Goal: Task Accomplishment & Management: Use online tool/utility

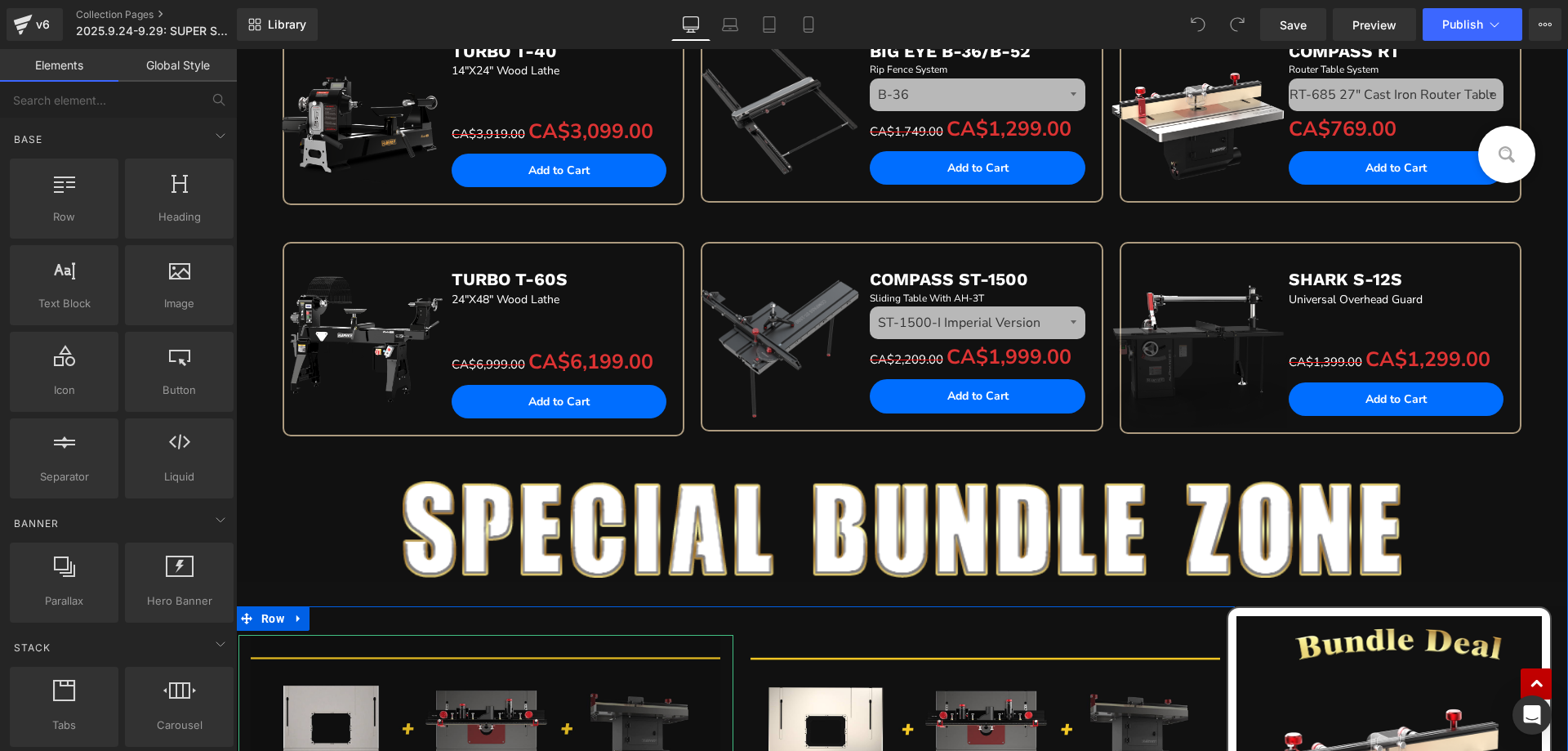
scroll to position [1797, 0]
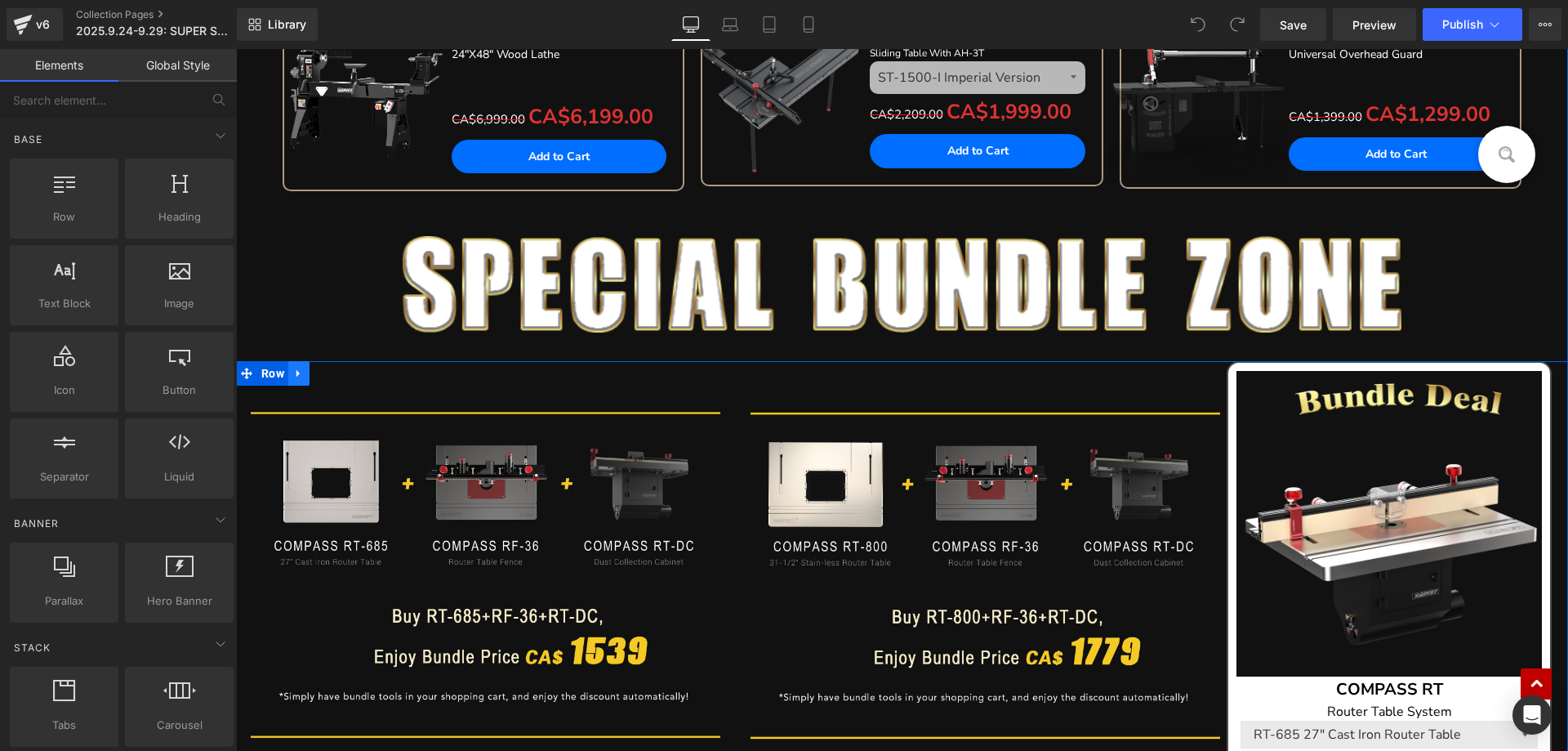
click at [296, 376] on icon at bounding box center [299, 374] width 12 height 12
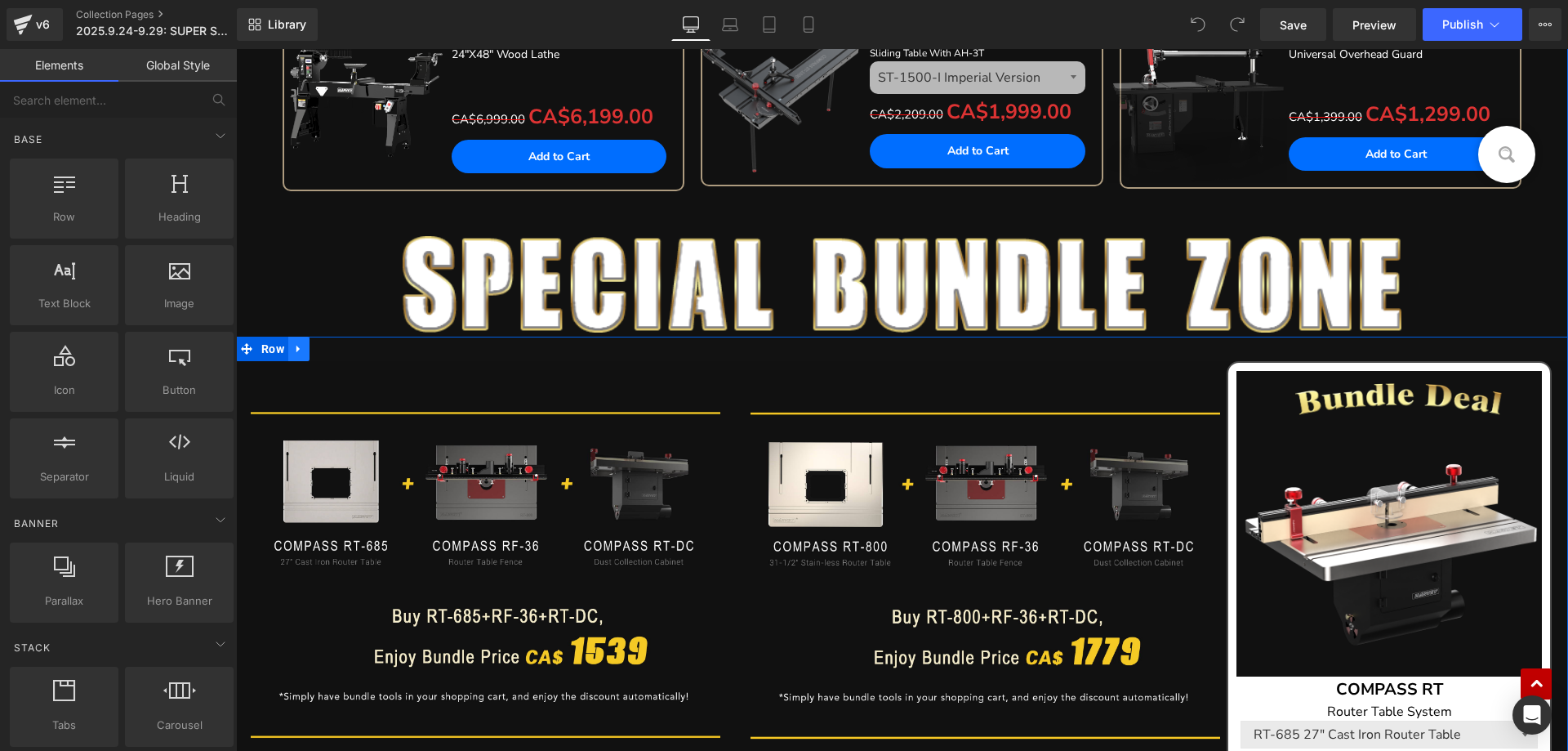
click at [290, 351] on div "Image Image Row Sale Off (P) Image COMPASS RT Text Block Router Table System Te…" at bounding box center [901, 648] width 1332 height 630
click at [293, 347] on icon at bounding box center [299, 345] width 12 height 12
click at [337, 348] on icon at bounding box center [342, 345] width 12 height 12
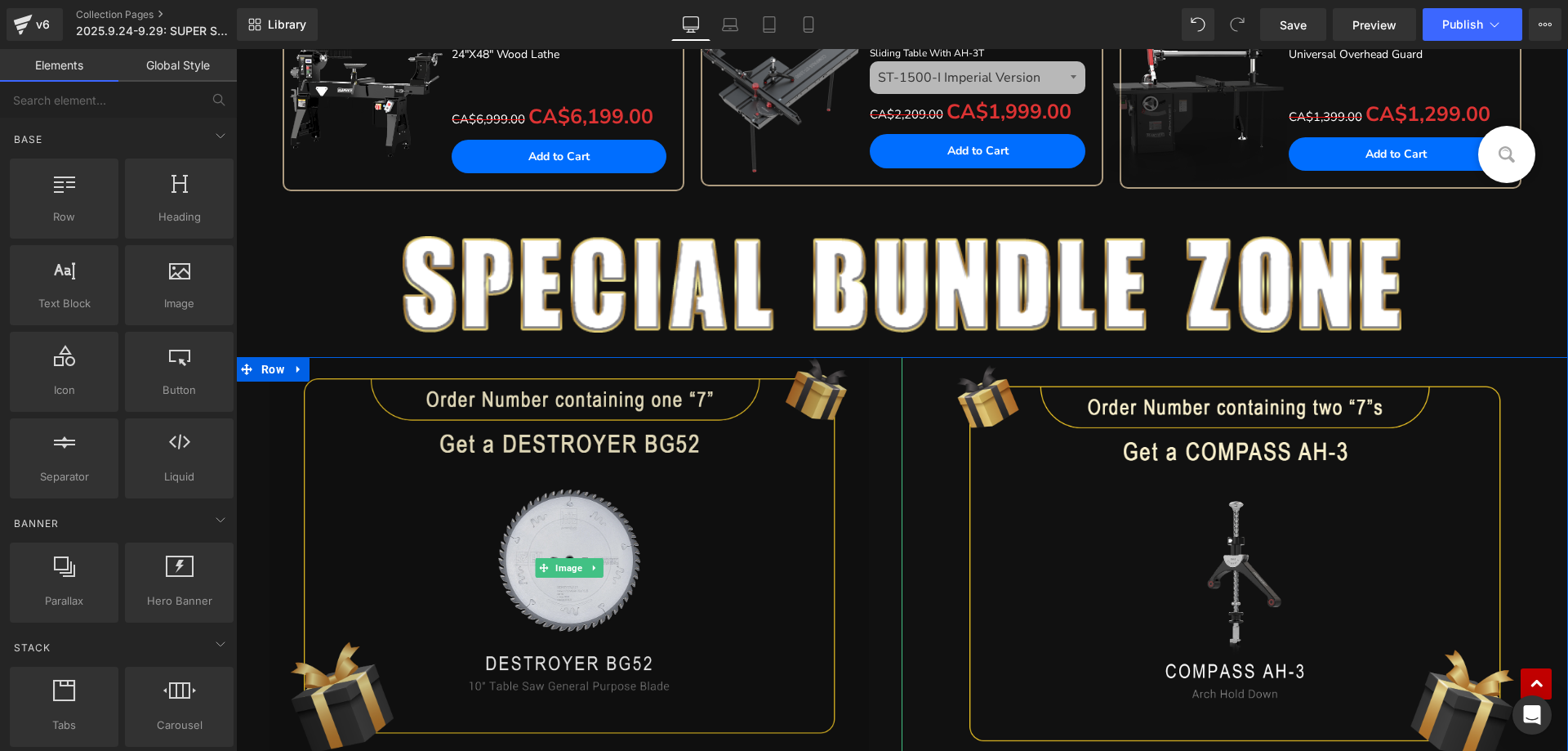
scroll to position [1795, 0]
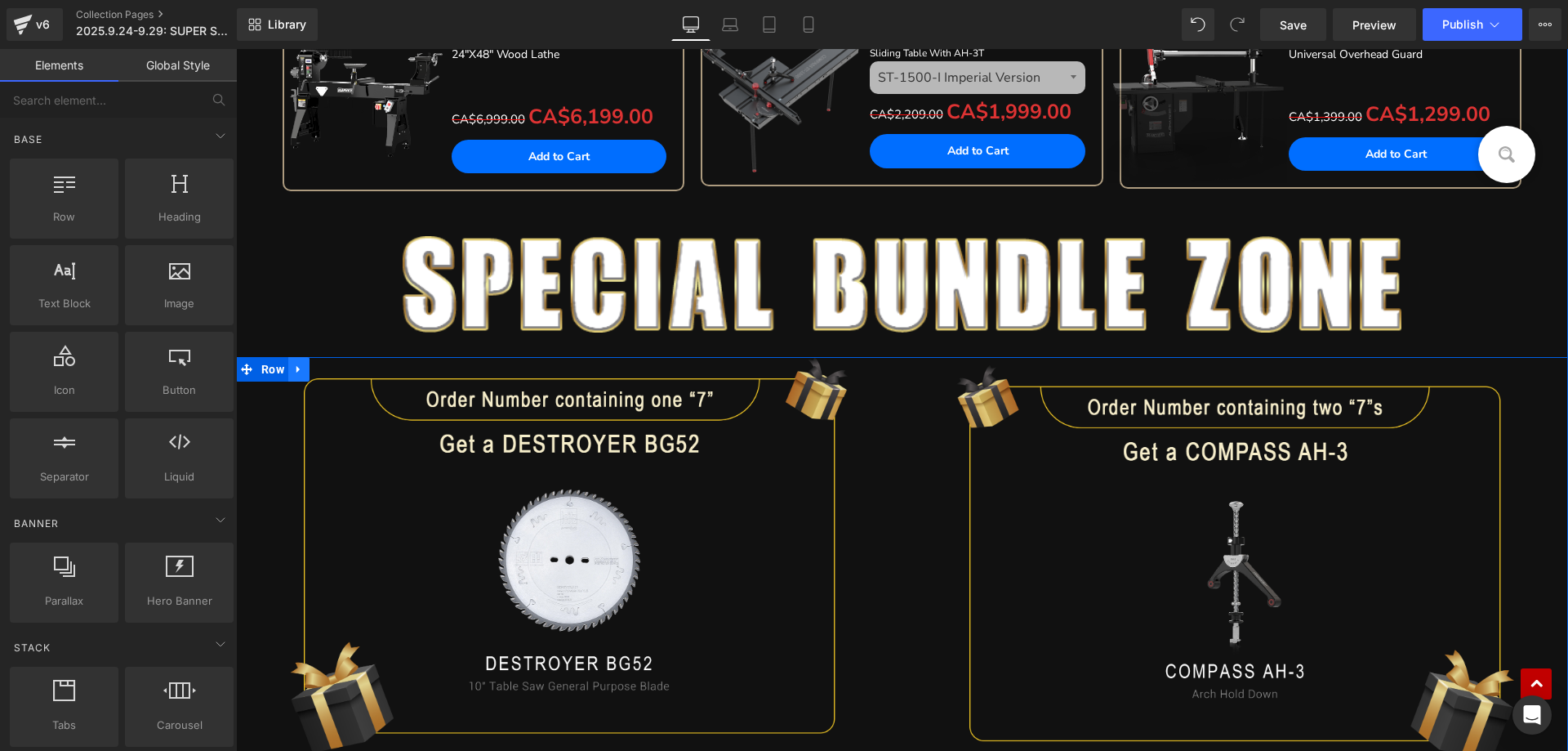
click at [295, 371] on icon at bounding box center [299, 370] width 12 height 12
click at [336, 364] on icon at bounding box center [342, 370] width 12 height 12
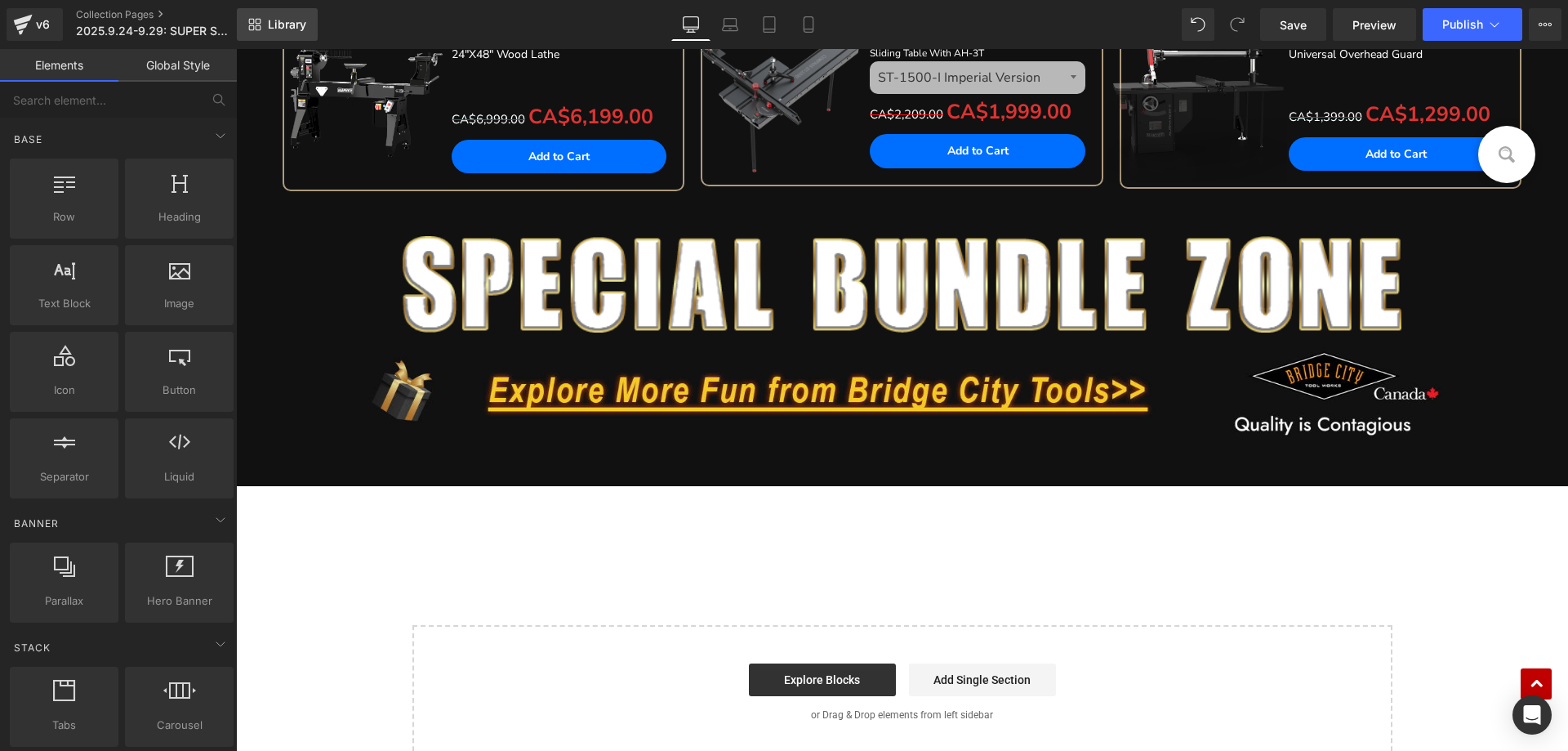
click at [281, 33] on link "Library" at bounding box center [277, 24] width 81 height 33
click at [284, 17] on span "Library" at bounding box center [286, 24] width 39 height 15
click at [286, 26] on span "Library" at bounding box center [286, 24] width 39 height 15
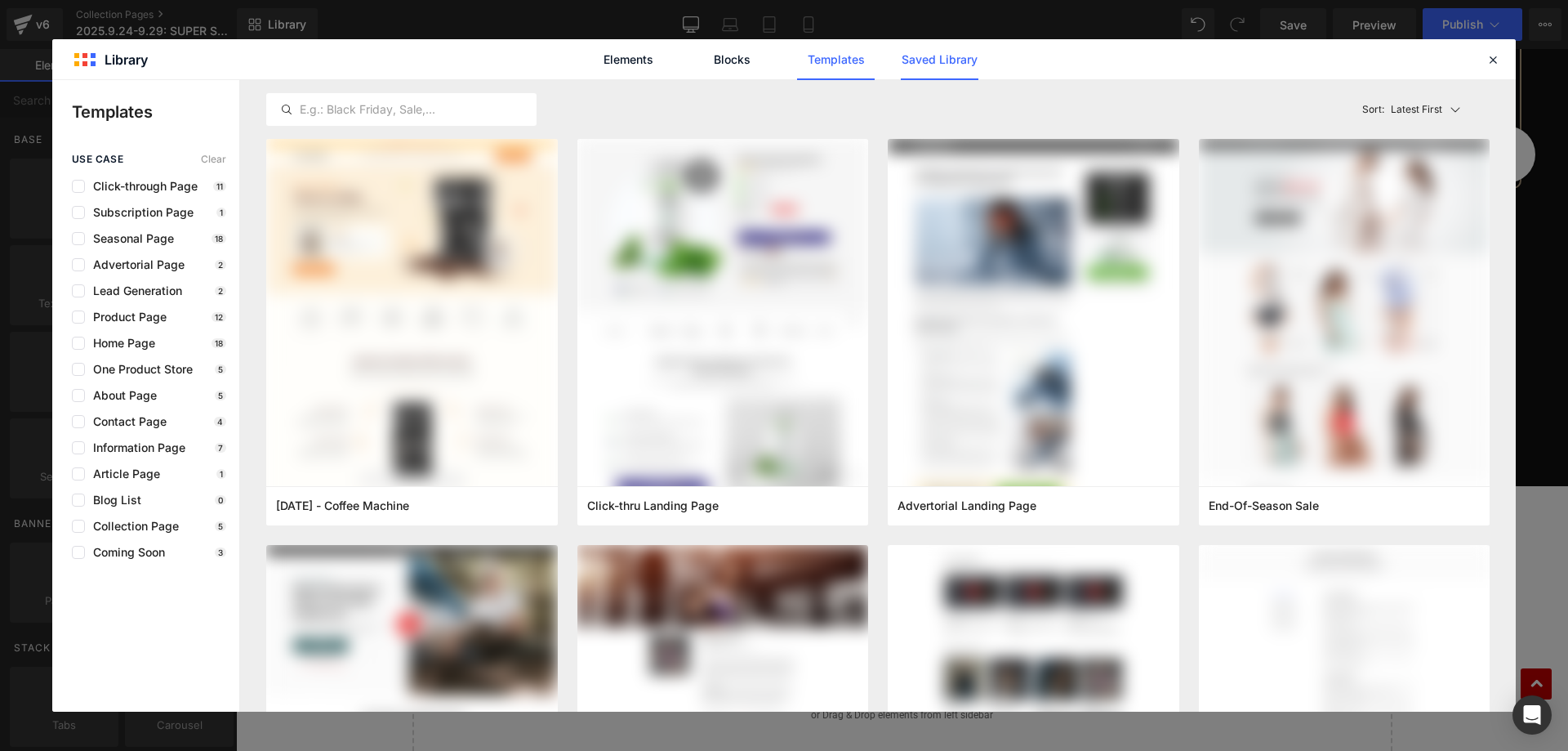
click at [932, 62] on link "Saved Library" at bounding box center [939, 59] width 77 height 41
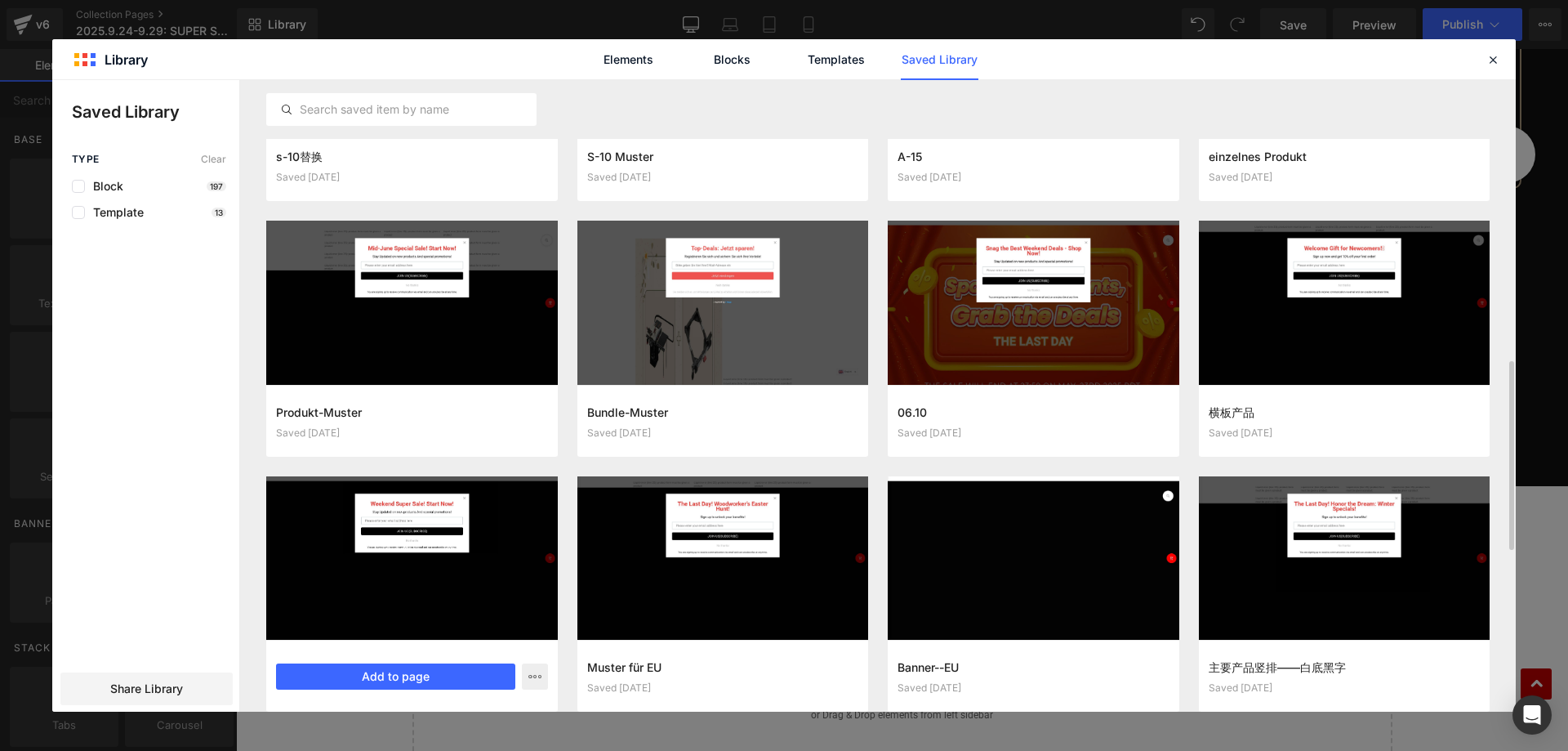
scroll to position [1020, 0]
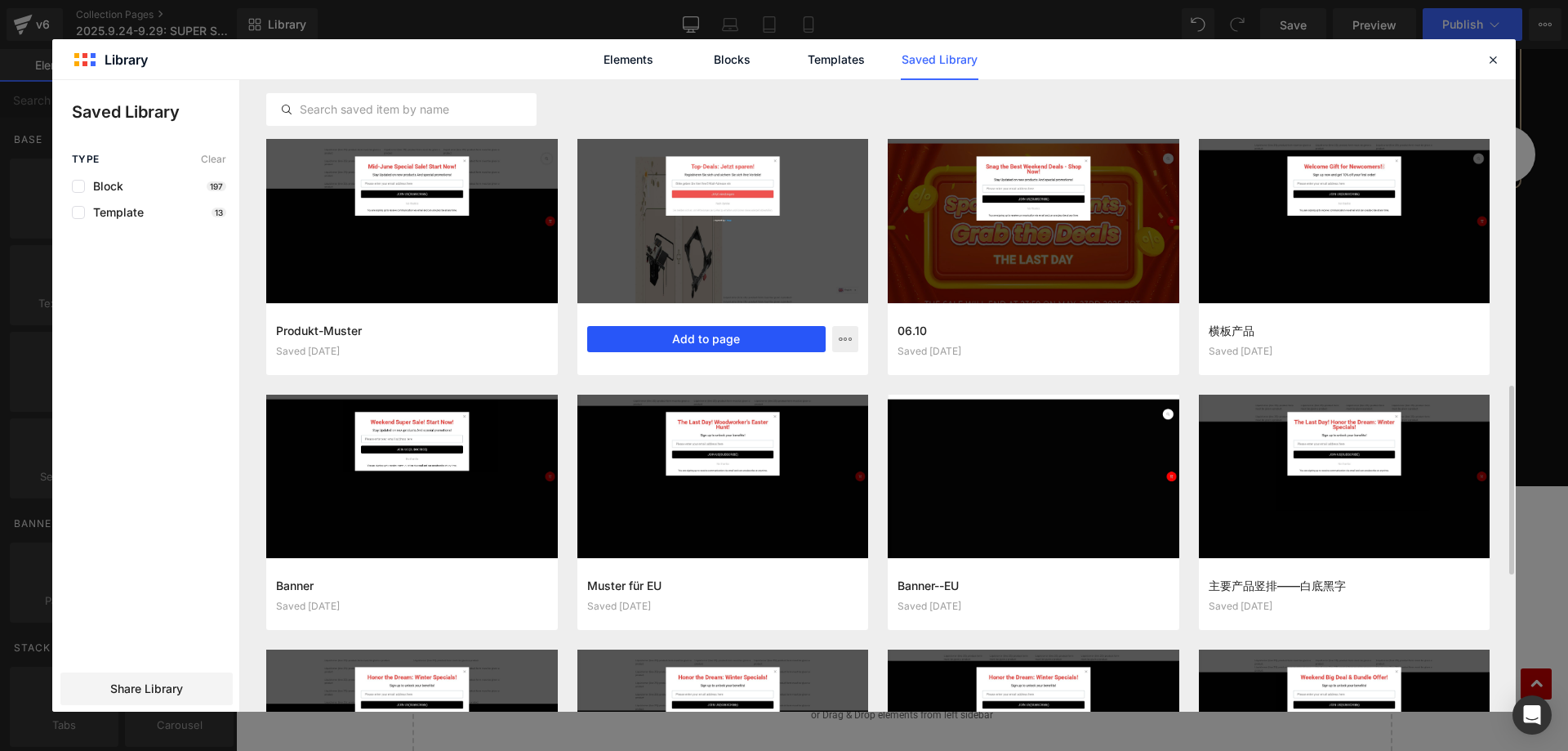
click at [706, 339] on button "Add to page" at bounding box center [707, 339] width 240 height 26
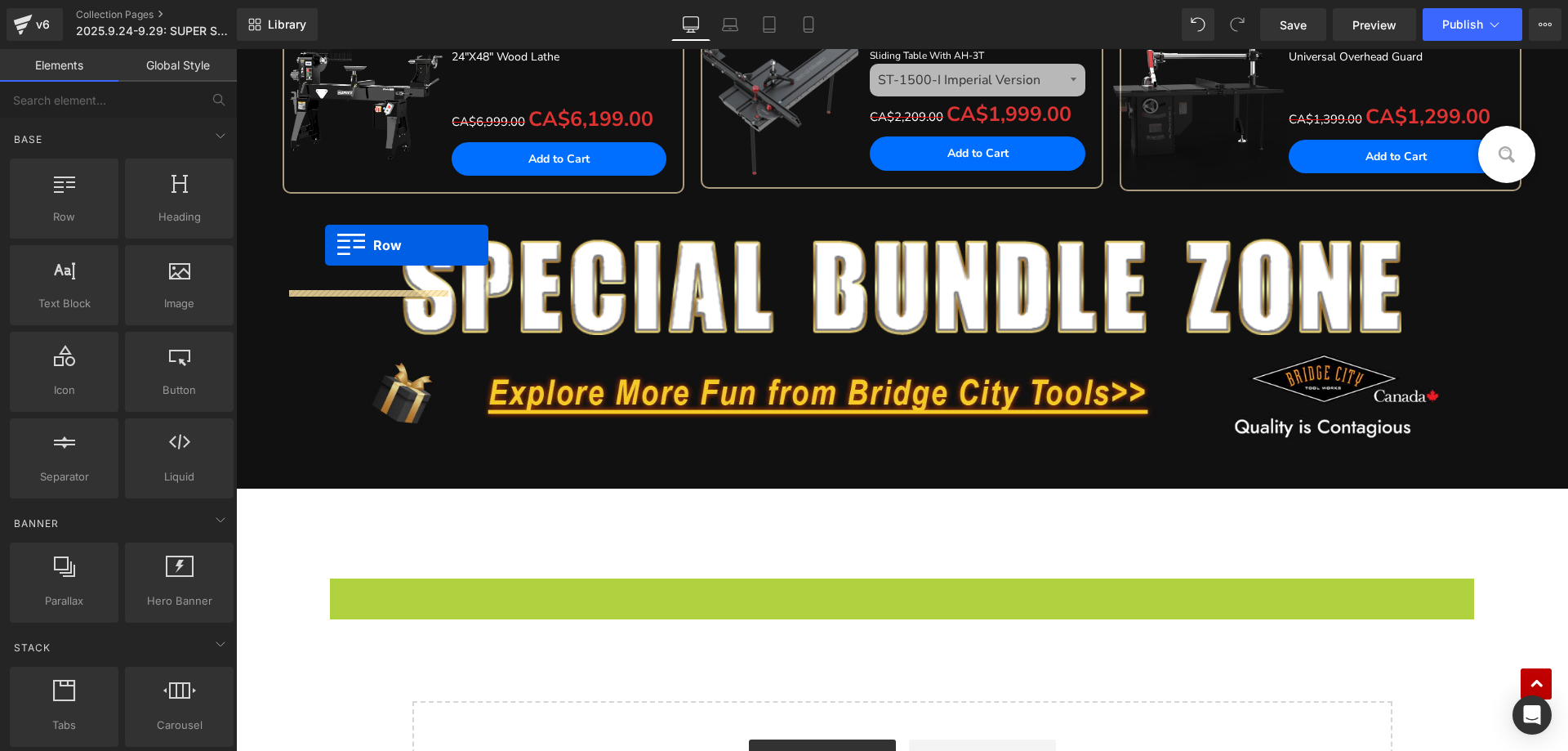
scroll to position [1799, 0]
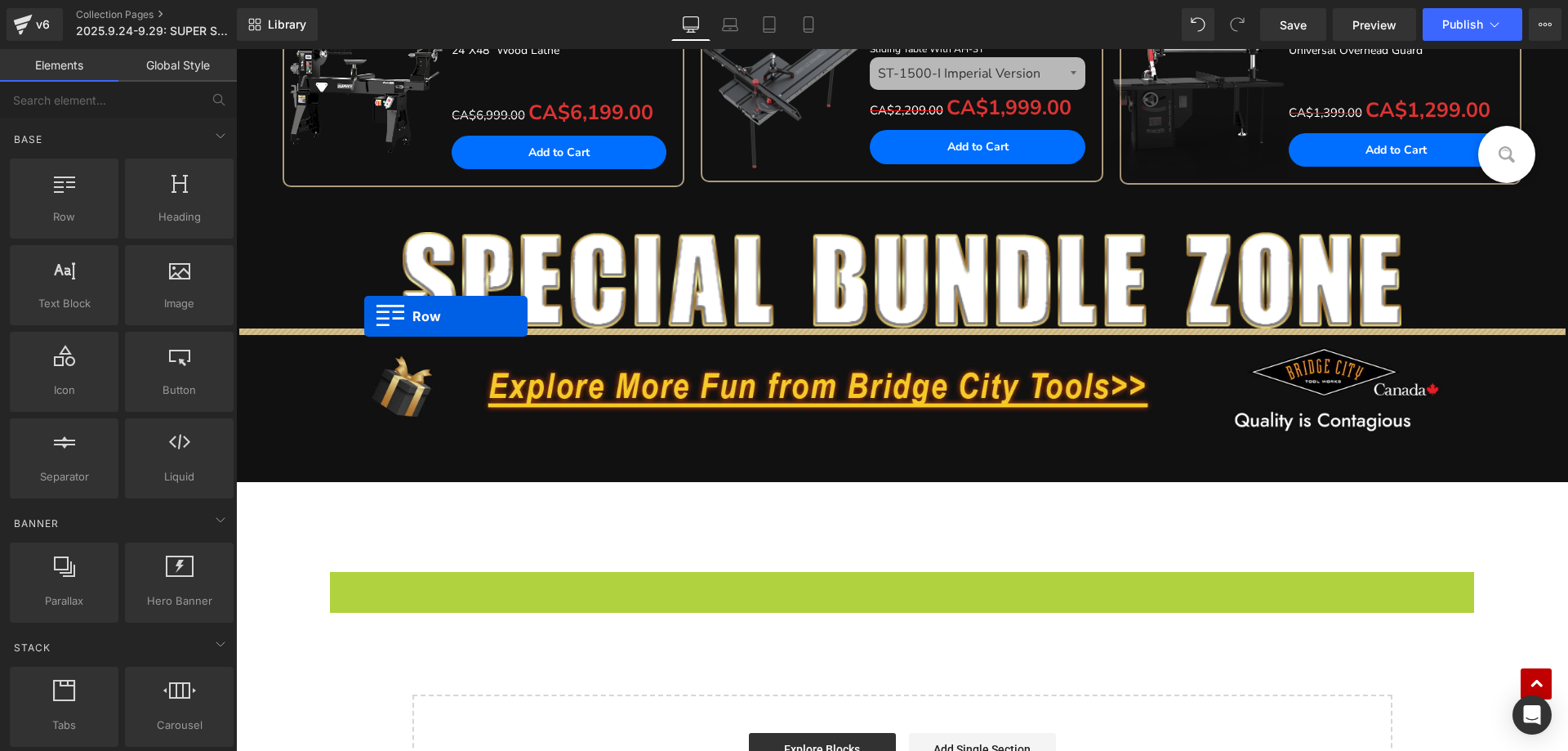
drag, startPoint x: 330, startPoint y: 183, endPoint x: 365, endPoint y: 316, distance: 137.5
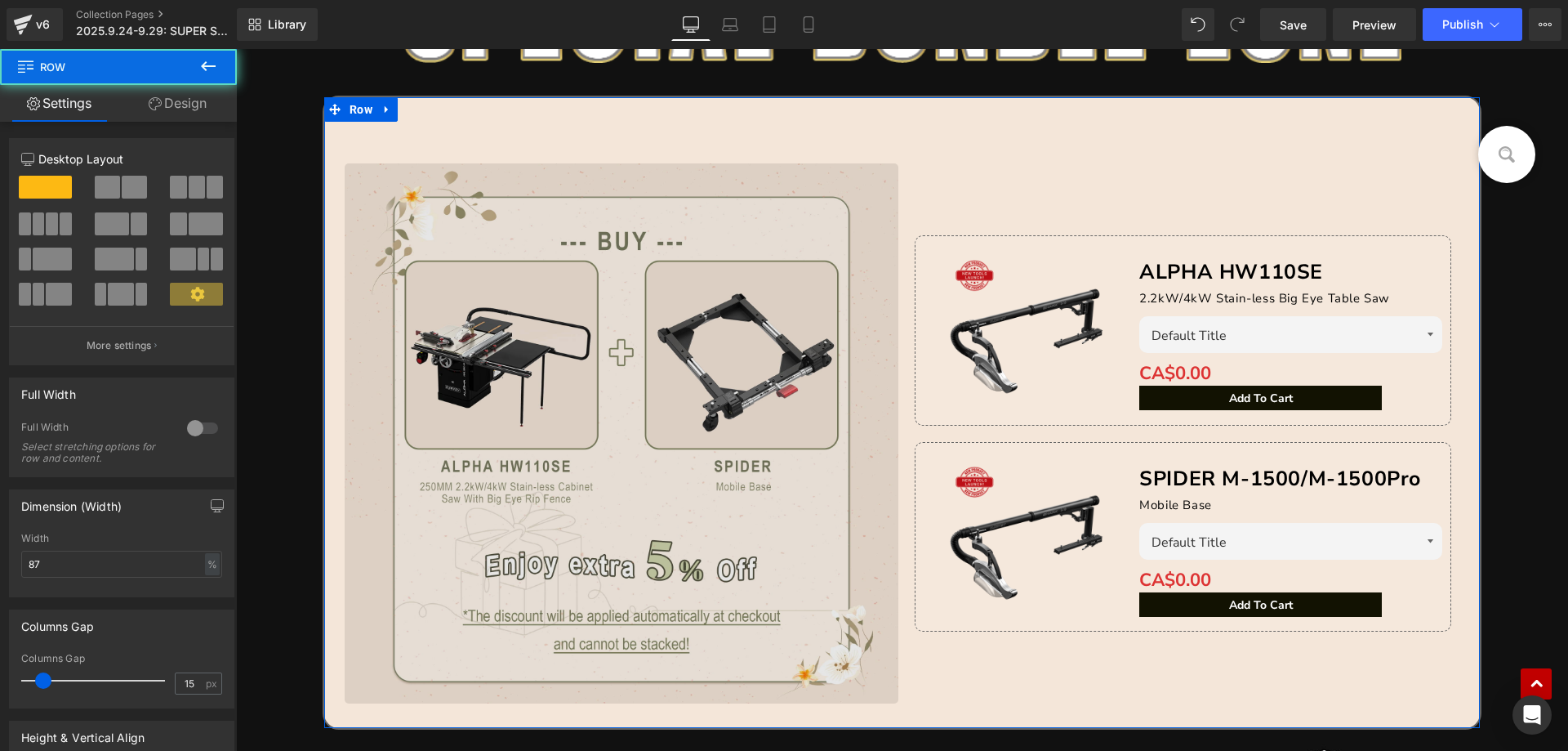
scroll to position [2126, 0]
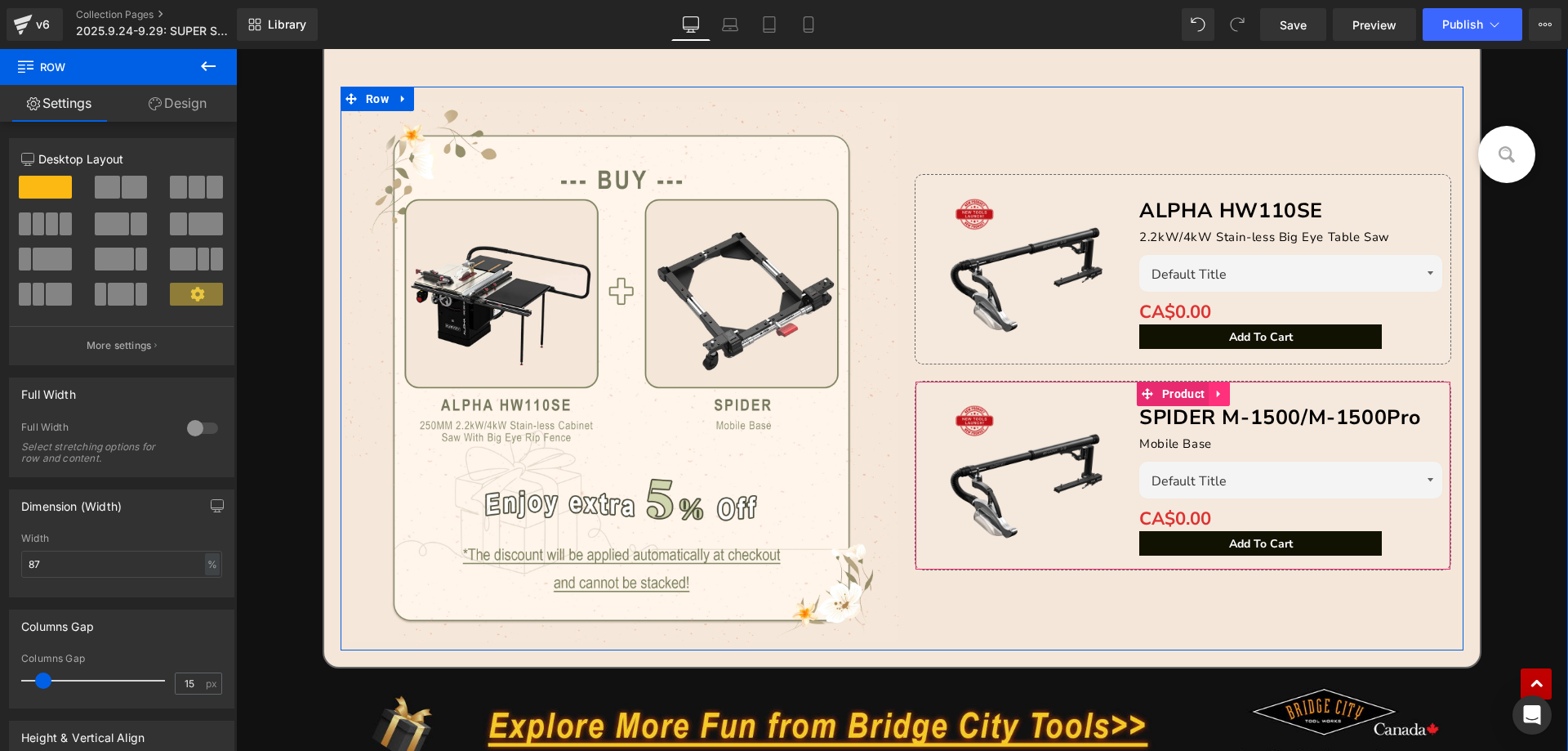
click at [1215, 394] on icon at bounding box center [1219, 393] width 12 height 12
click at [1224, 393] on icon at bounding box center [1230, 394] width 12 height 12
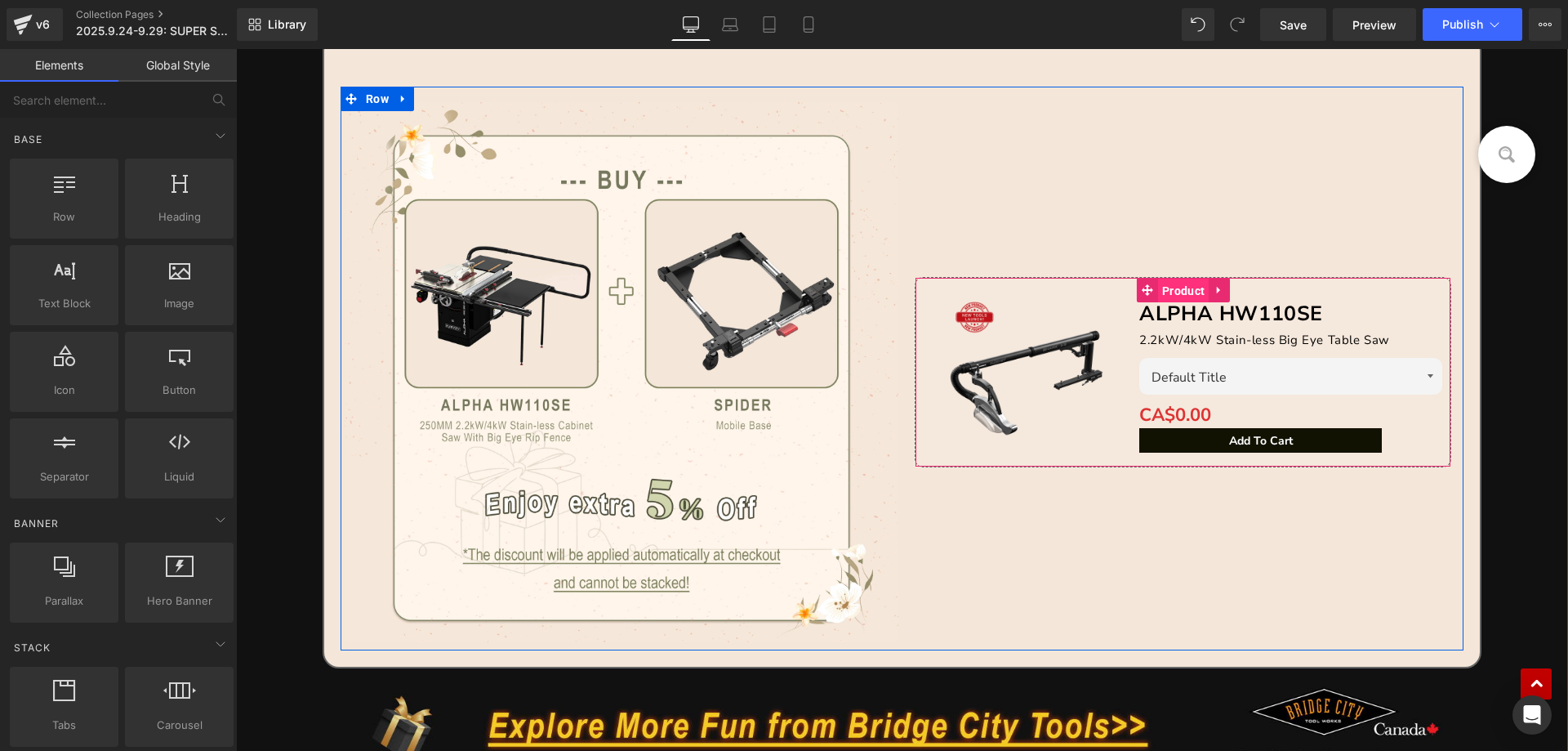
click at [1184, 290] on span "Product" at bounding box center [1183, 290] width 51 height 25
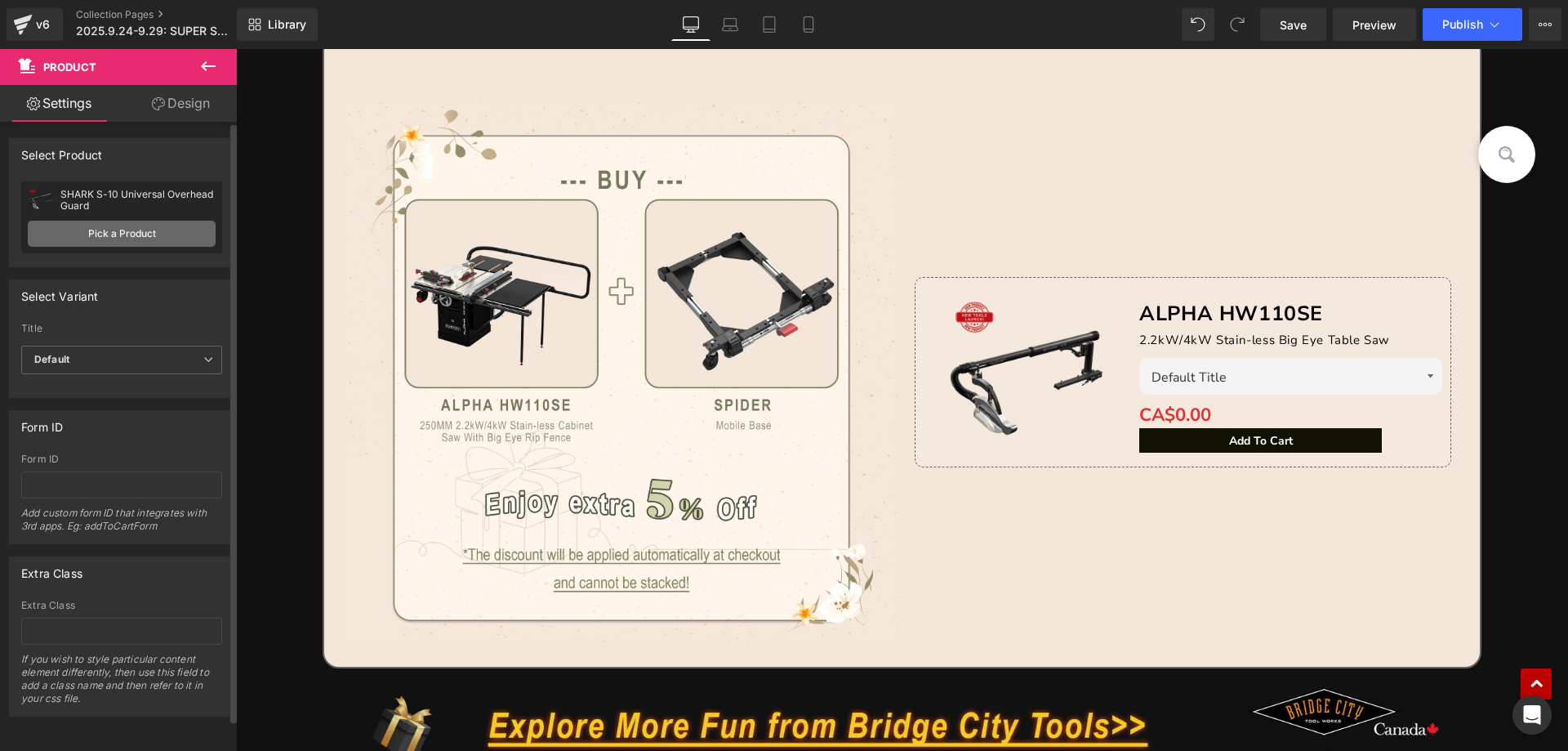
click at [101, 239] on link "Pick a Product" at bounding box center [122, 234] width 188 height 26
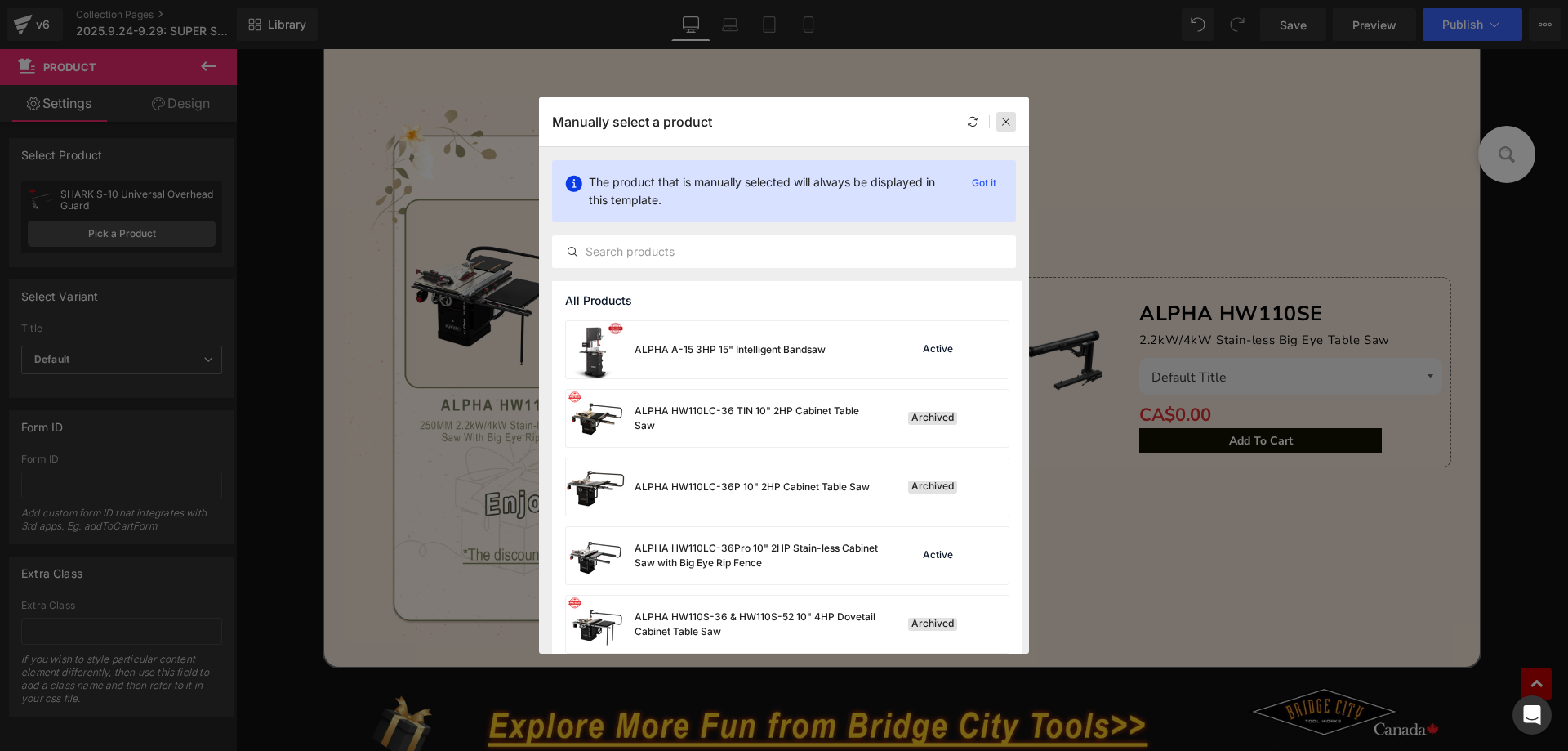
click at [1011, 119] on icon at bounding box center [1006, 122] width 12 height 12
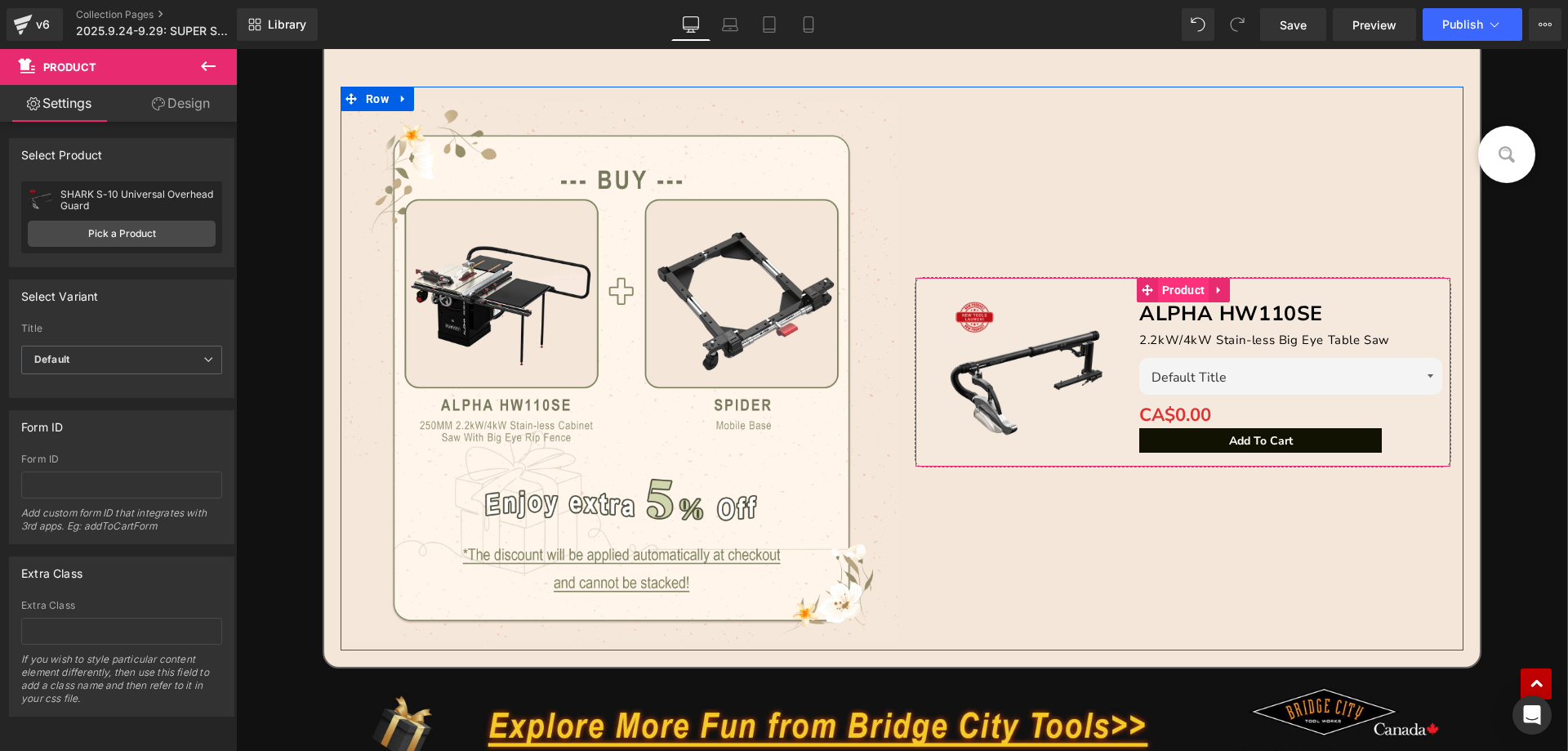
click at [1171, 295] on span "Product" at bounding box center [1183, 289] width 51 height 25
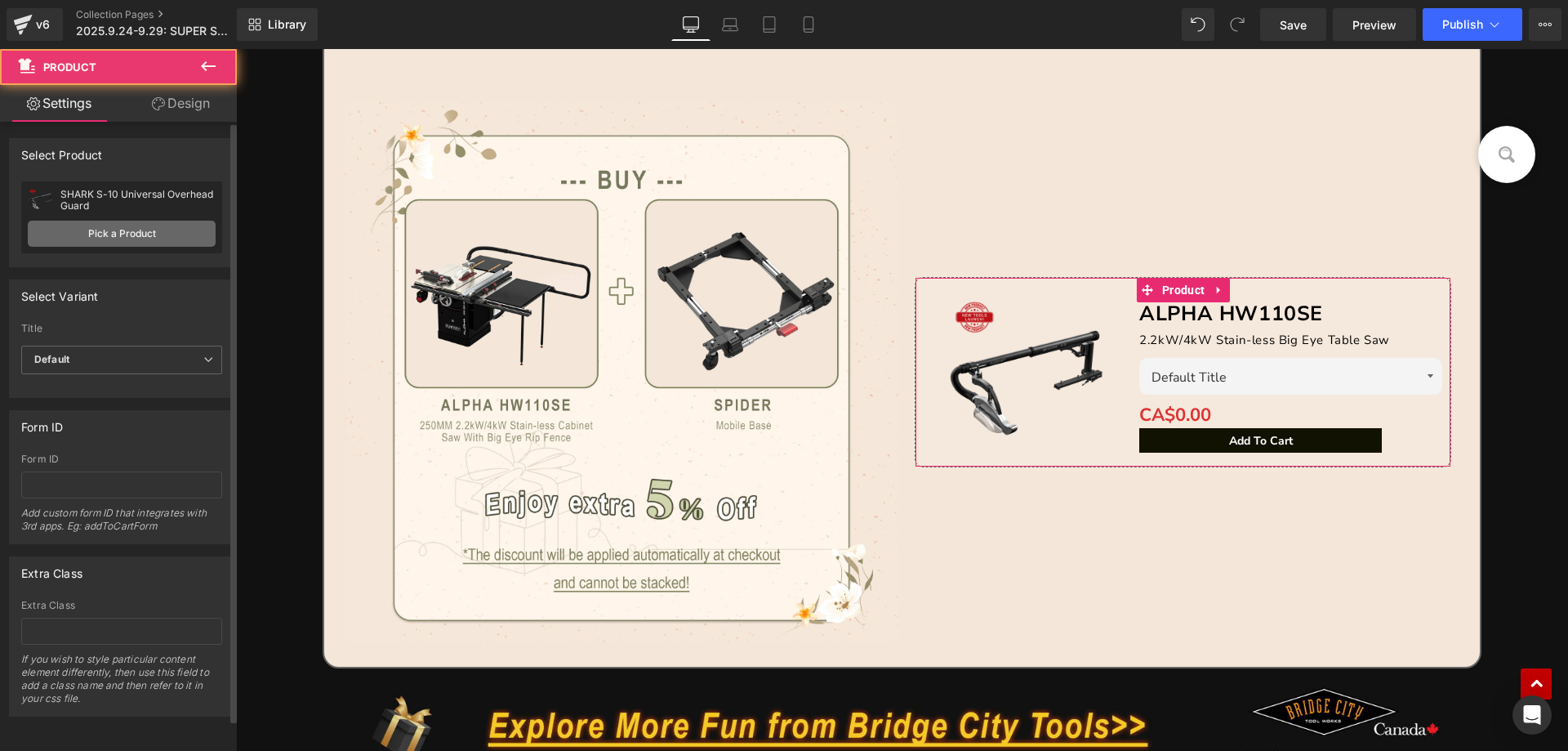
click at [153, 236] on link "Pick a Product" at bounding box center [122, 234] width 188 height 26
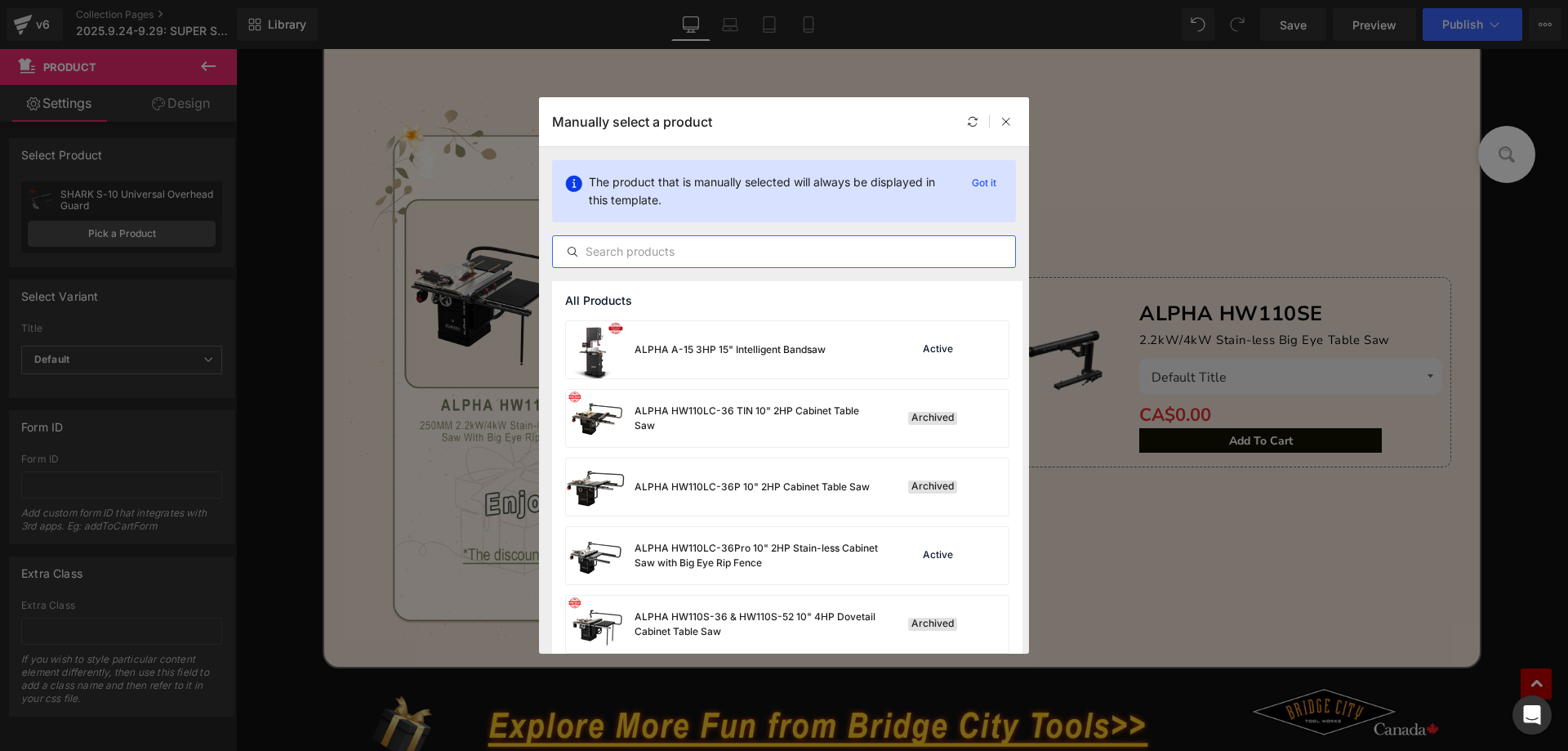
click at [621, 243] on input "text" at bounding box center [784, 252] width 463 height 20
click at [657, 247] on input "st" at bounding box center [784, 252] width 463 height 20
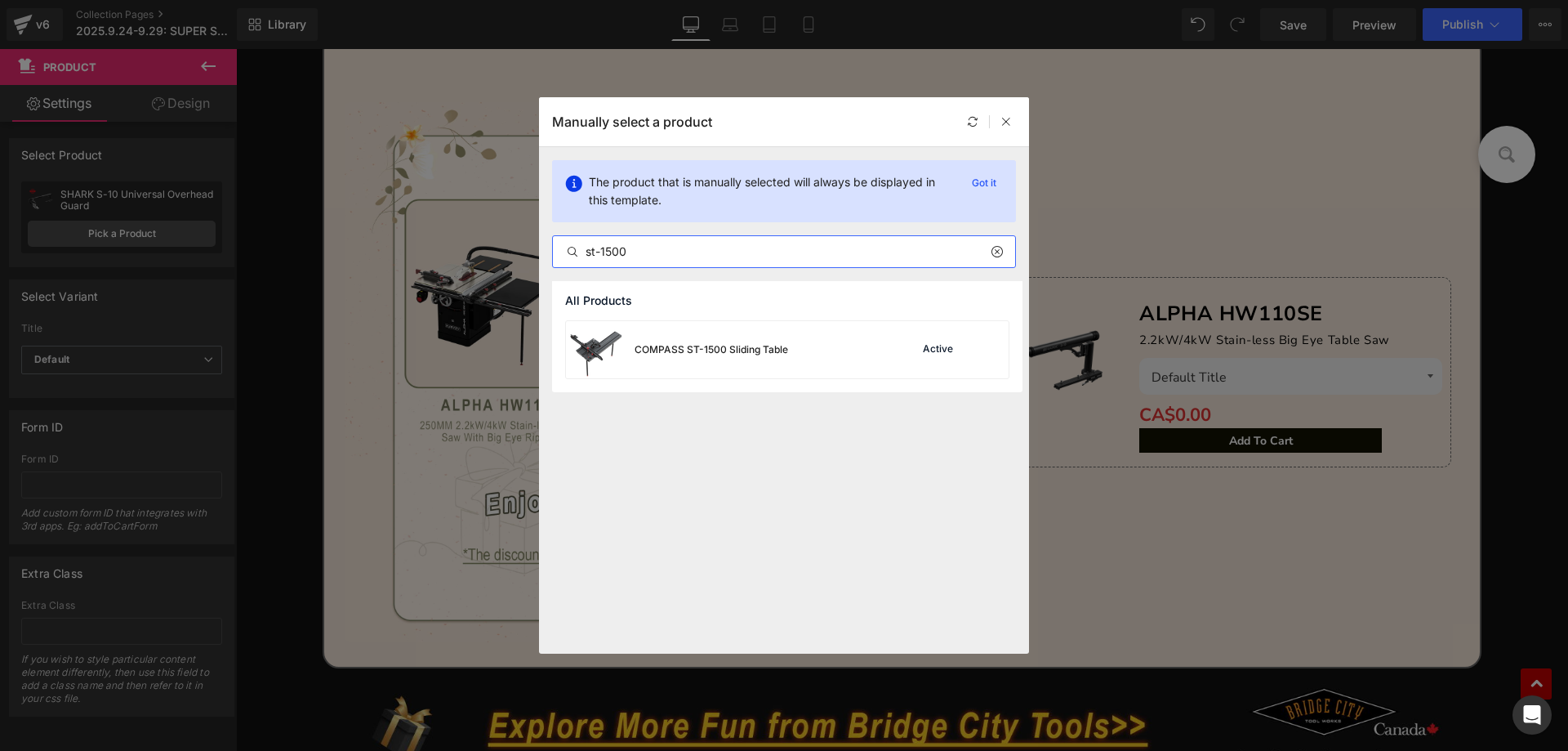
click at [718, 244] on input "st-1500" at bounding box center [784, 252] width 463 height 20
type input "st-1500"
click at [745, 330] on div "COMPASS ST-1500 Sliding Table" at bounding box center [677, 350] width 222 height 57
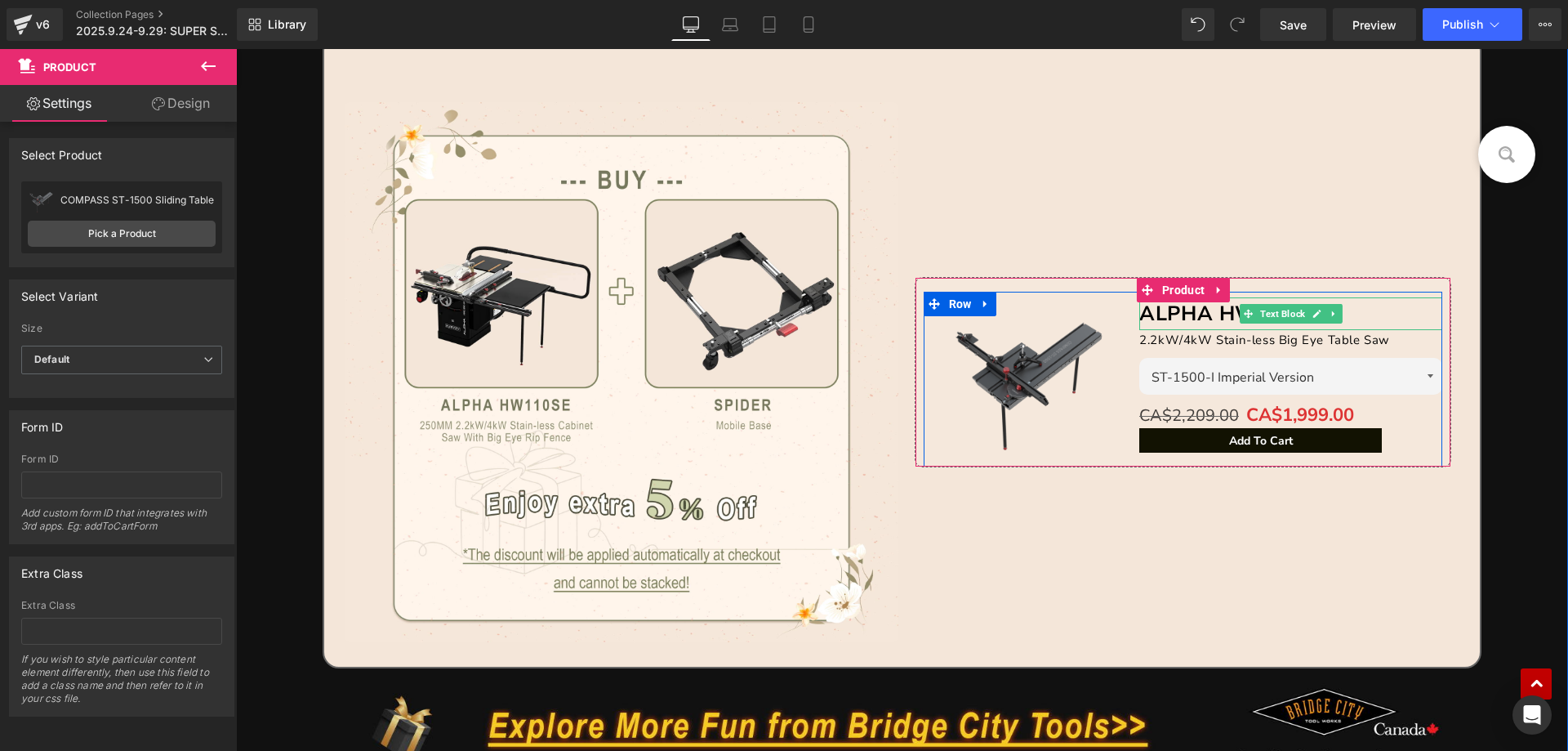
drag, startPoint x: 1170, startPoint y: 321, endPoint x: 1134, endPoint y: 314, distance: 36.7
click at [1170, 321] on b "ALPHA HW110SE" at bounding box center [1230, 314] width 183 height 28
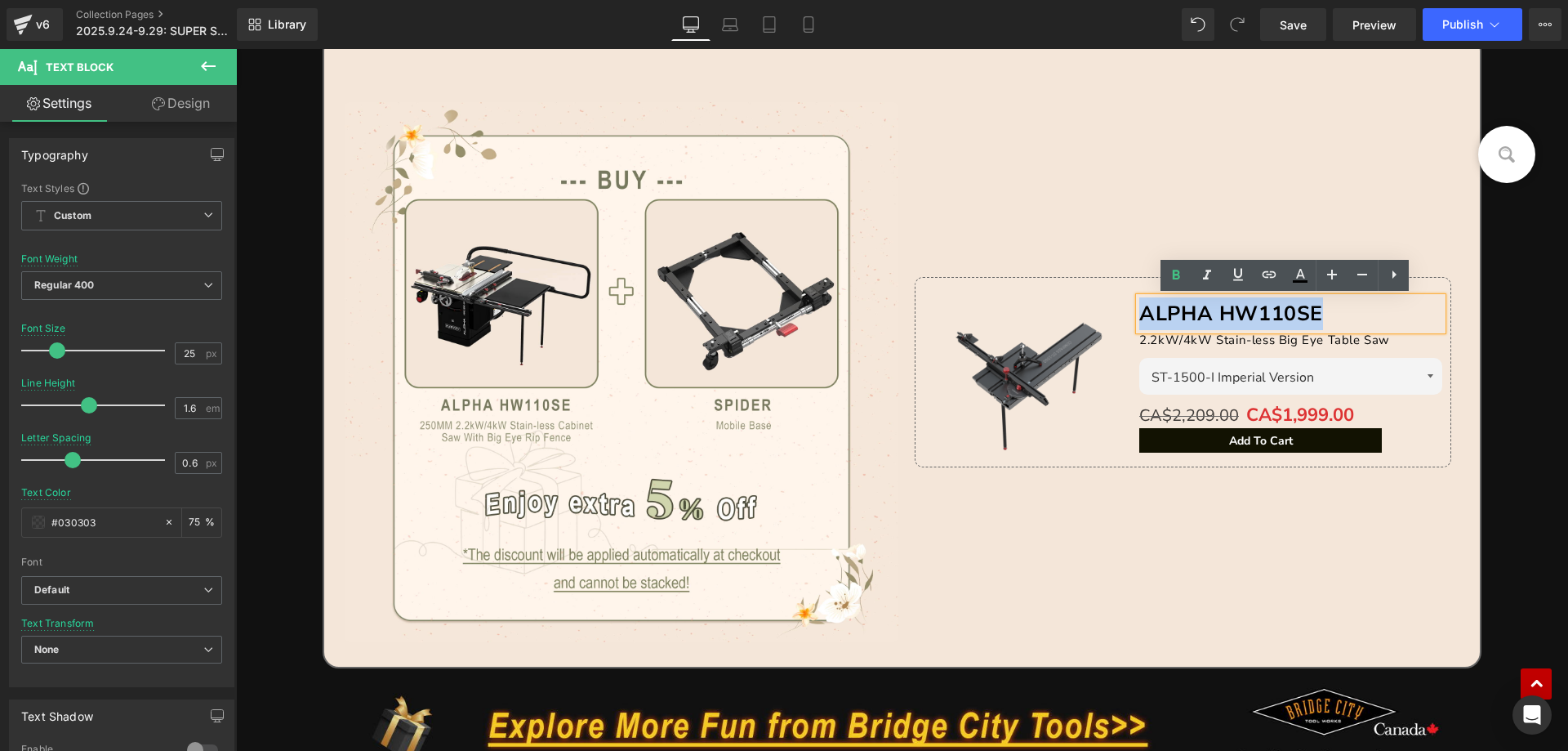
drag, startPoint x: 1138, startPoint y: 309, endPoint x: 1324, endPoint y: 308, distance: 186.0
click at [1324, 308] on p "ALPHA HW110SE" at bounding box center [1291, 313] width 303 height 33
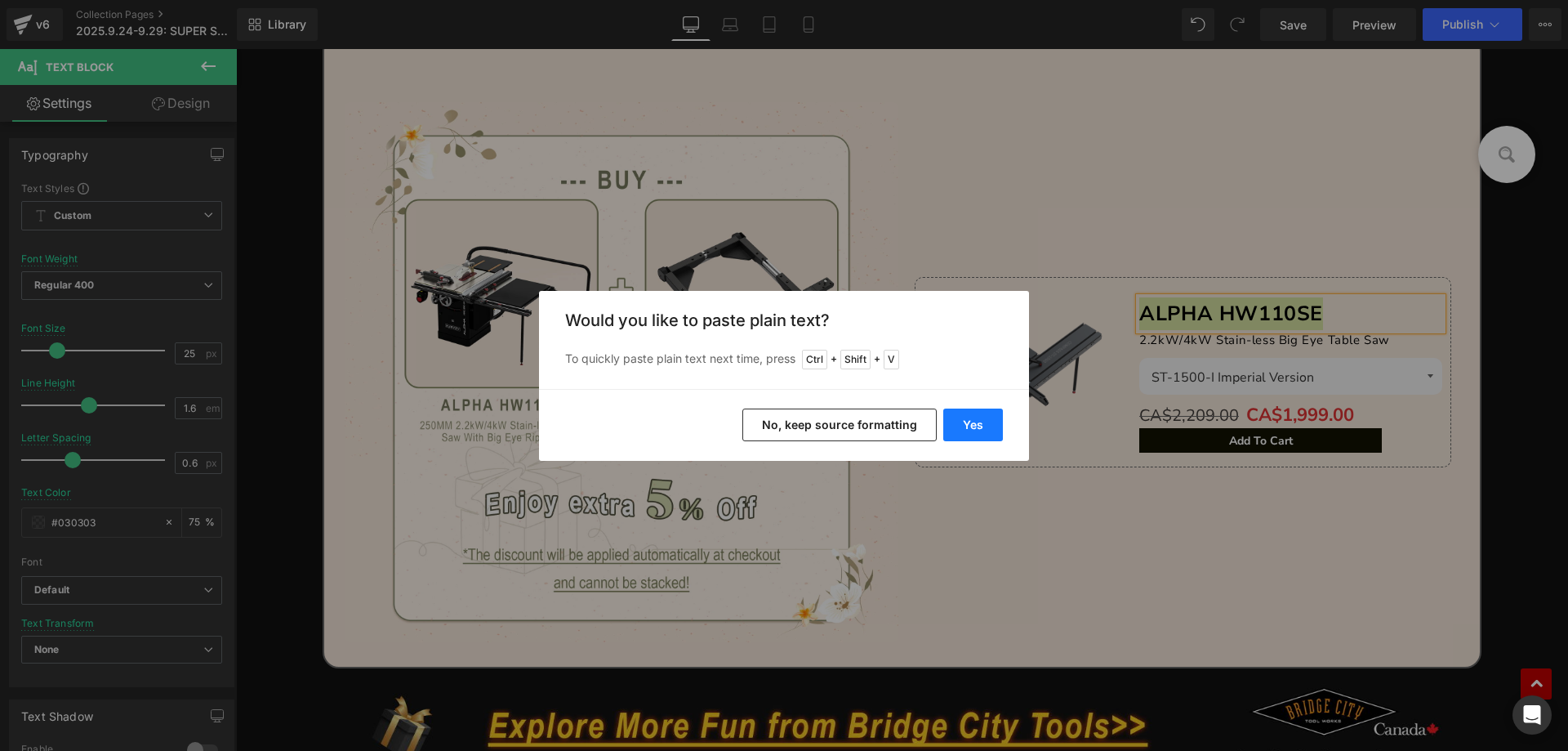
click at [975, 426] on button "Yes" at bounding box center [973, 424] width 59 height 33
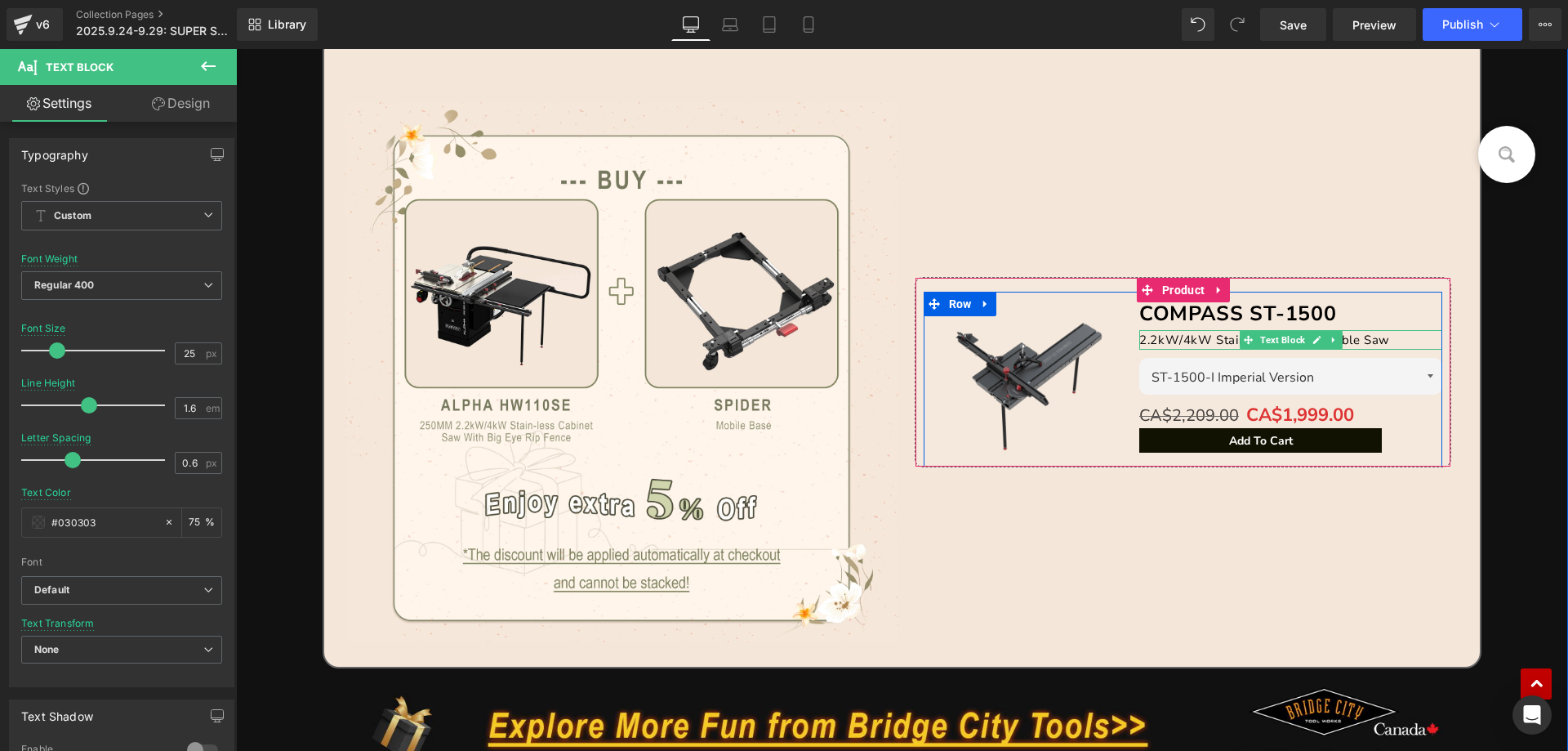
click at [1145, 339] on span "2.2kW/4kW Stain-less Big Eye Table Saw" at bounding box center [1264, 340] width 251 height 16
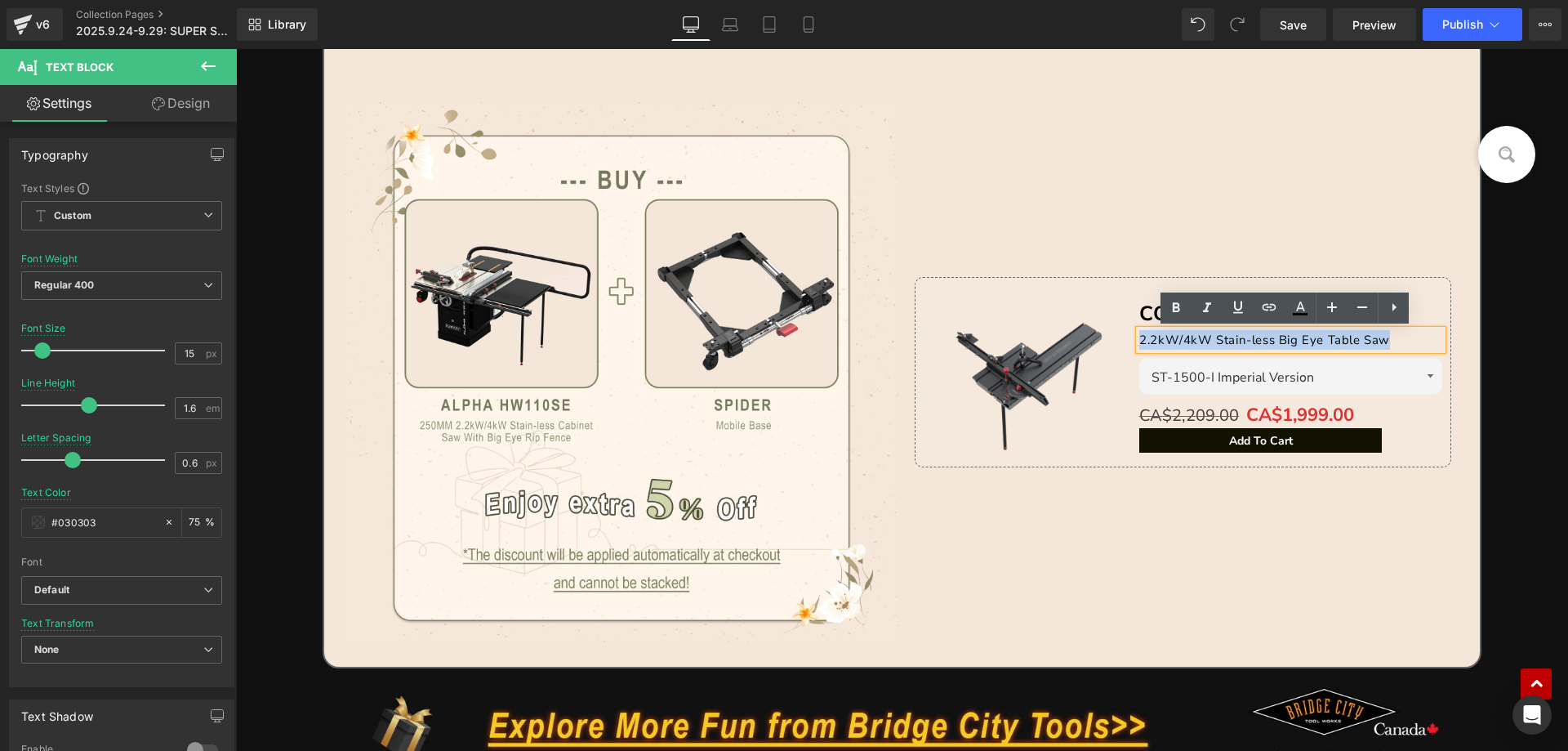
drag, startPoint x: 1135, startPoint y: 336, endPoint x: 1454, endPoint y: 336, distance: 319.0
click at [1454, 336] on div "Sale Off (P) Image COMPASS ST-1500 Text Block 2.2kW/4kW Stain-less Big Eye Tabl…" at bounding box center [1183, 372] width 561 height 540
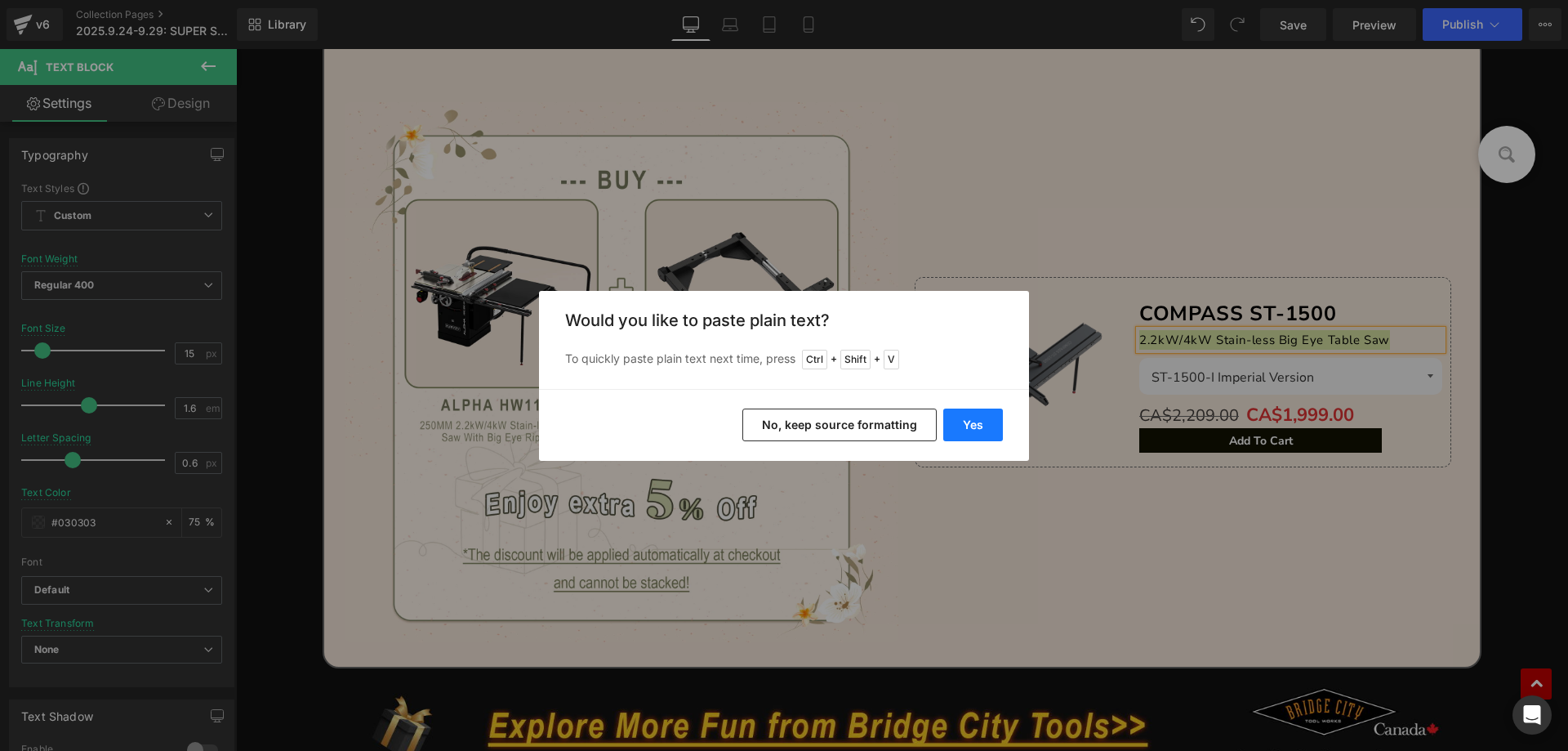
drag, startPoint x: 973, startPoint y: 422, endPoint x: 655, endPoint y: 342, distance: 327.9
click at [973, 422] on button "Yes" at bounding box center [973, 424] width 59 height 33
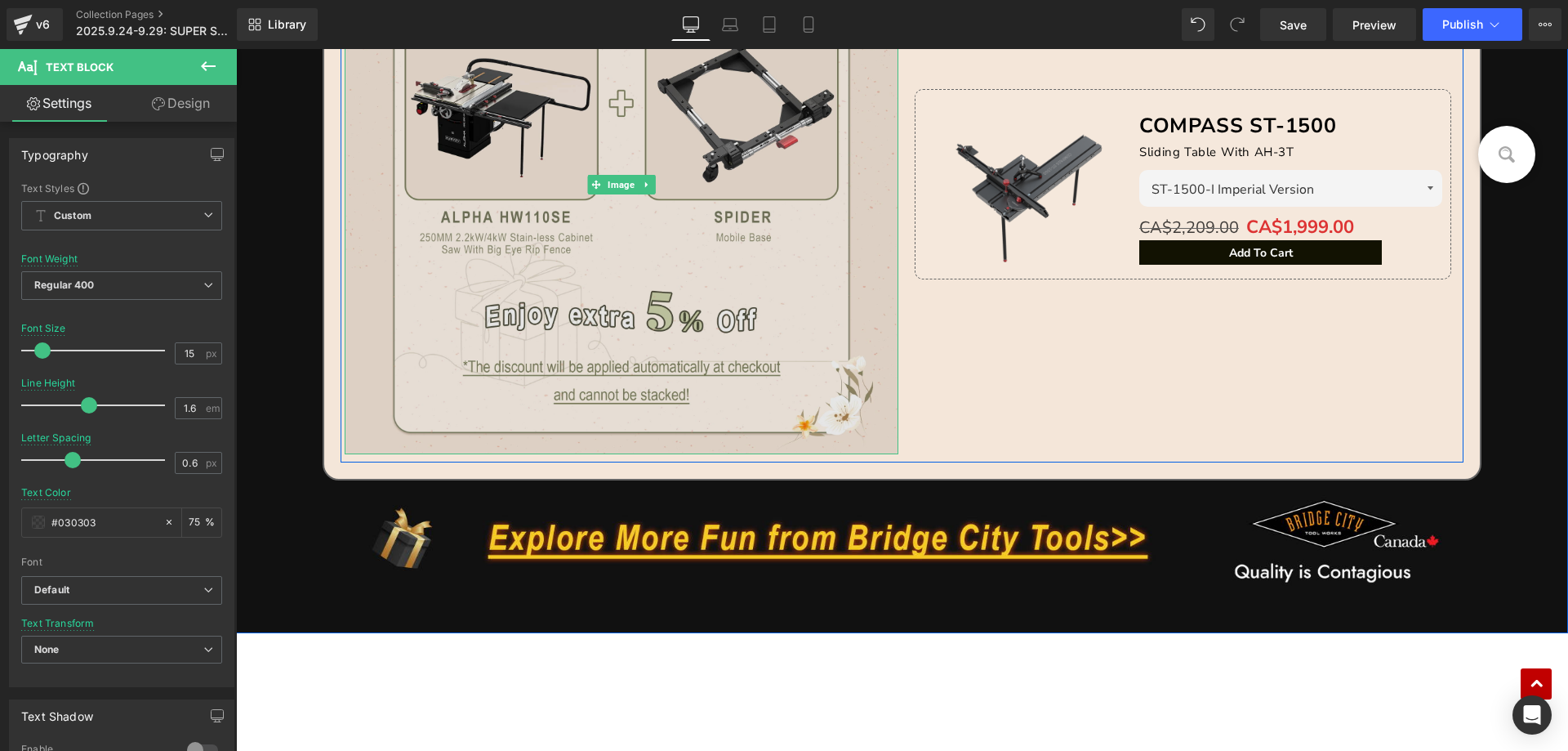
scroll to position [2616, 0]
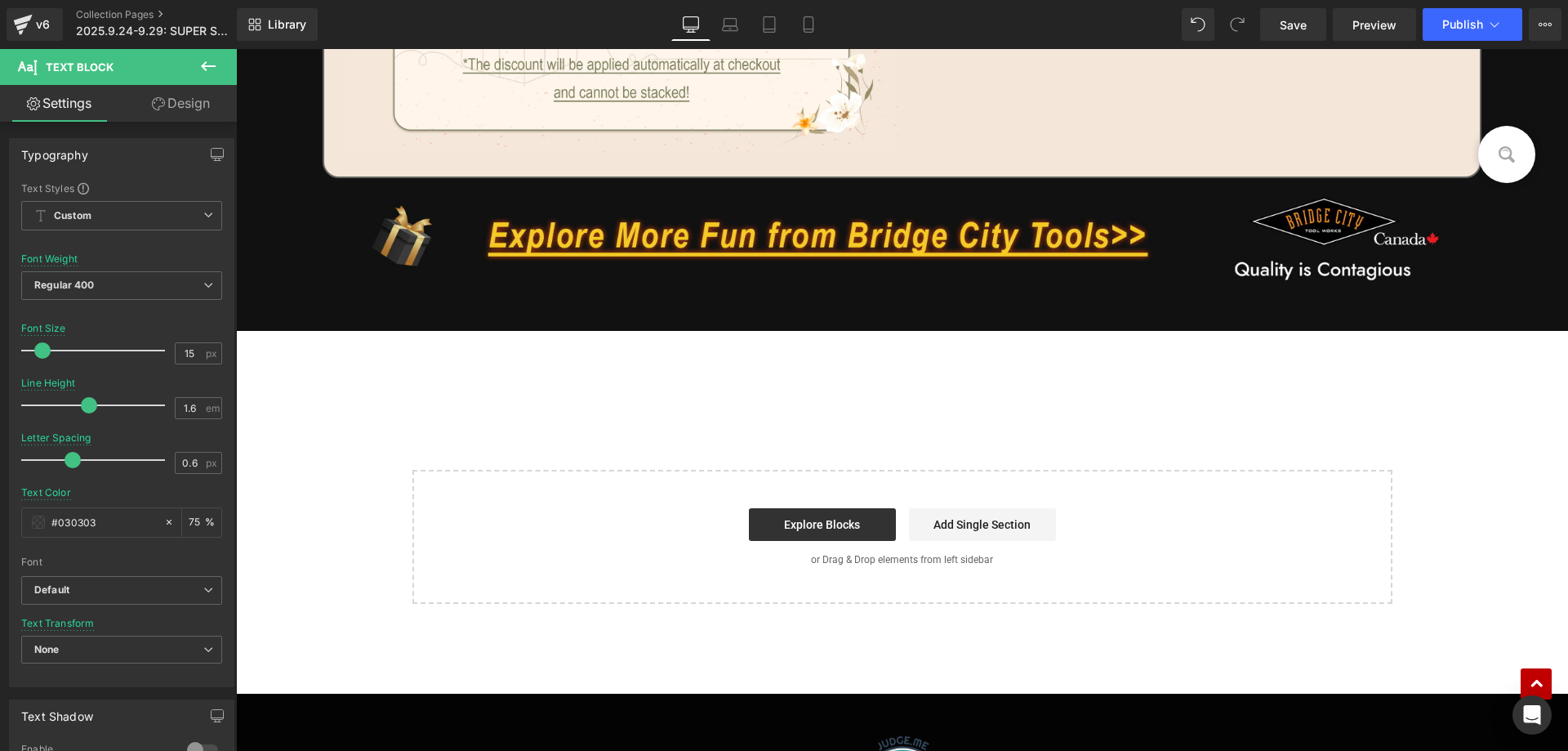
drag, startPoint x: 199, startPoint y: 67, endPoint x: 227, endPoint y: 73, distance: 28.6
click at [199, 66] on icon at bounding box center [208, 66] width 20 height 20
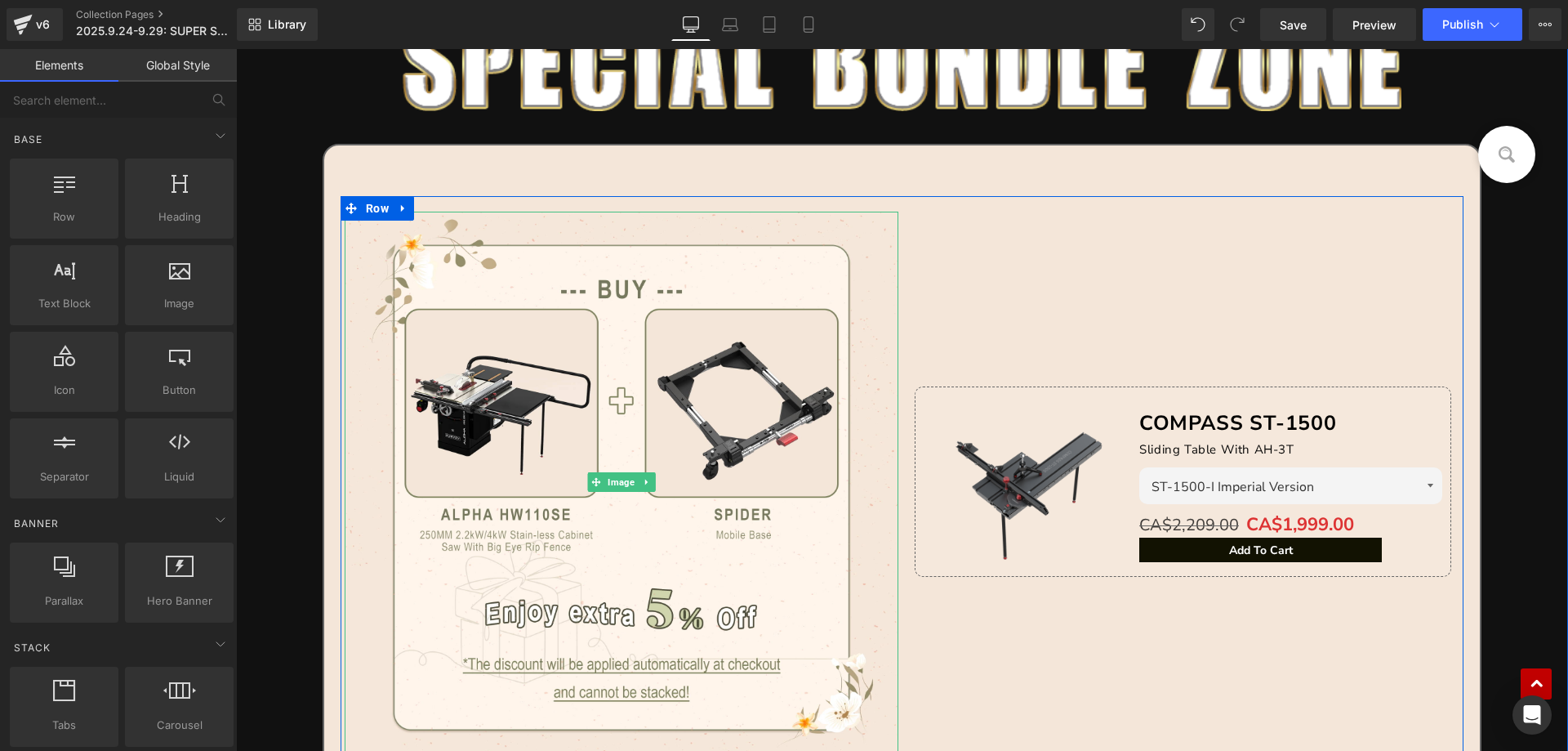
scroll to position [1963, 0]
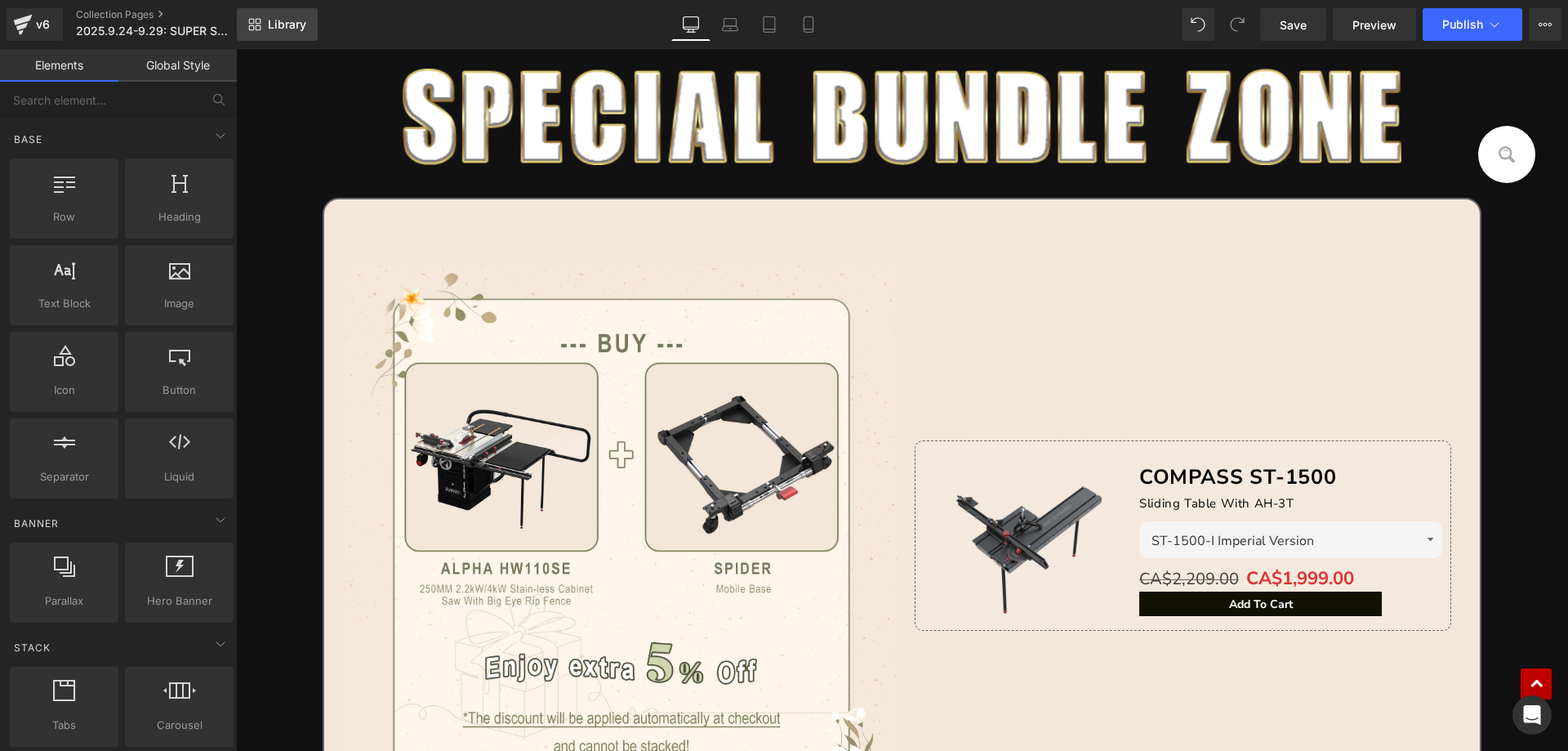
click at [284, 25] on span "Library" at bounding box center [286, 24] width 39 height 15
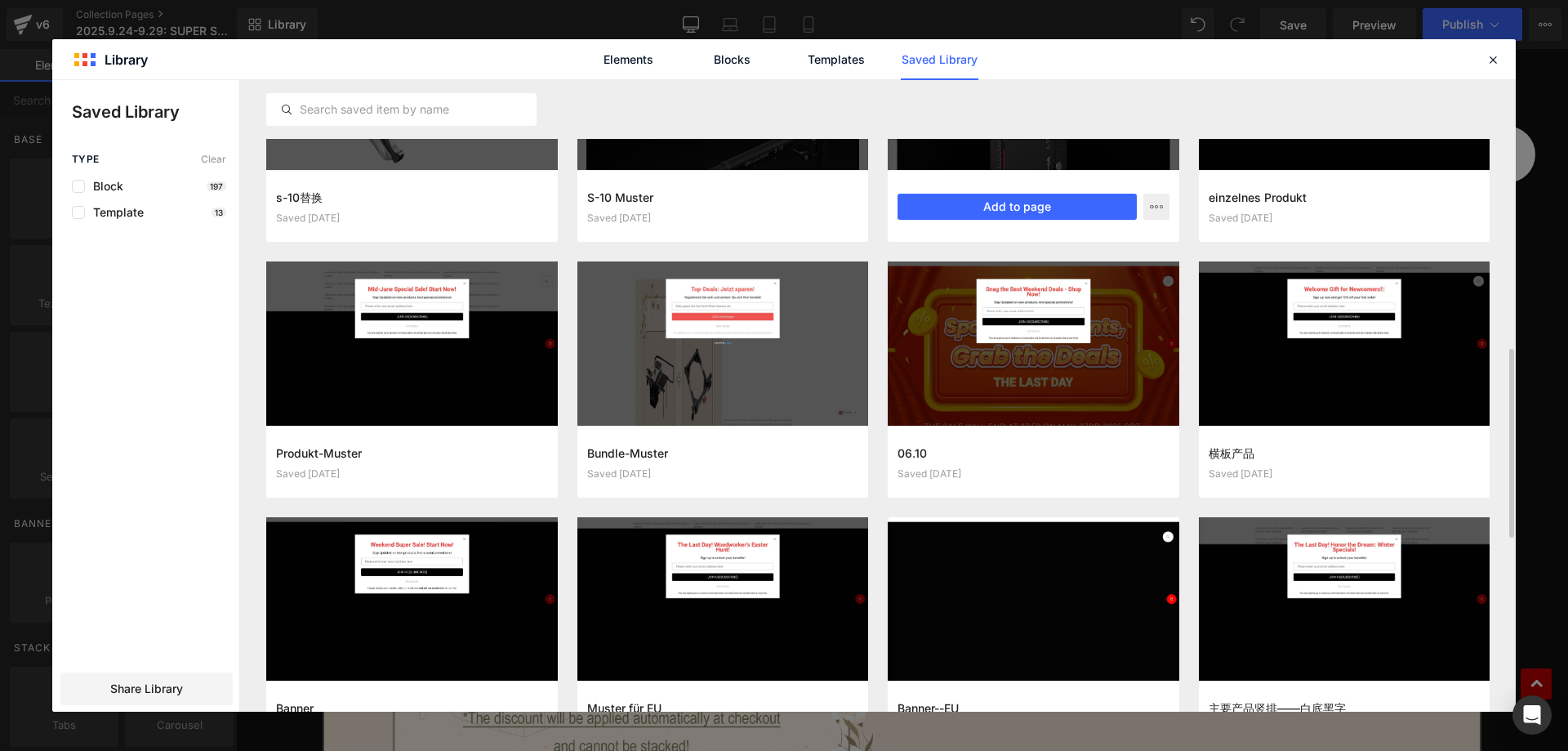
scroll to position [939, 0]
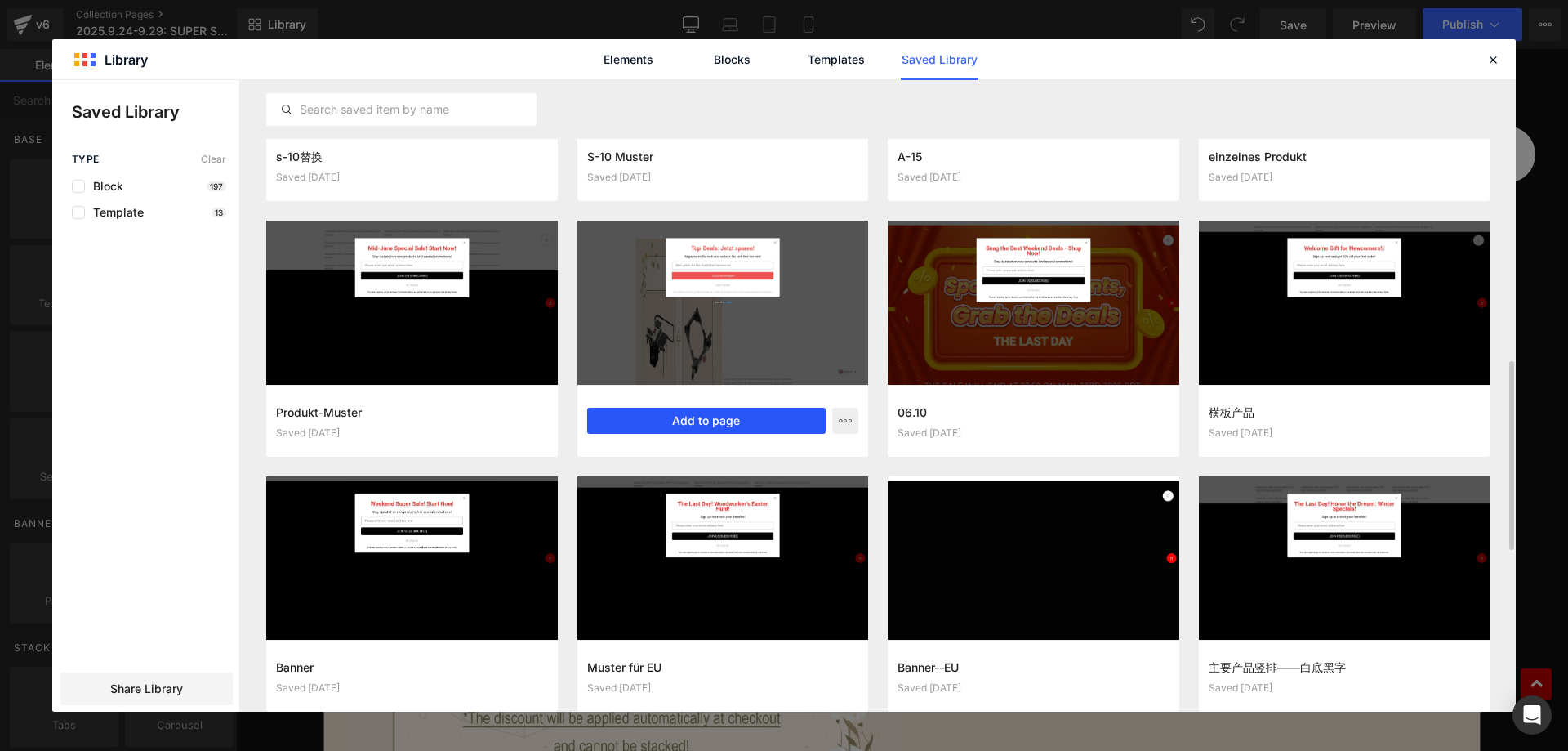
click at [703, 424] on button "Add to page" at bounding box center [707, 420] width 240 height 26
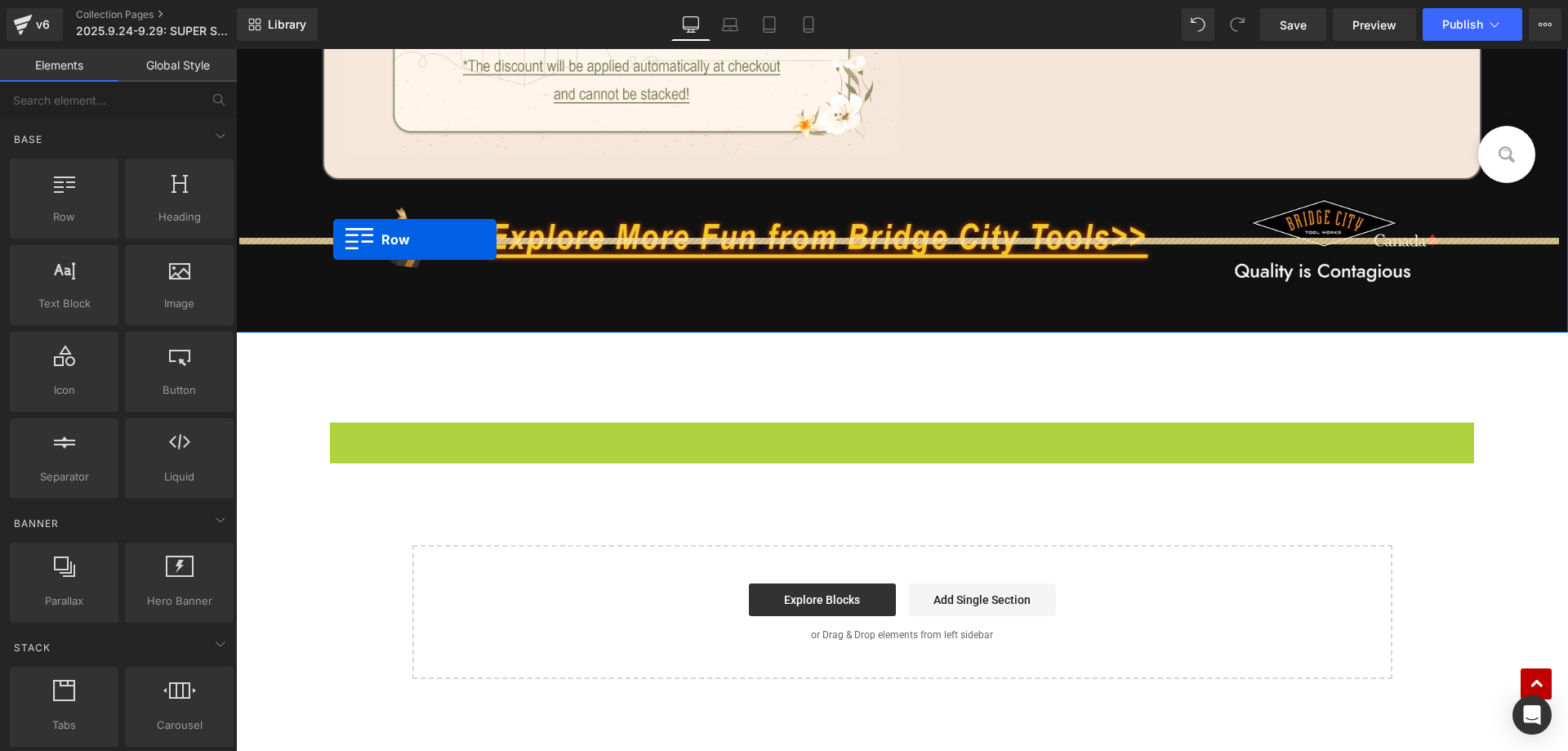
scroll to position [2465, 0]
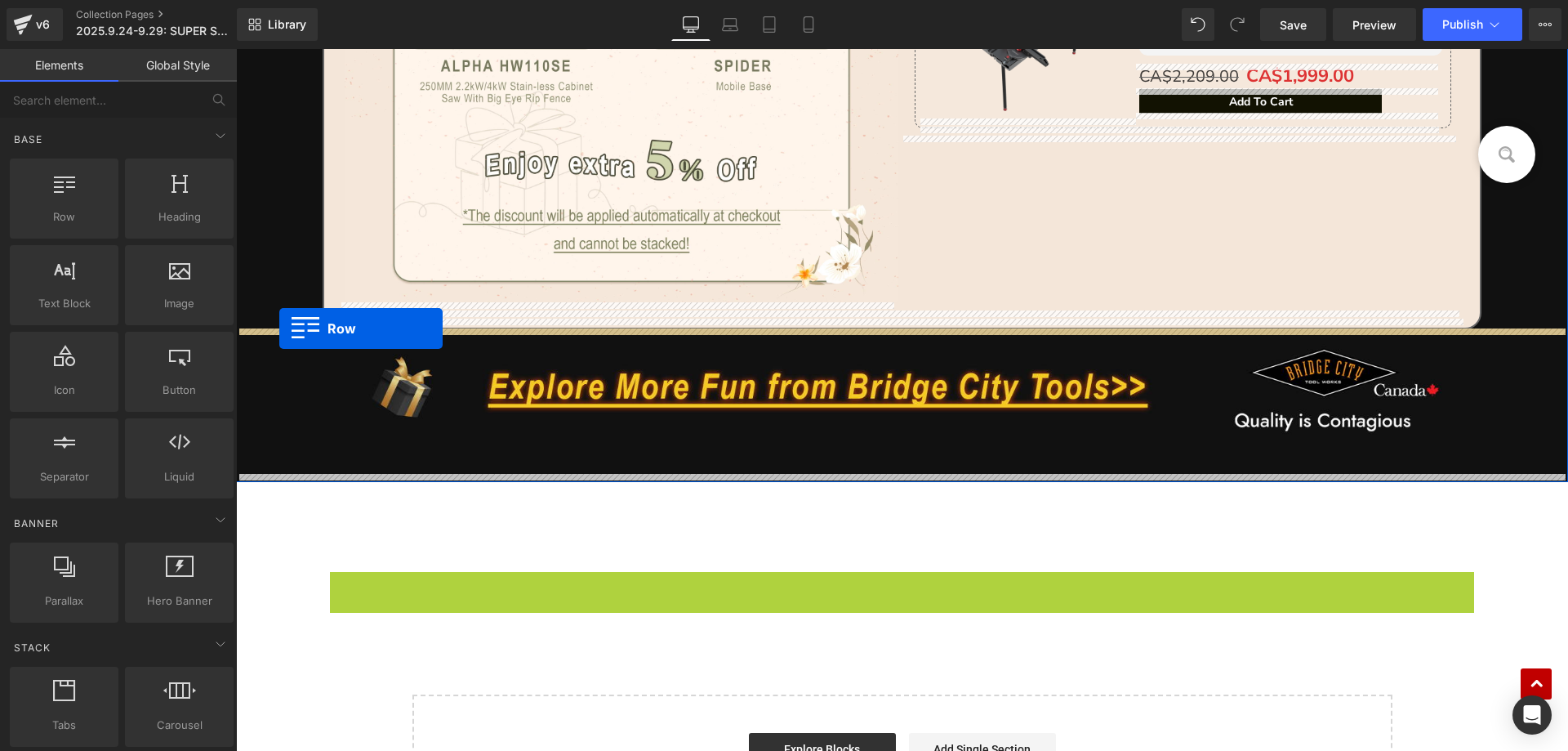
drag, startPoint x: 333, startPoint y: 337, endPoint x: 279, endPoint y: 328, distance: 54.7
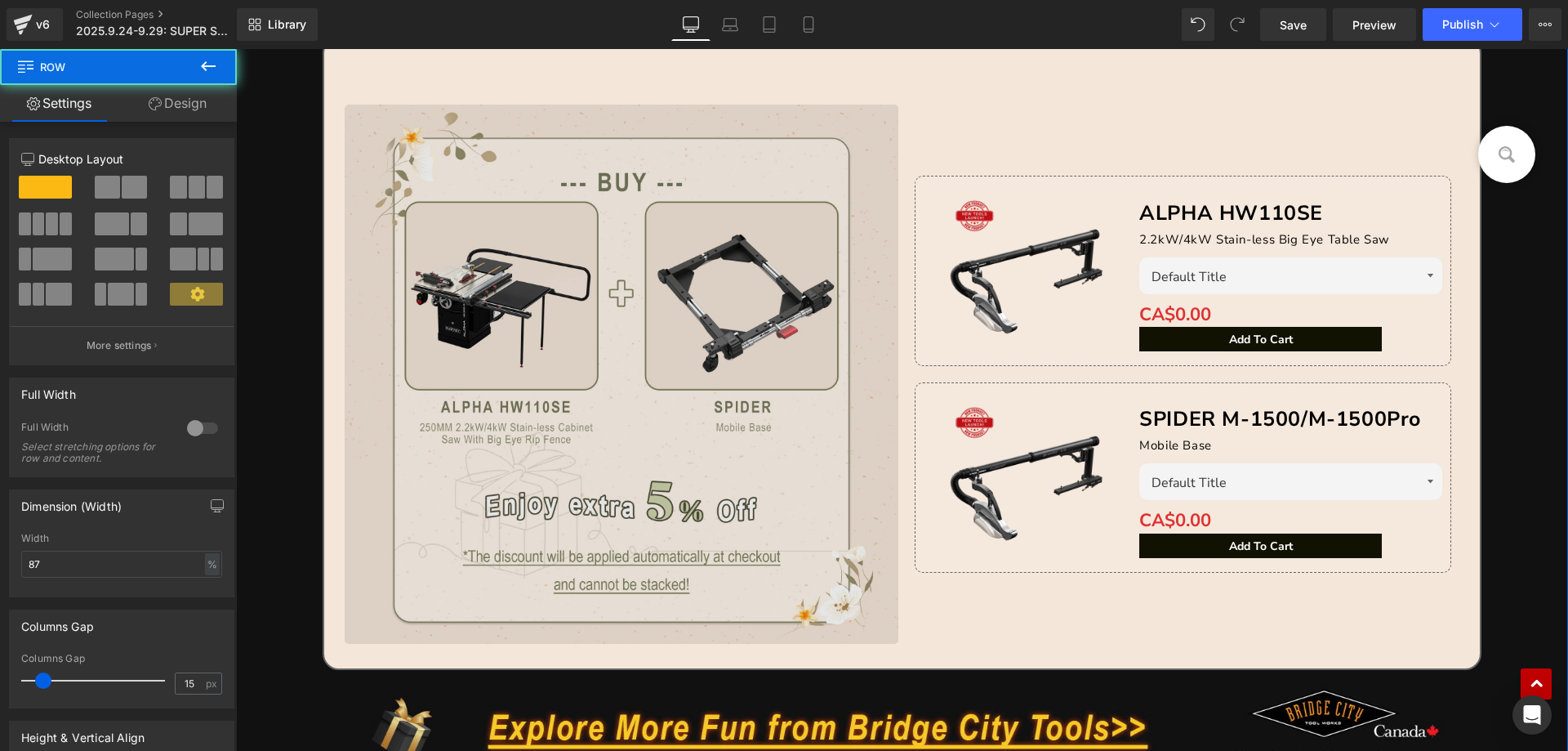
scroll to position [2792, 0]
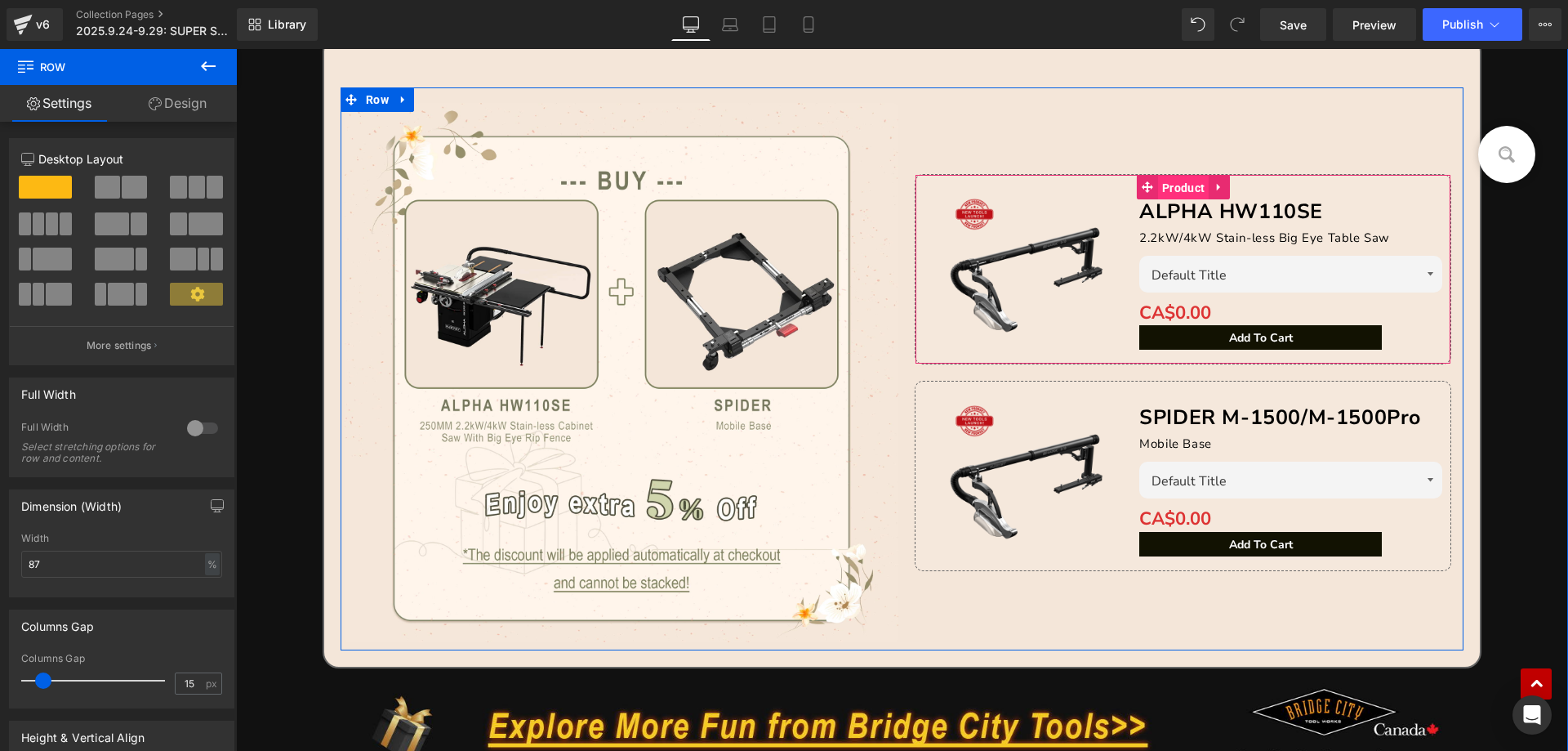
click at [1178, 192] on span "Product" at bounding box center [1183, 187] width 51 height 25
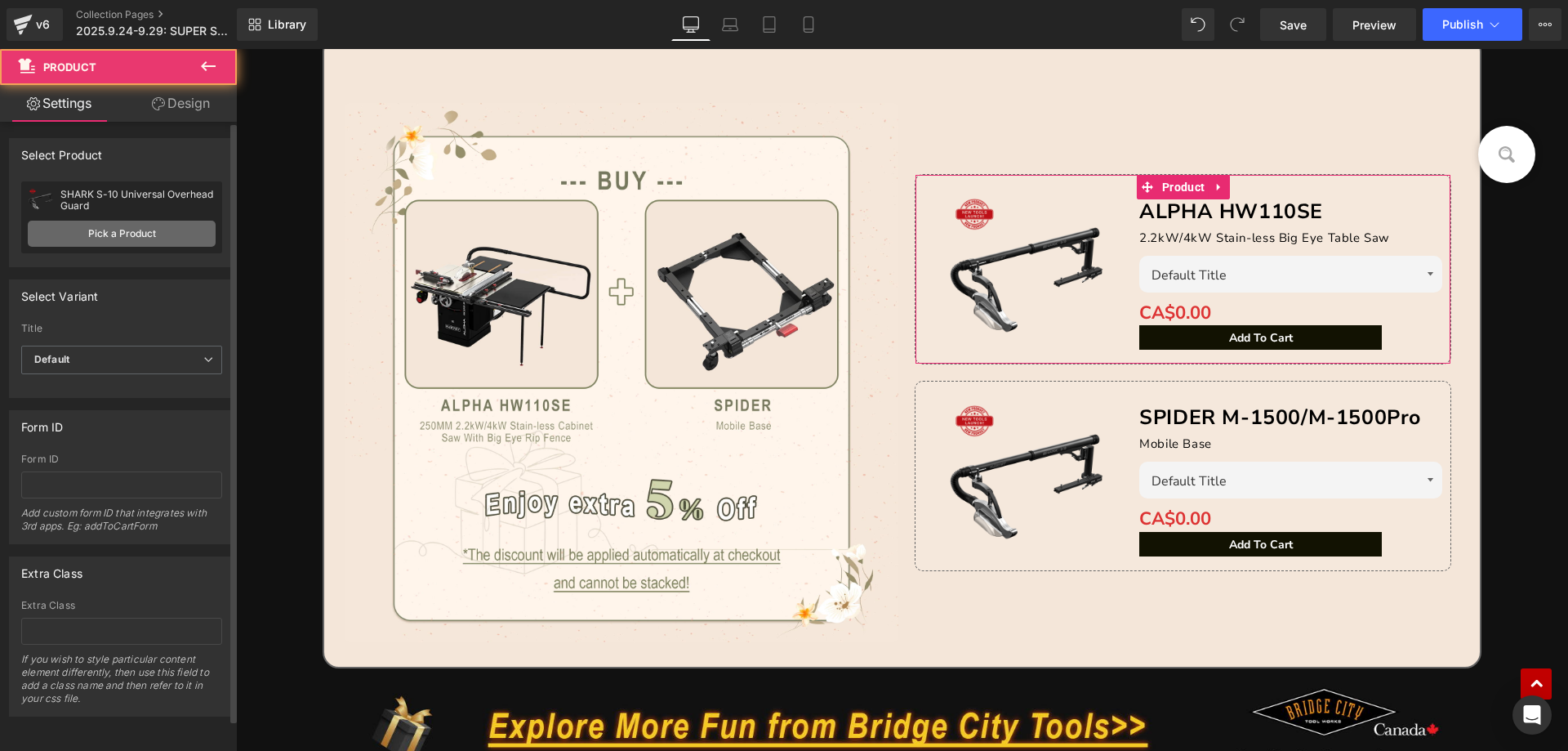
click at [127, 233] on link "Pick a Product" at bounding box center [122, 234] width 188 height 26
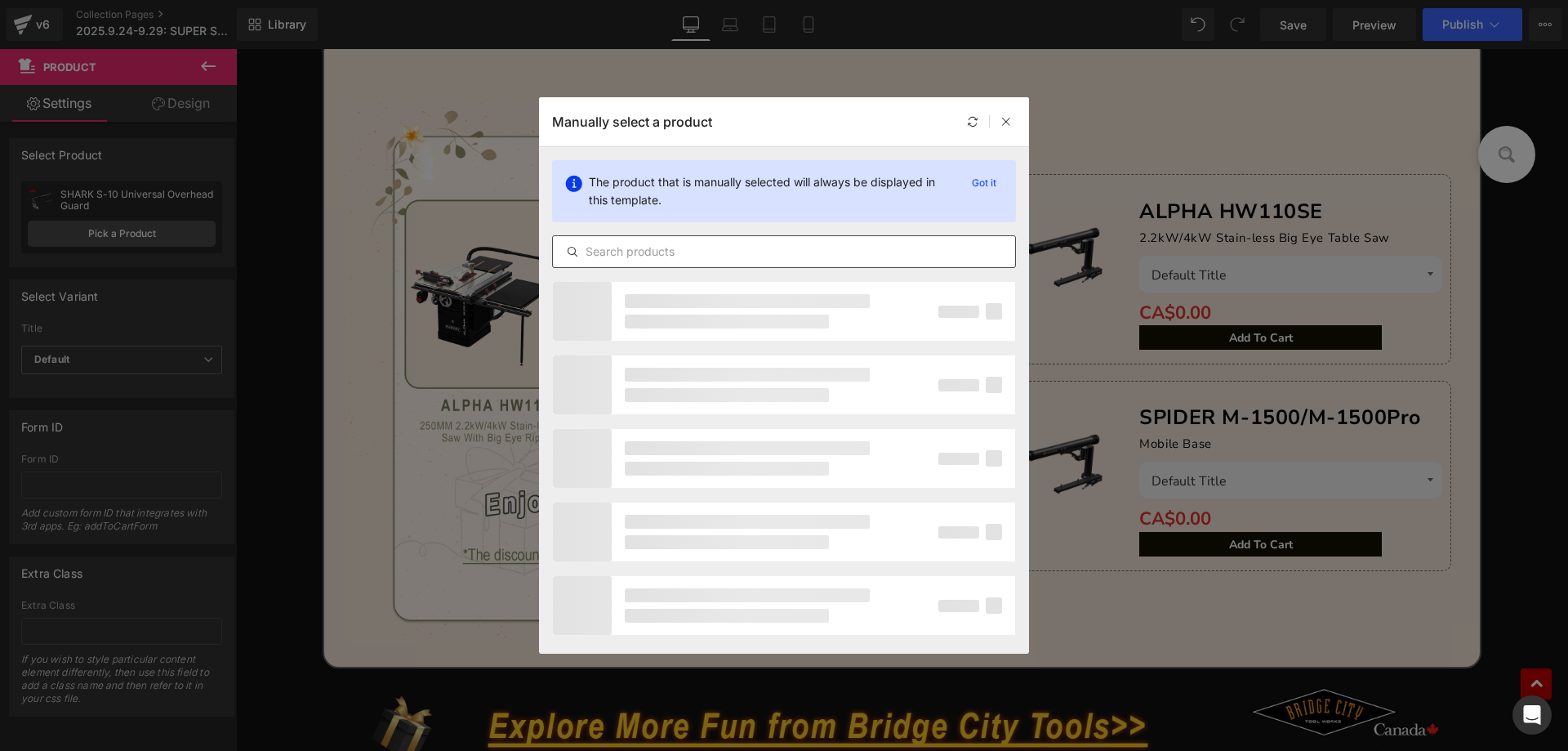
click at [699, 249] on input "text" at bounding box center [784, 252] width 463 height 20
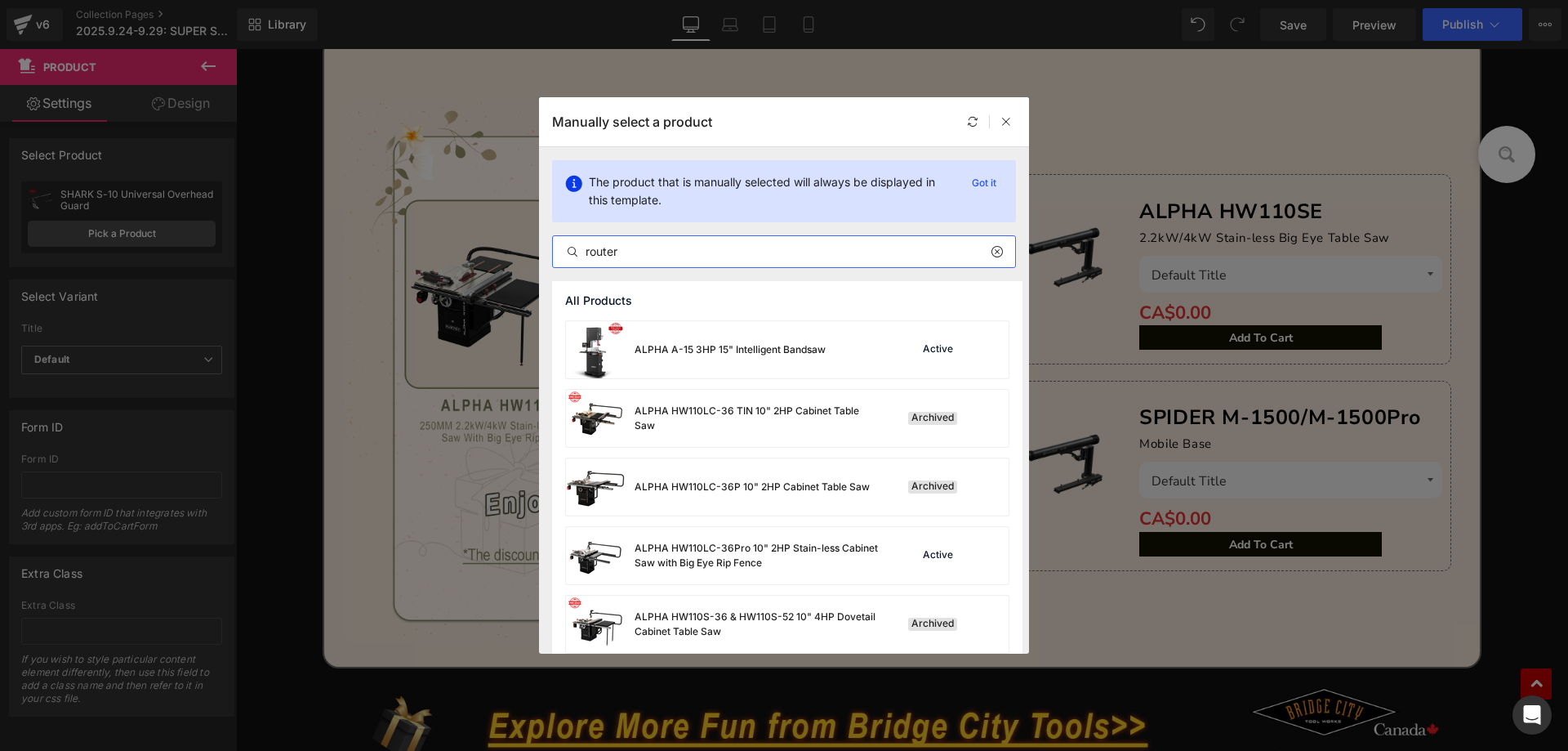
click at [672, 249] on input "router" at bounding box center [784, 252] width 463 height 20
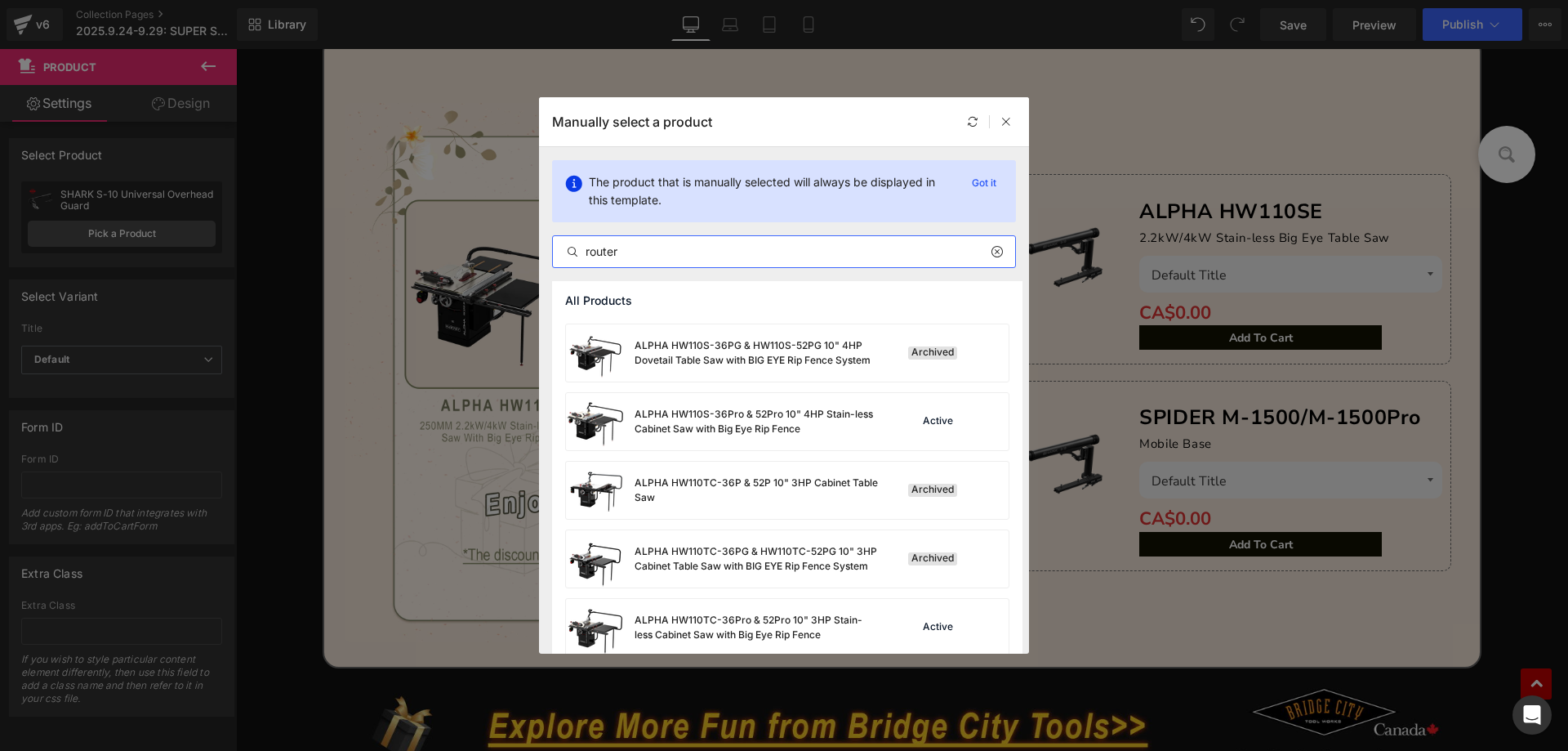
scroll to position [0, 0]
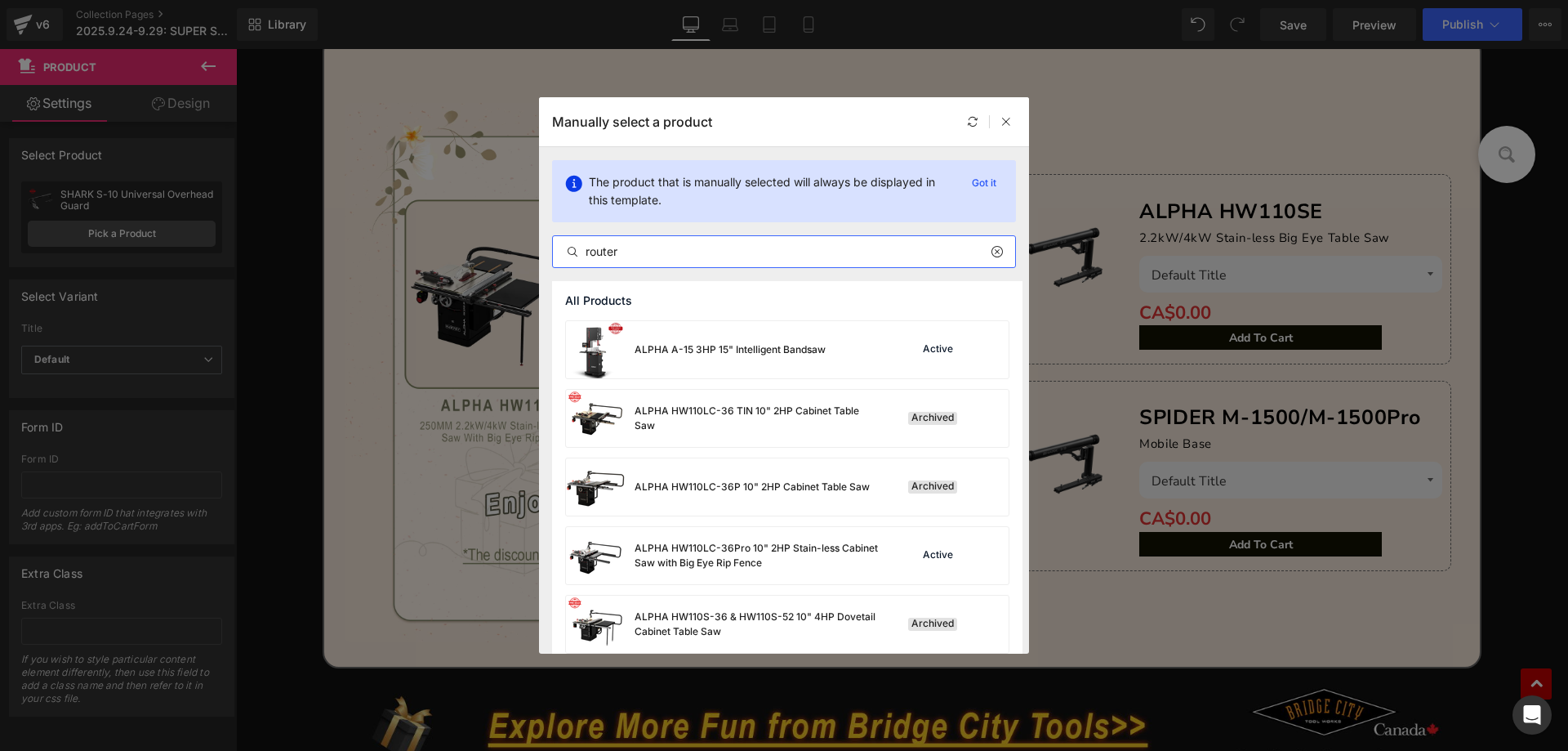
click at [655, 253] on input "router" at bounding box center [784, 252] width 463 height 20
type input "router"
click at [999, 121] on div at bounding box center [1006, 122] width 20 height 20
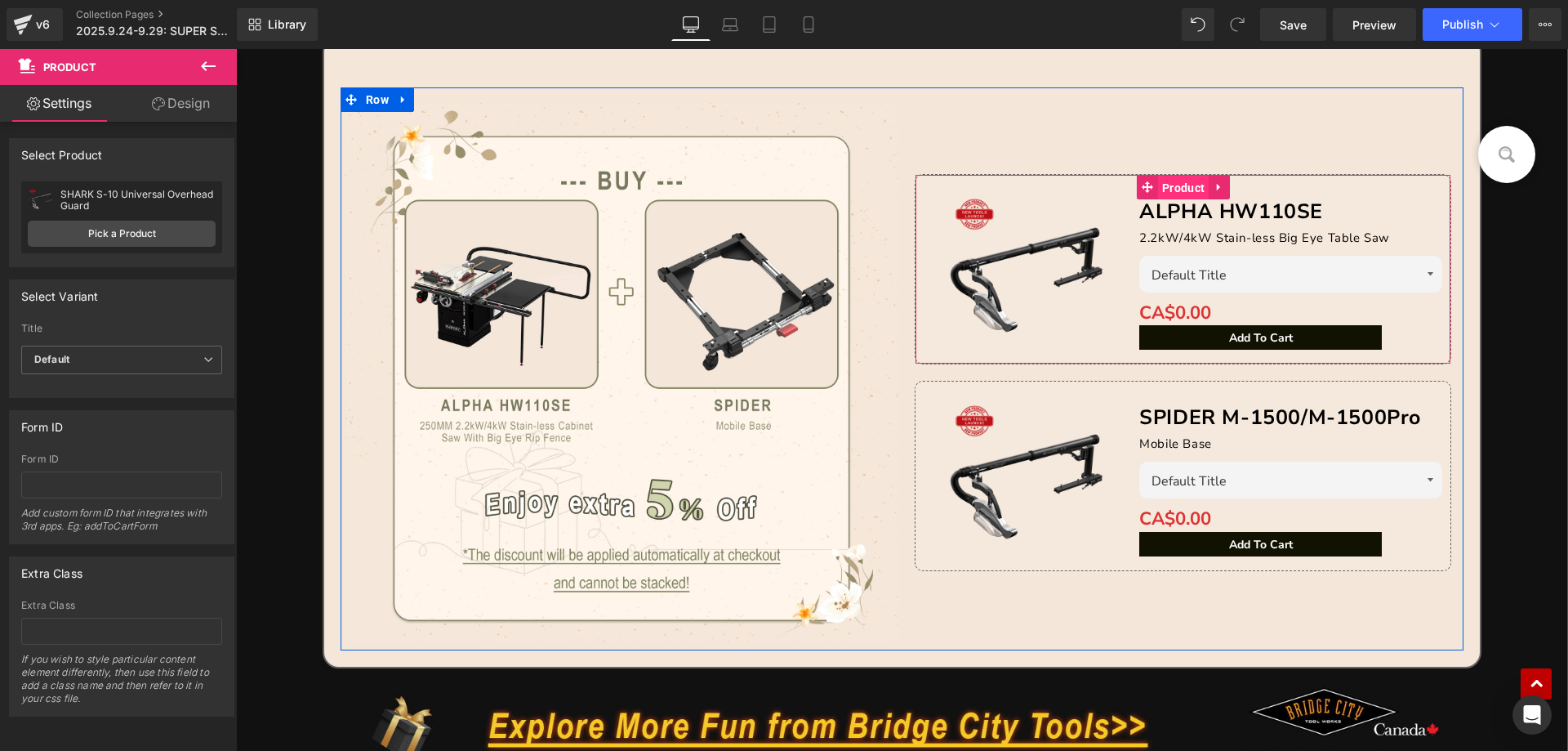
click at [1191, 187] on span "Product" at bounding box center [1183, 187] width 51 height 25
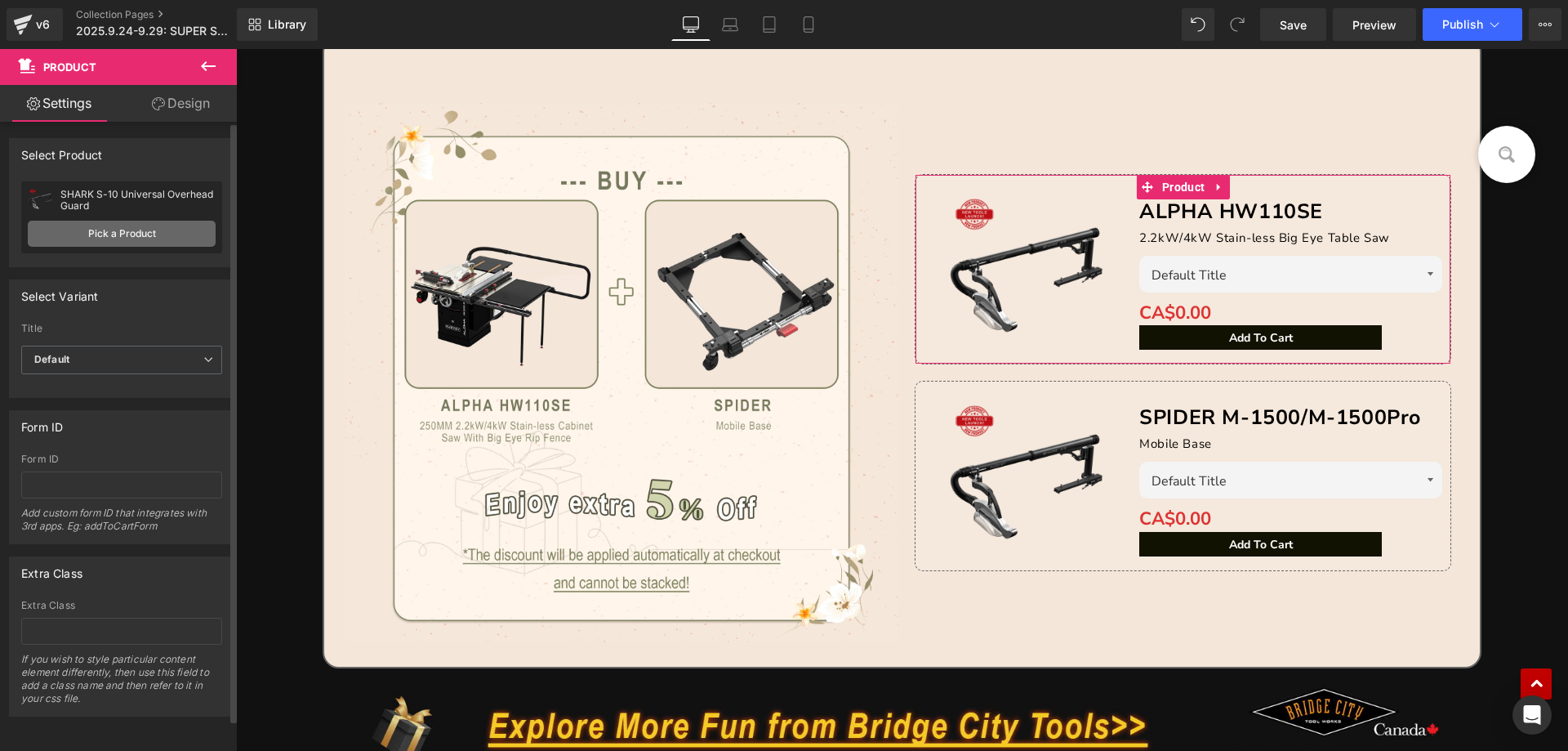
click at [147, 231] on link "Pick a Product" at bounding box center [122, 234] width 188 height 26
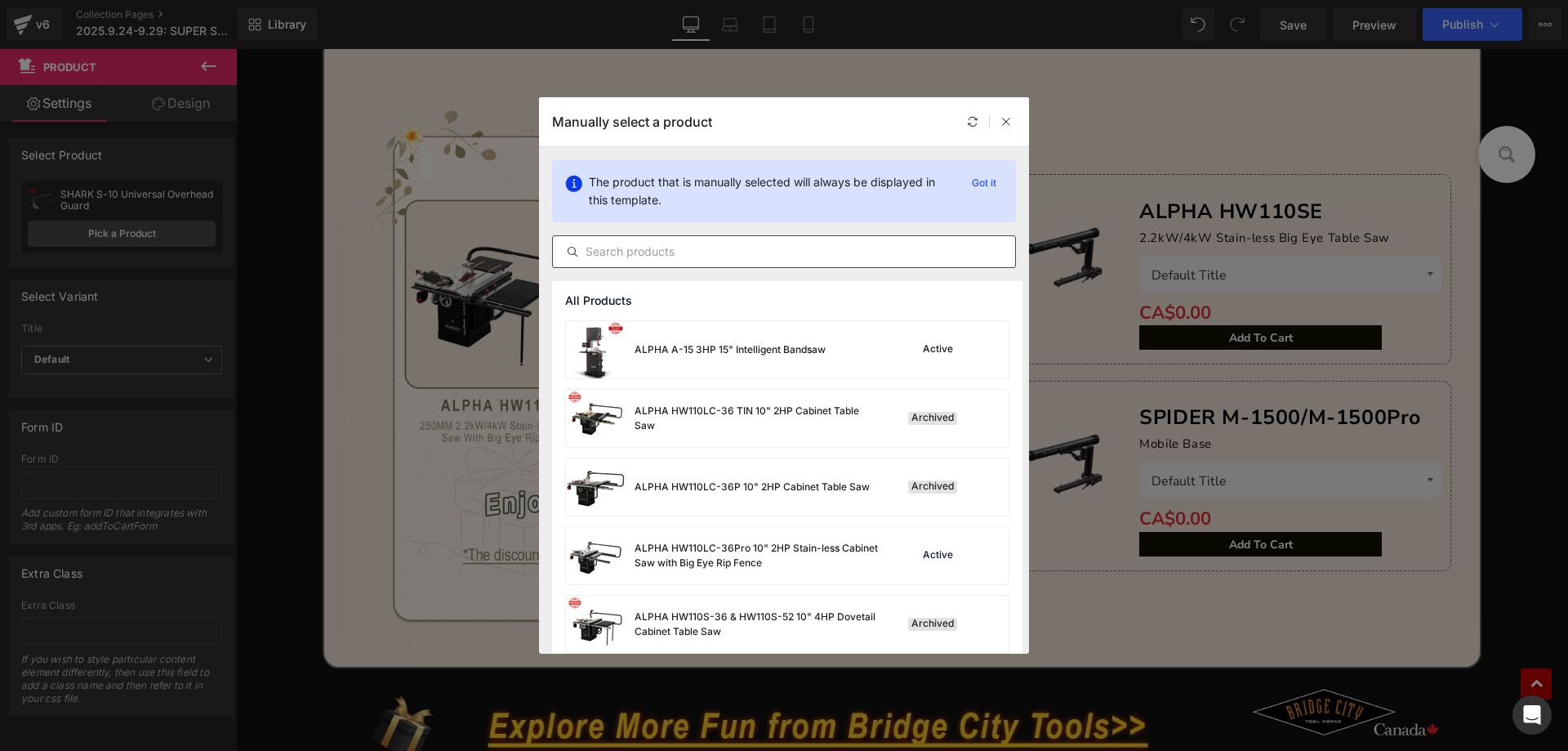
click at [632, 250] on input "text" at bounding box center [784, 252] width 463 height 20
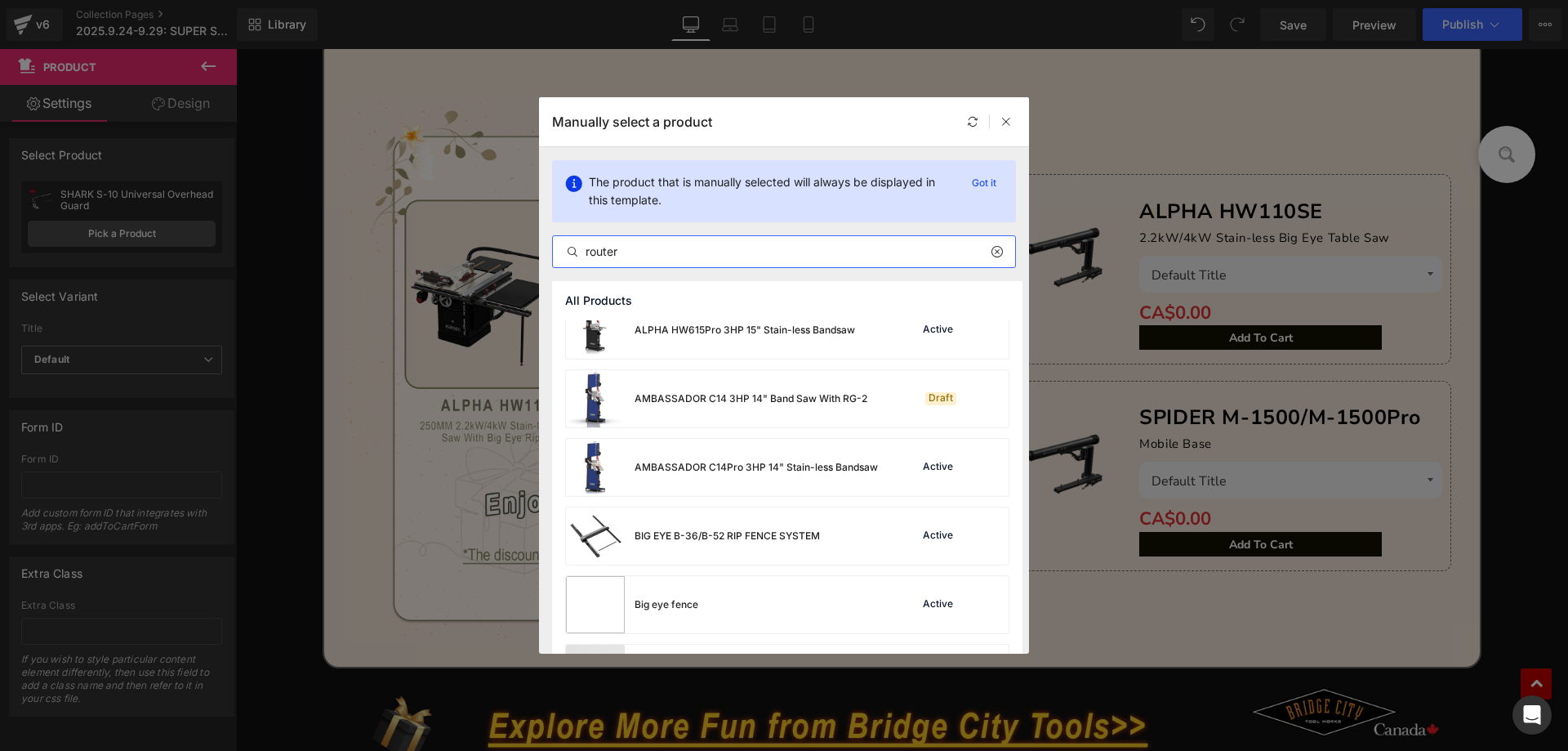
scroll to position [1113, 0]
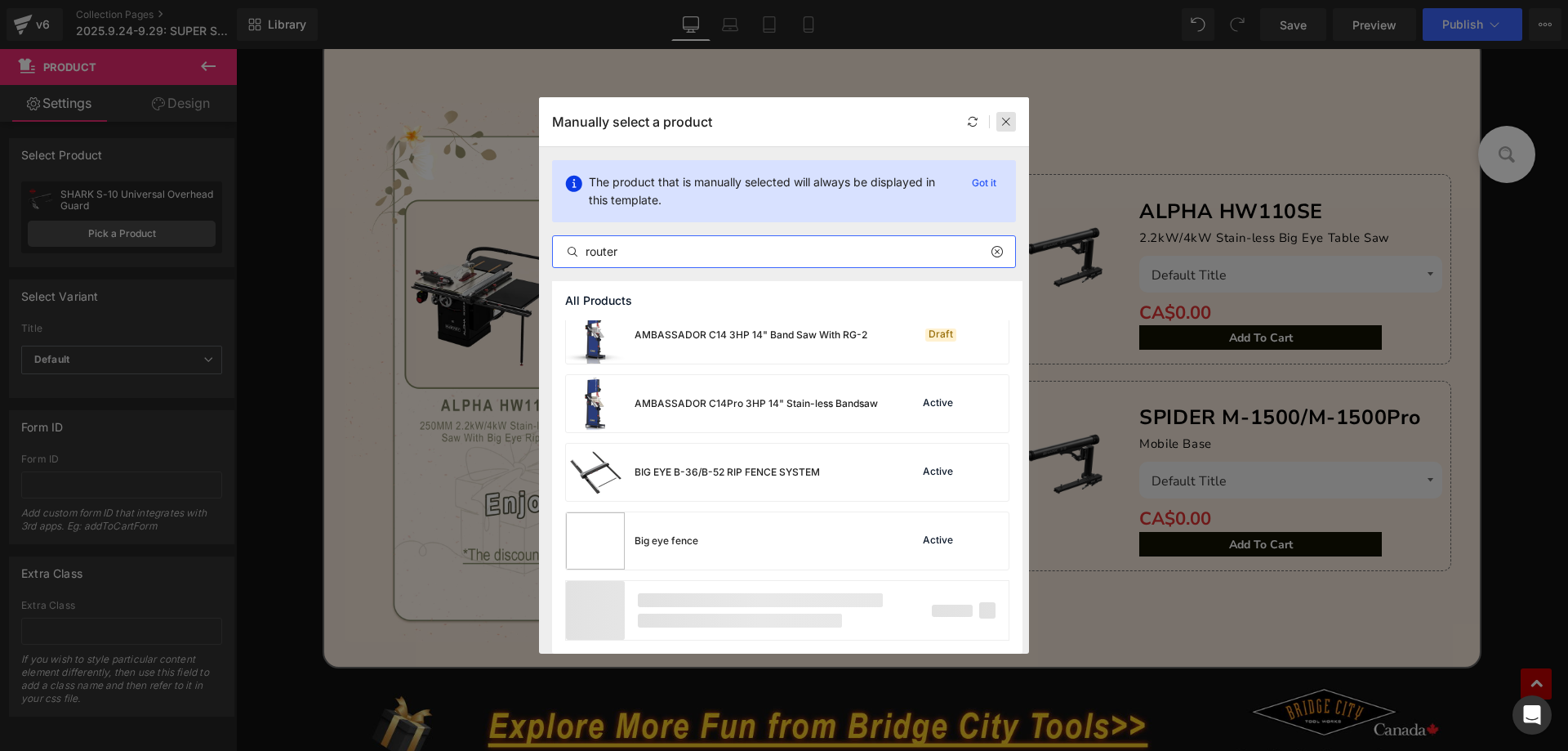
type input "router"
click at [1006, 119] on icon at bounding box center [1006, 122] width 12 height 12
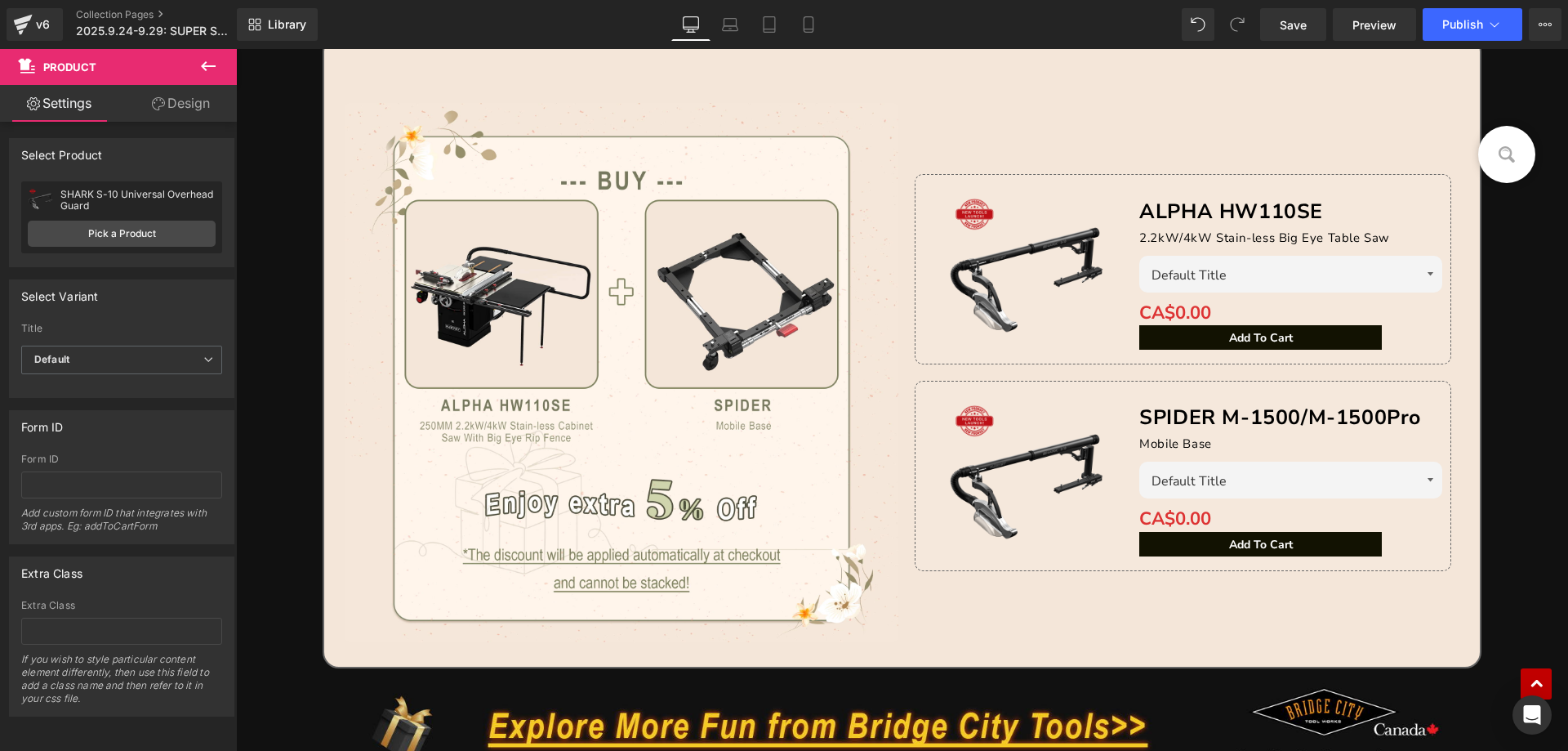
click at [214, 55] on button at bounding box center [208, 66] width 57 height 36
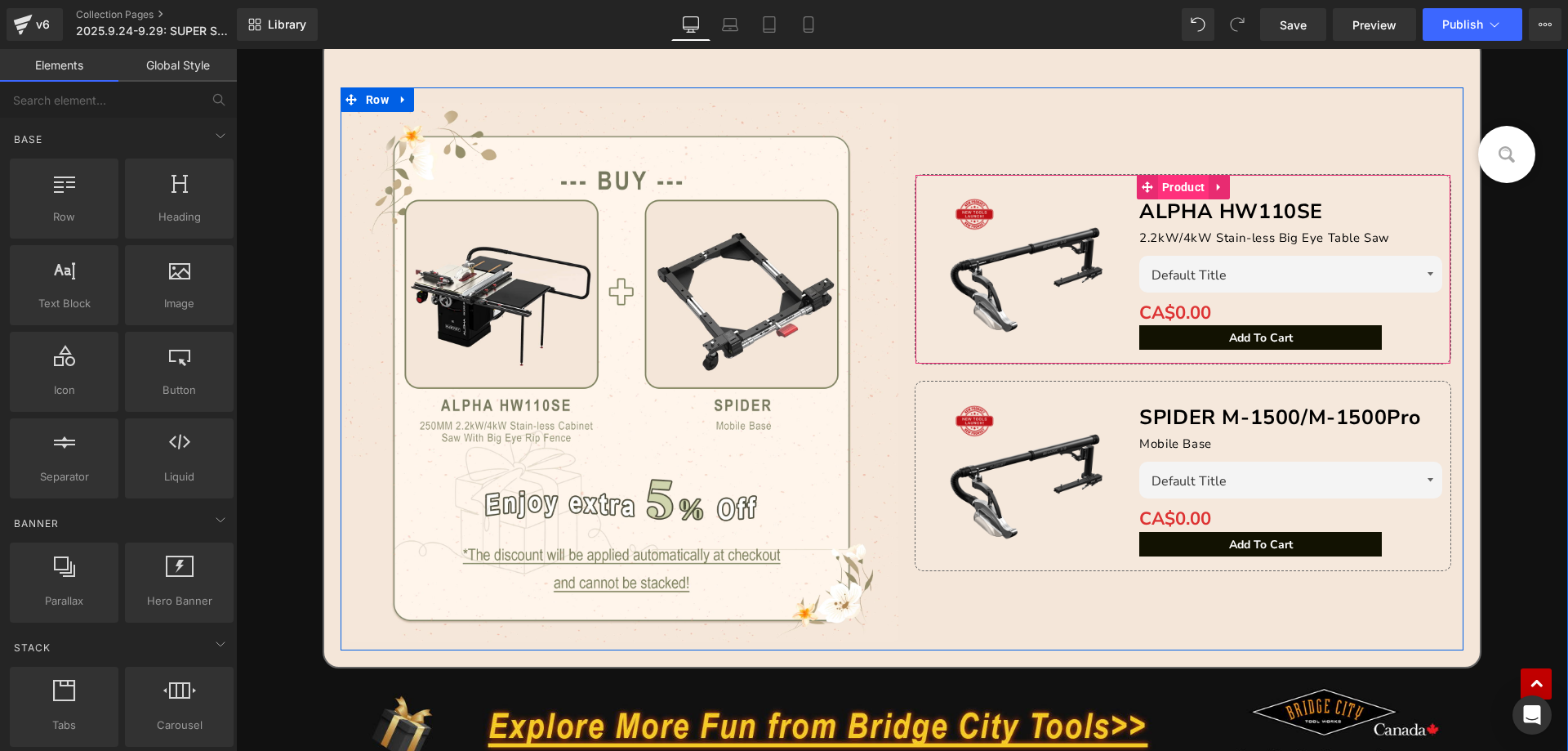
click at [1168, 187] on span "Product" at bounding box center [1183, 186] width 51 height 25
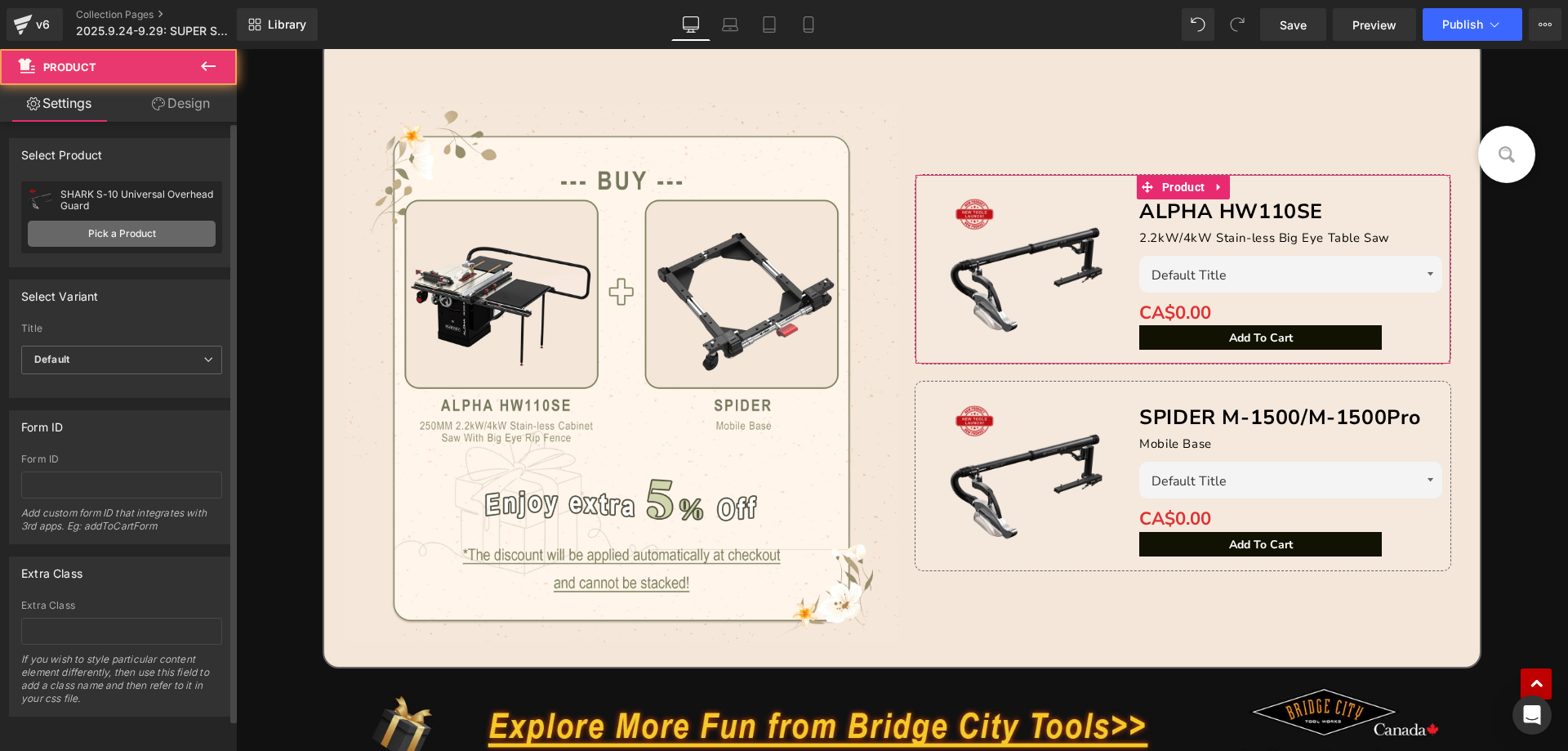
click at [146, 226] on link "Pick a Product" at bounding box center [122, 234] width 188 height 26
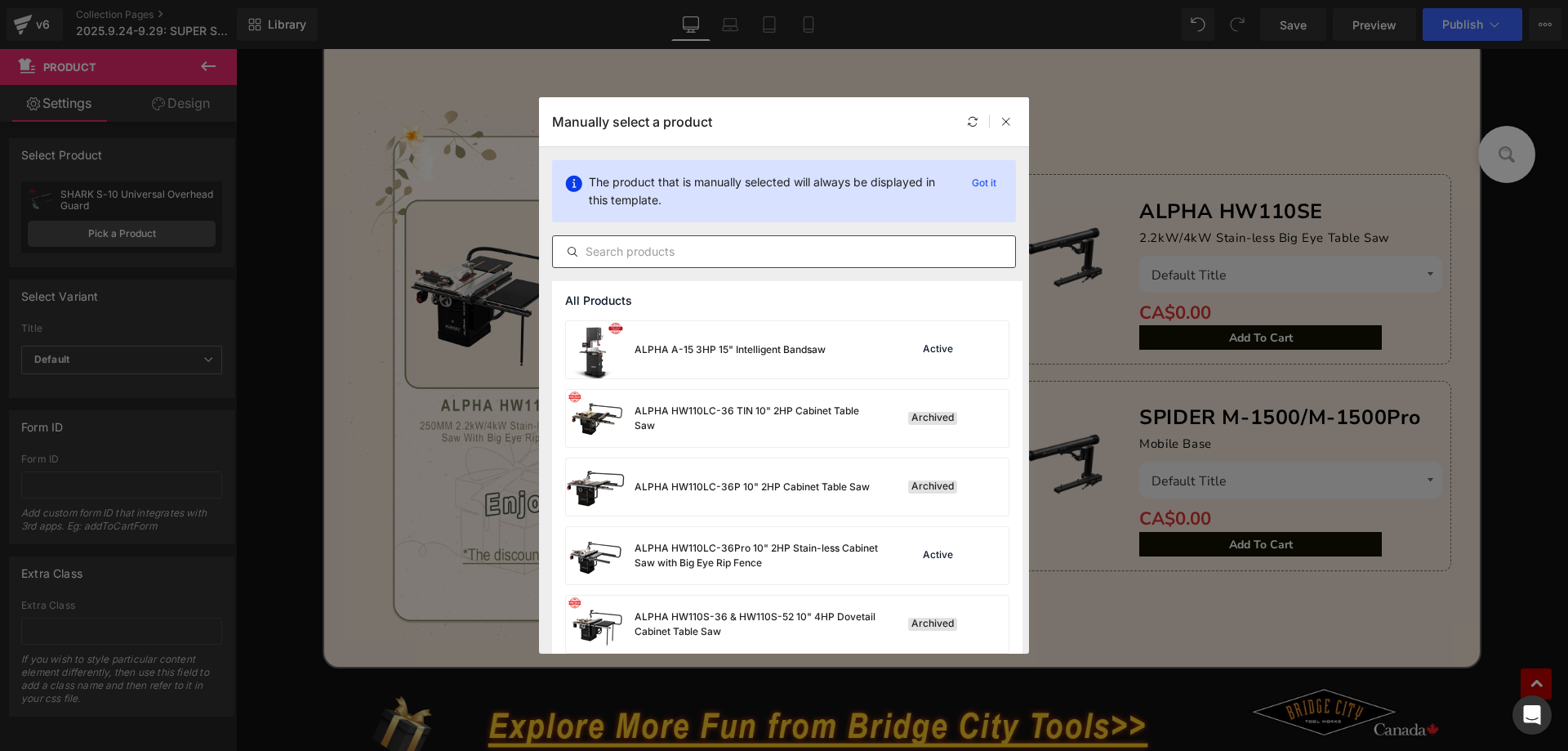
click at [679, 248] on input "text" at bounding box center [784, 252] width 463 height 20
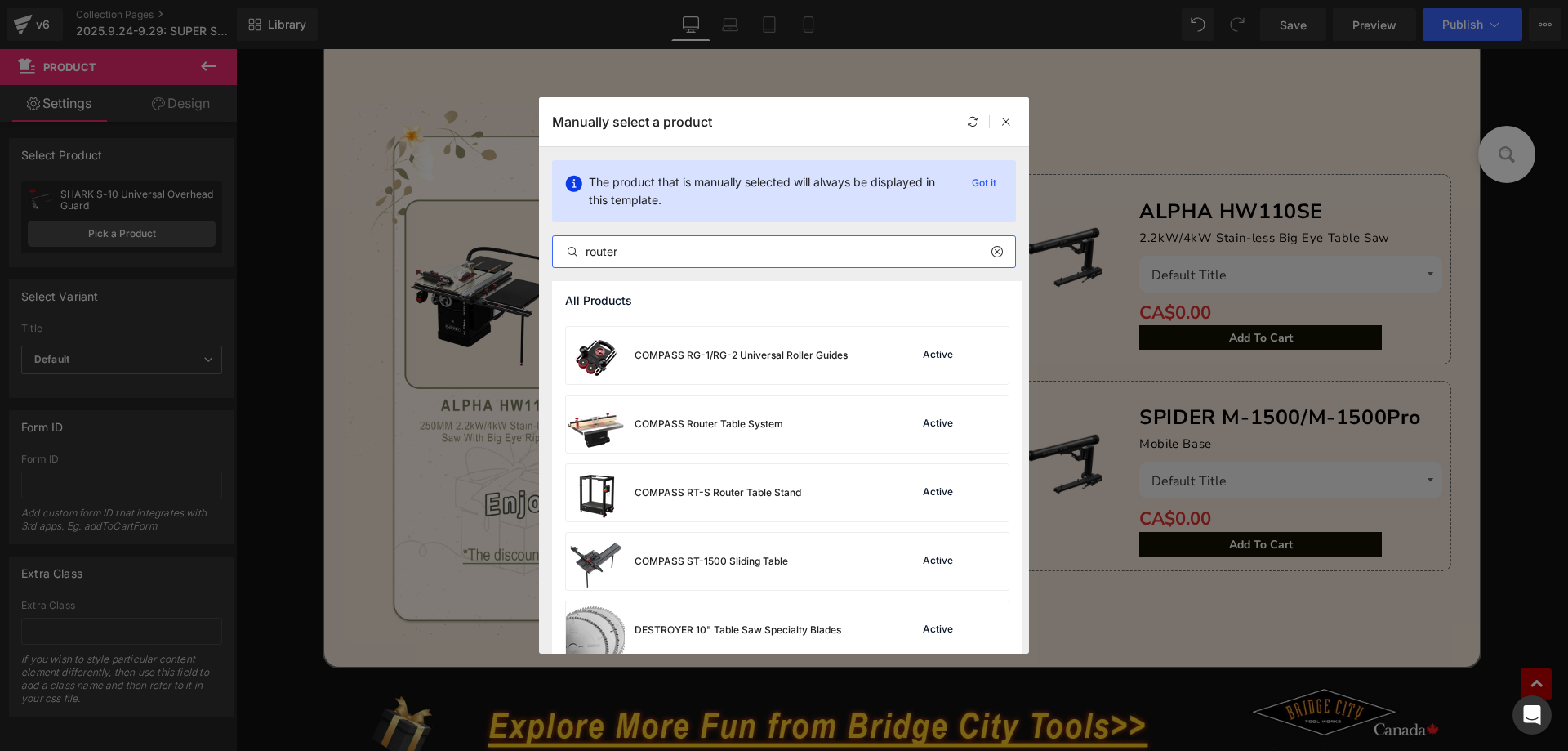
scroll to position [1796, 0]
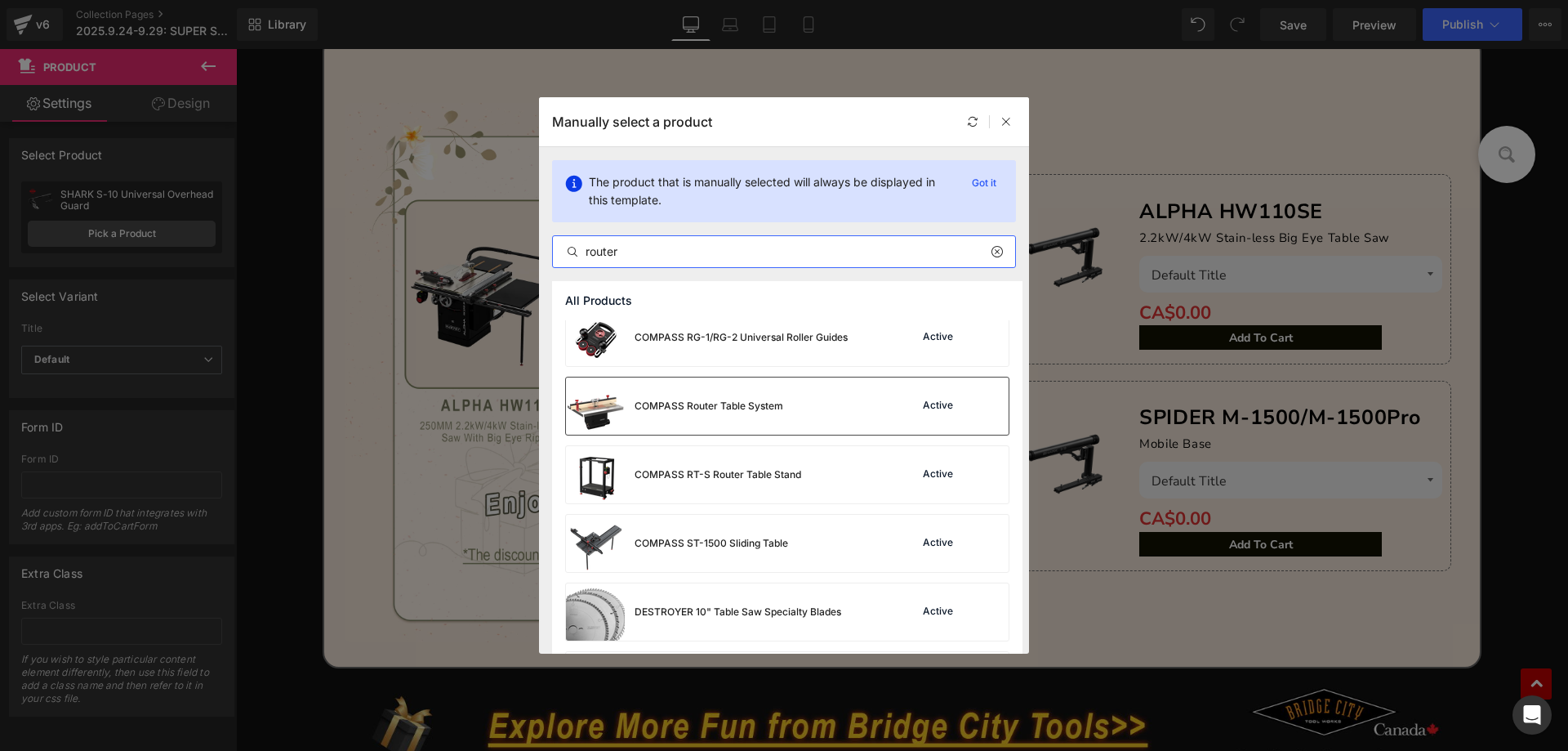
type input "router"
click at [815, 409] on div "COMPASS Router Table System Active" at bounding box center [786, 406] width 443 height 57
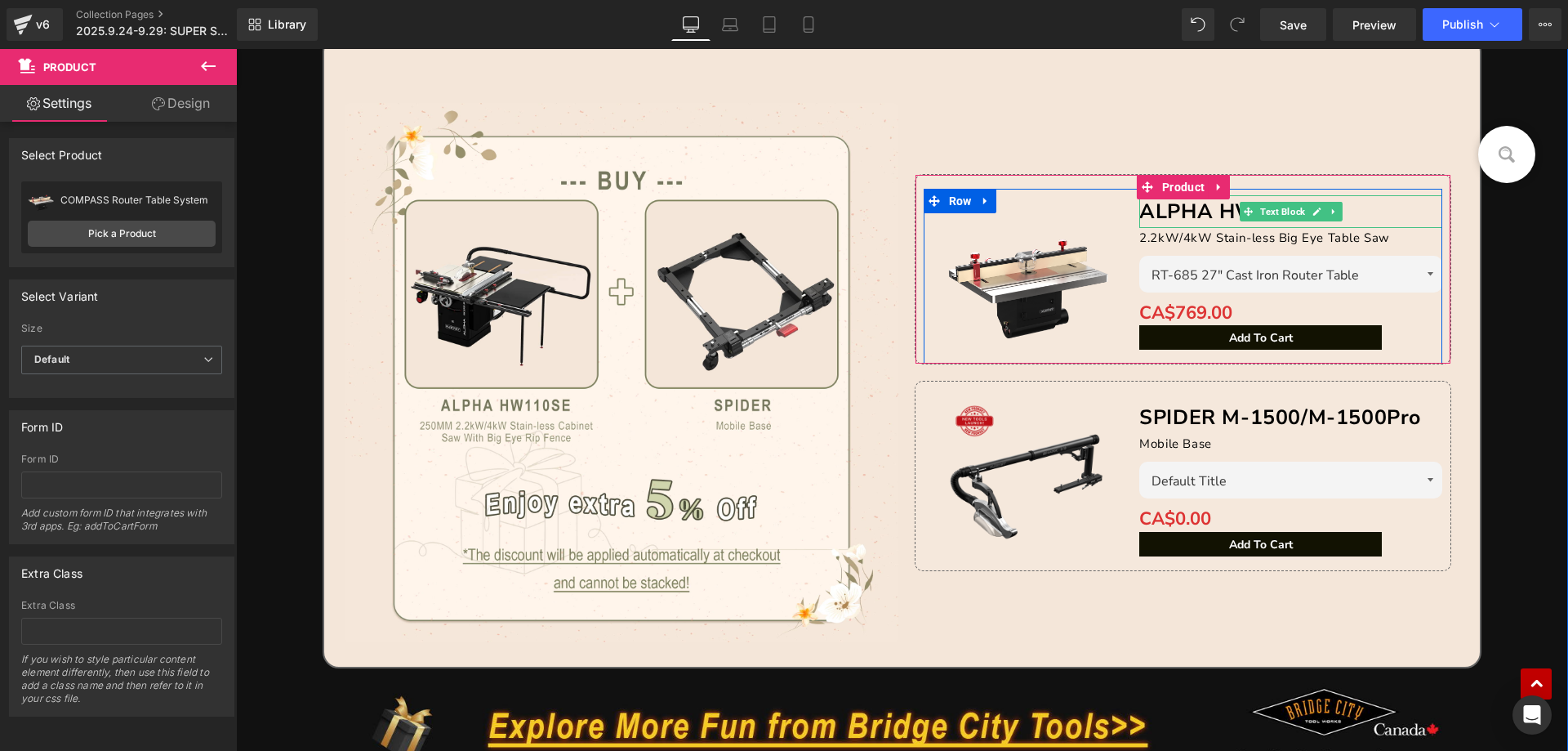
click at [1155, 212] on b "ALPHA HW110SE" at bounding box center [1230, 211] width 183 height 28
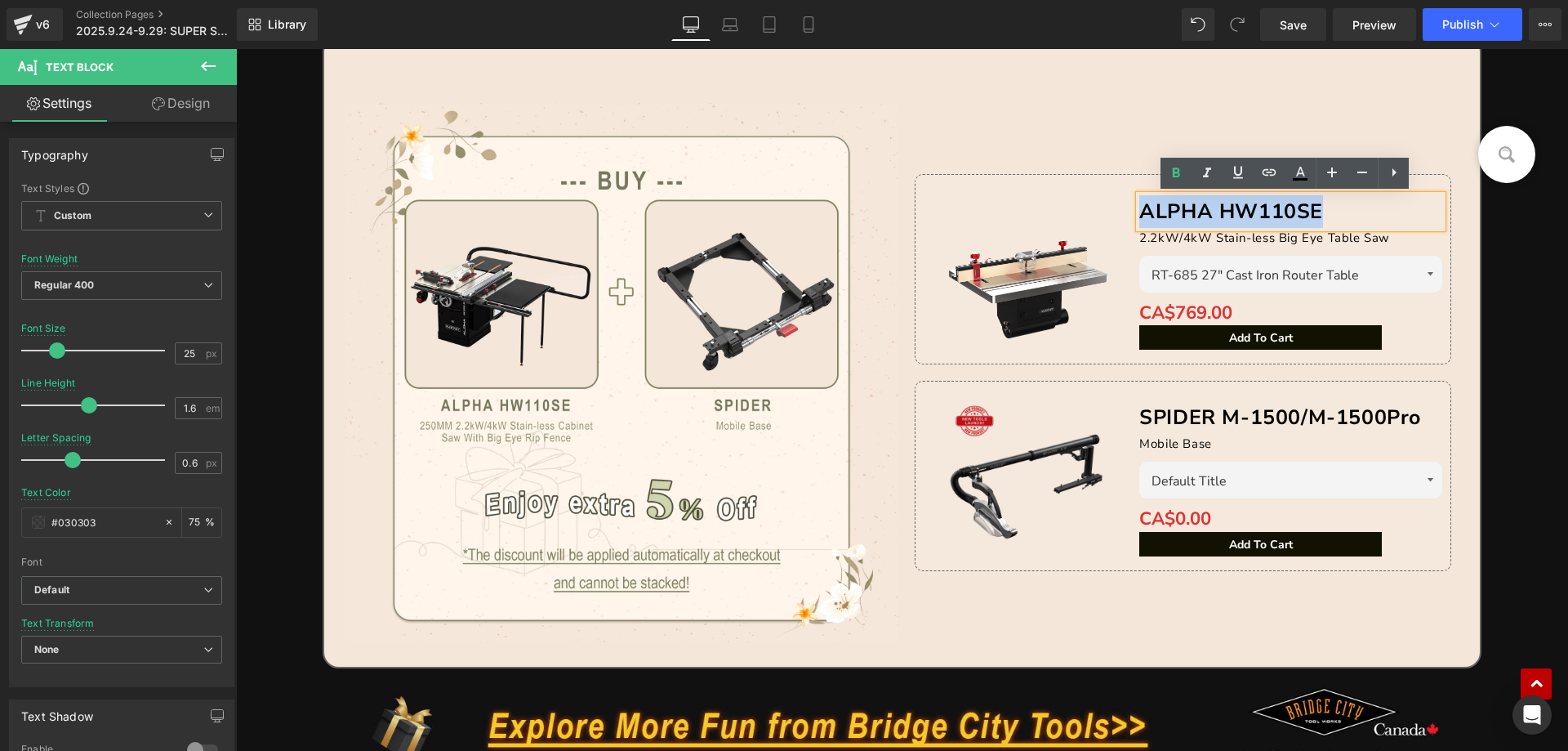
drag, startPoint x: 1137, startPoint y: 208, endPoint x: 1341, endPoint y: 208, distance: 204.0
click at [1341, 208] on p "ALPHA HW110SE" at bounding box center [1291, 211] width 303 height 33
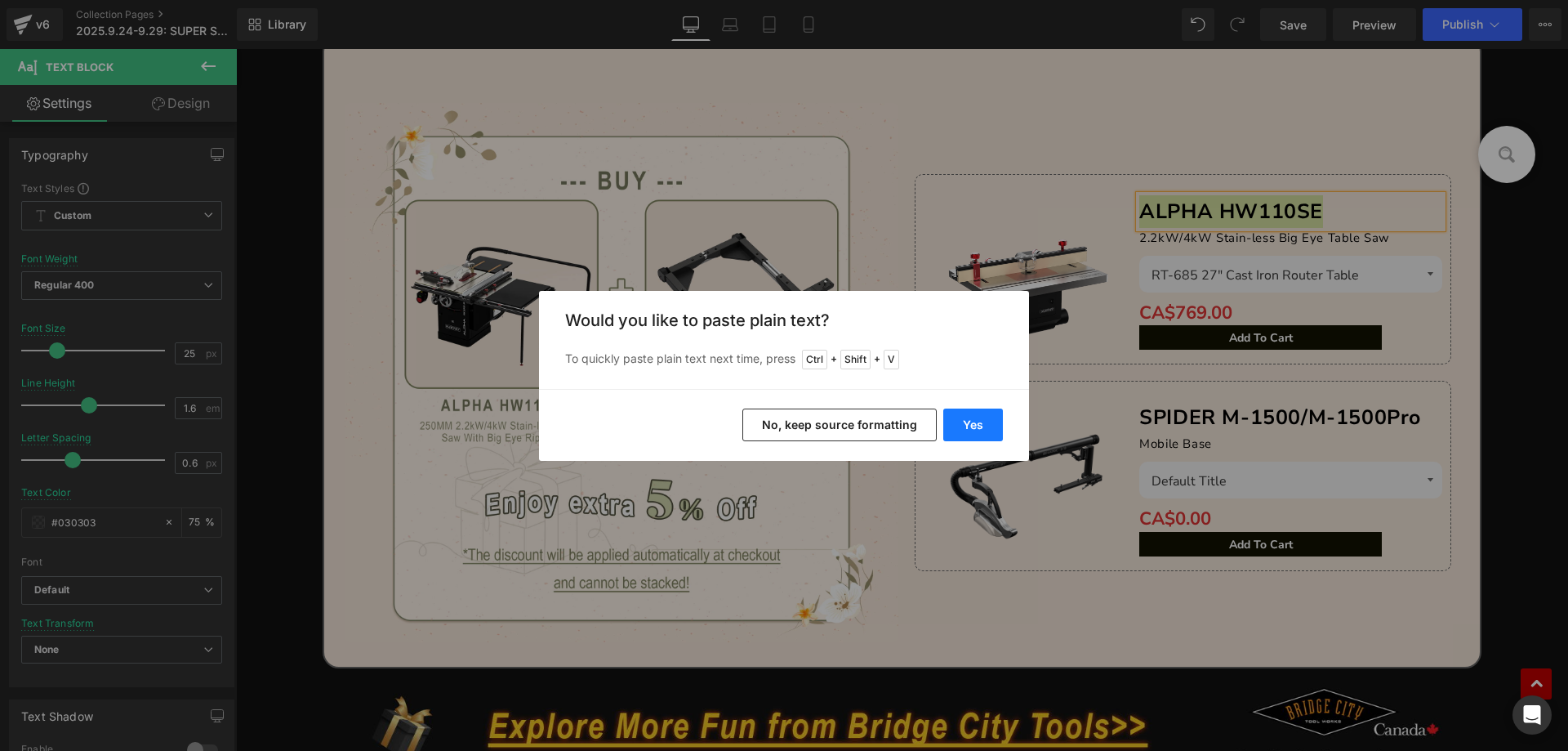
click at [974, 427] on button "Yes" at bounding box center [973, 424] width 59 height 33
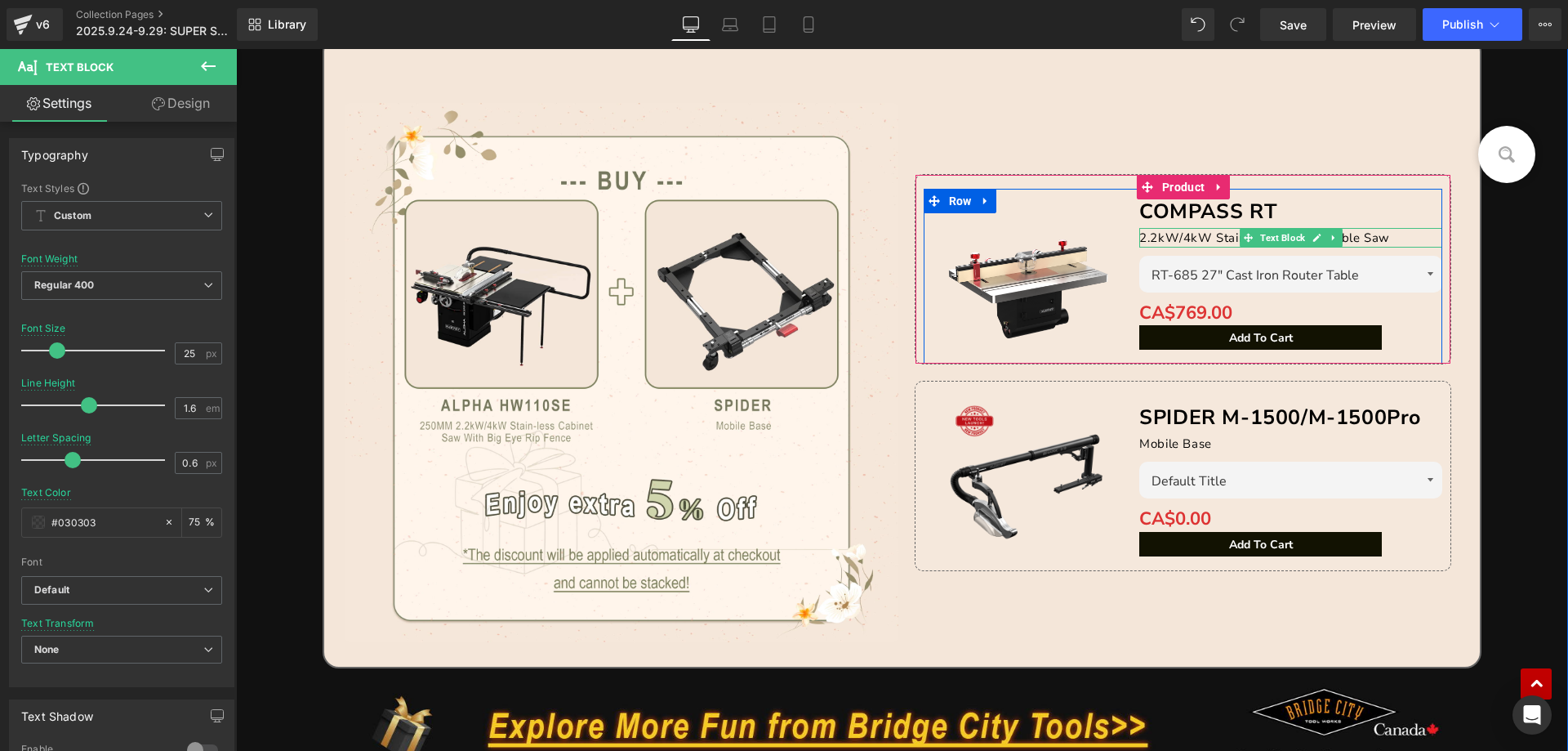
click at [1160, 238] on span "2.2kW/4kW Stain-less Big Eye Table Saw" at bounding box center [1264, 238] width 251 height 16
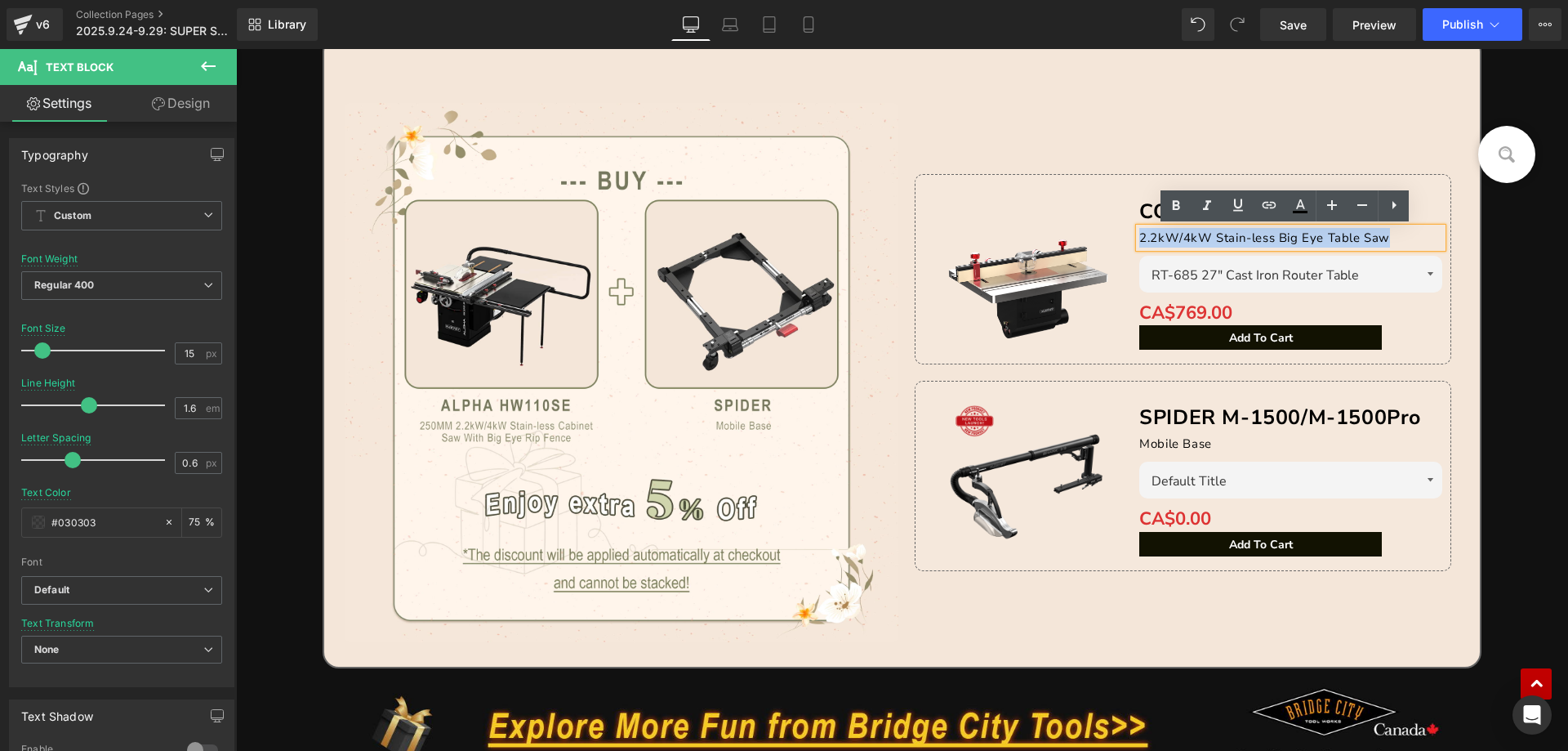
click at [1139, 234] on div "2.2kW/4kW Stain-less Big Eye Table Saw" at bounding box center [1291, 238] width 303 height 20
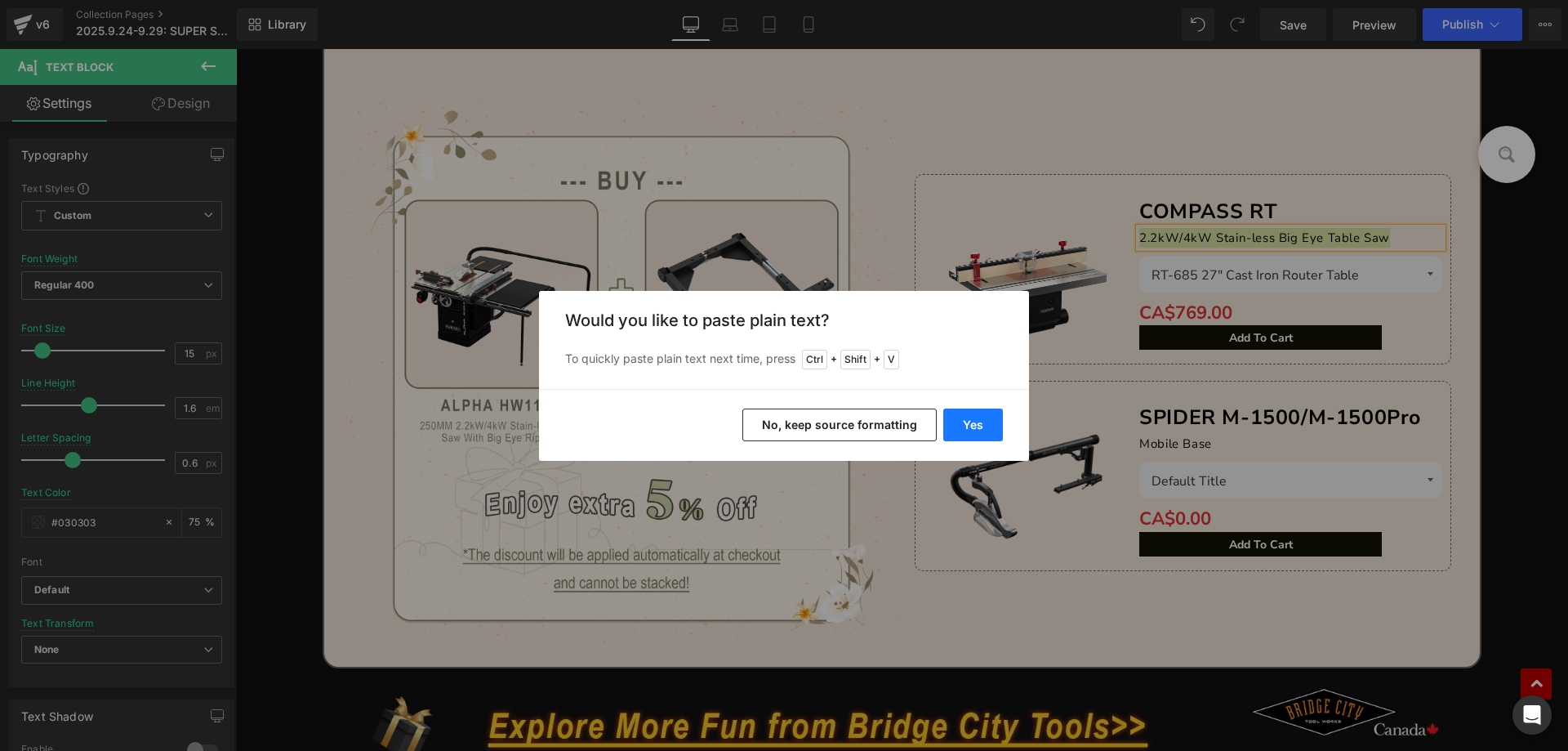
click at [971, 417] on button "Yes" at bounding box center [973, 424] width 59 height 33
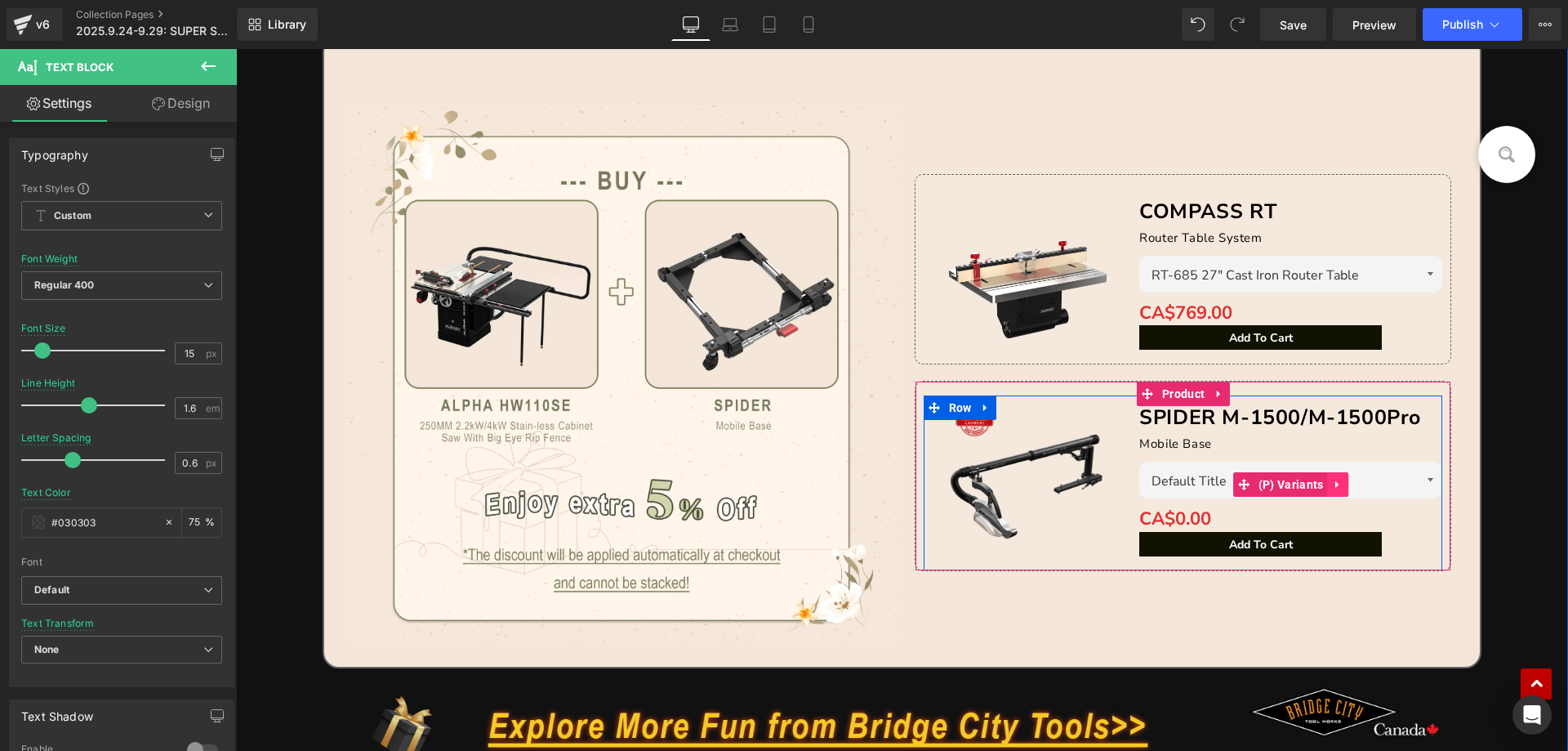
click at [1332, 483] on icon at bounding box center [1338, 483] width 12 height 12
click at [1342, 485] on icon at bounding box center [1348, 483] width 12 height 12
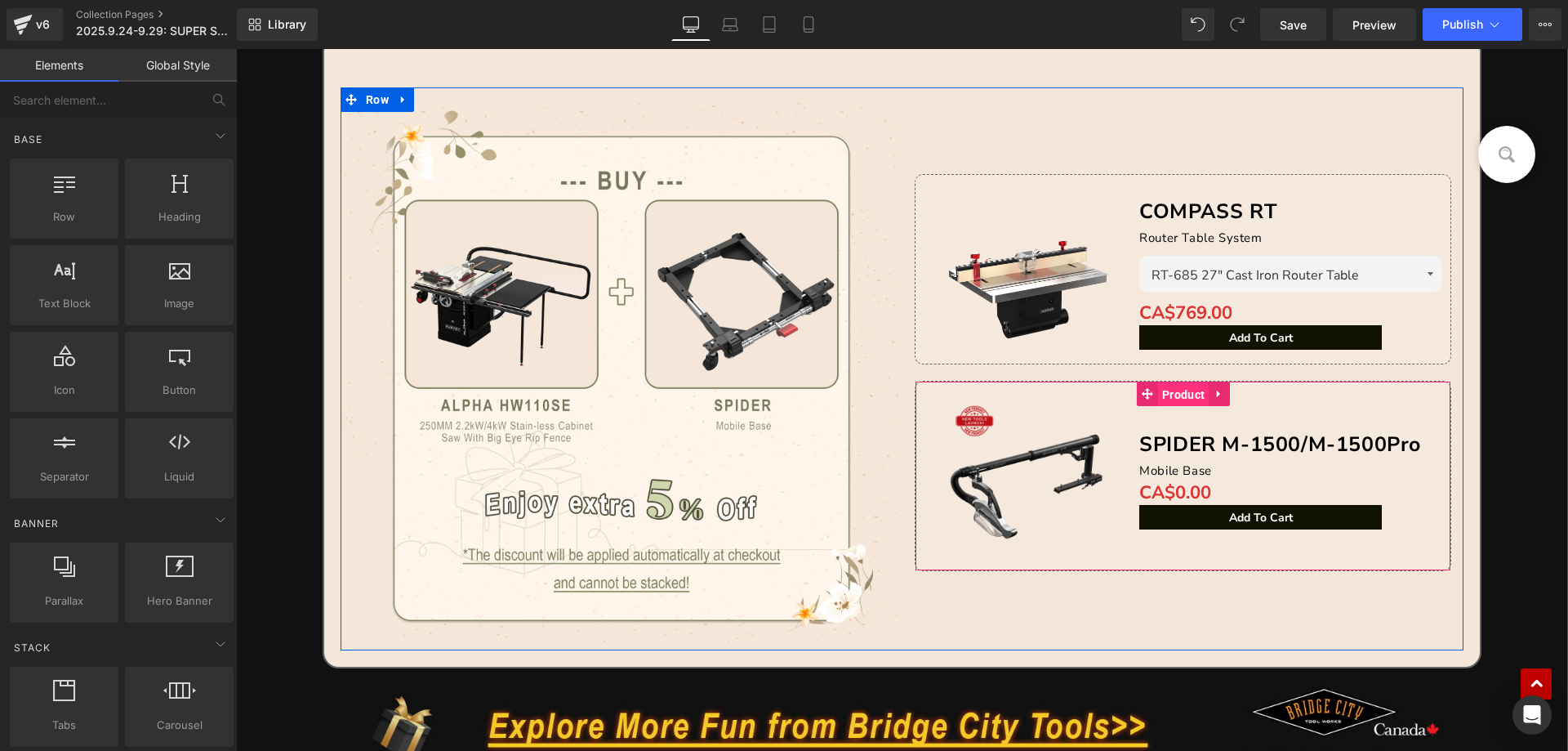
click at [1183, 393] on span "Product" at bounding box center [1183, 394] width 51 height 25
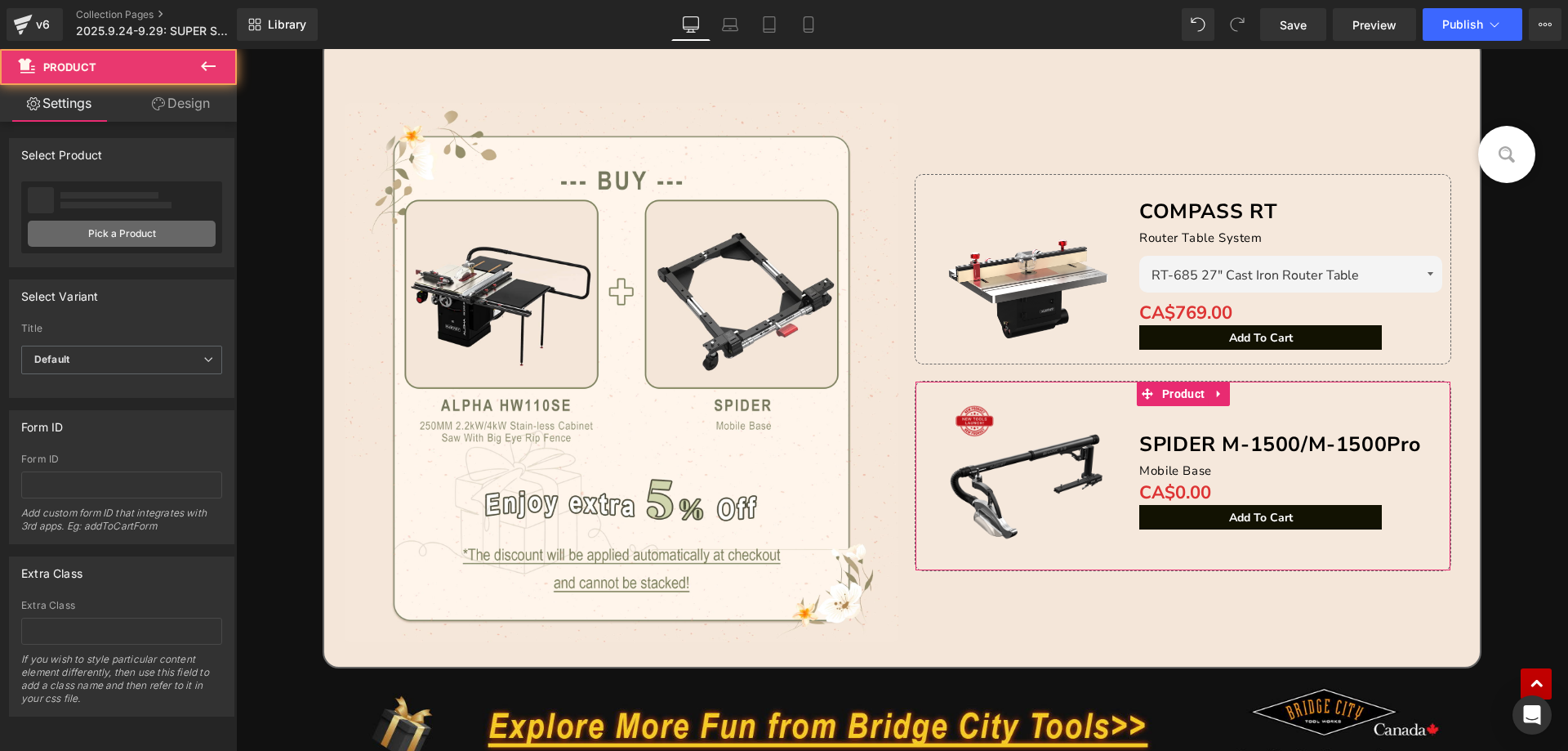
click at [140, 236] on link "Pick a Product" at bounding box center [122, 234] width 188 height 26
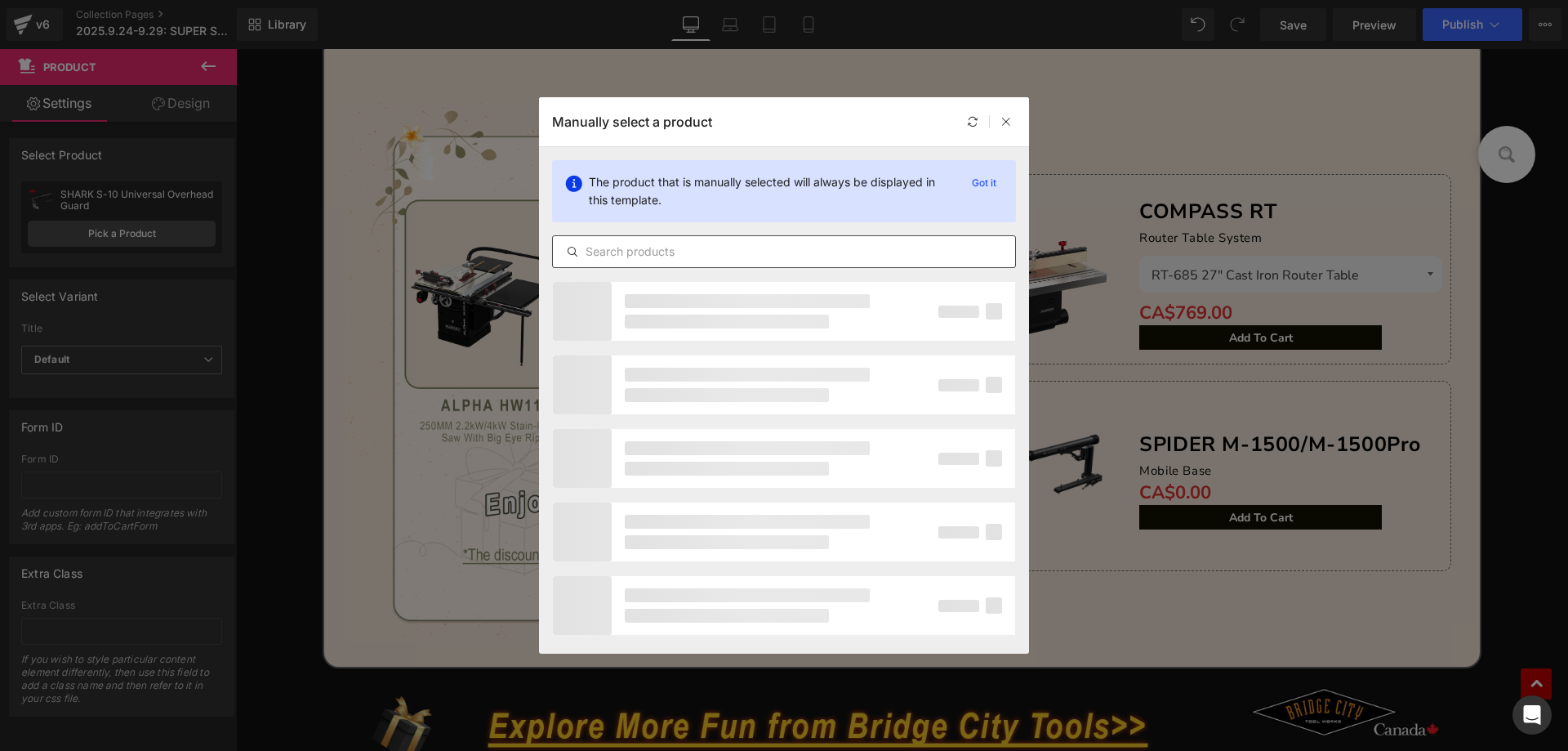
click at [631, 255] on input "text" at bounding box center [784, 252] width 463 height 20
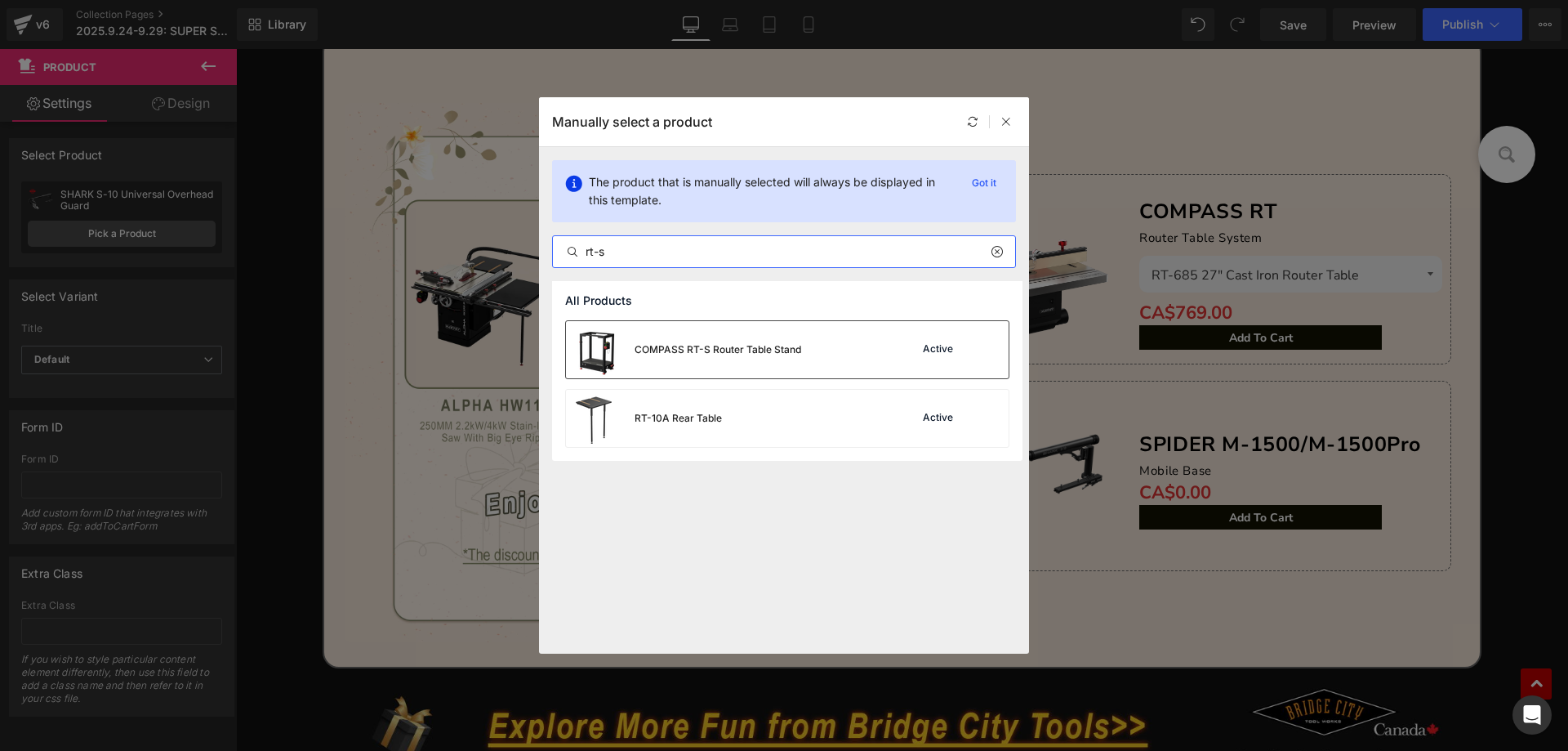
type input "rt-s"
click at [746, 352] on div "COMPASS RT-S Router Table Stand" at bounding box center [718, 349] width 166 height 15
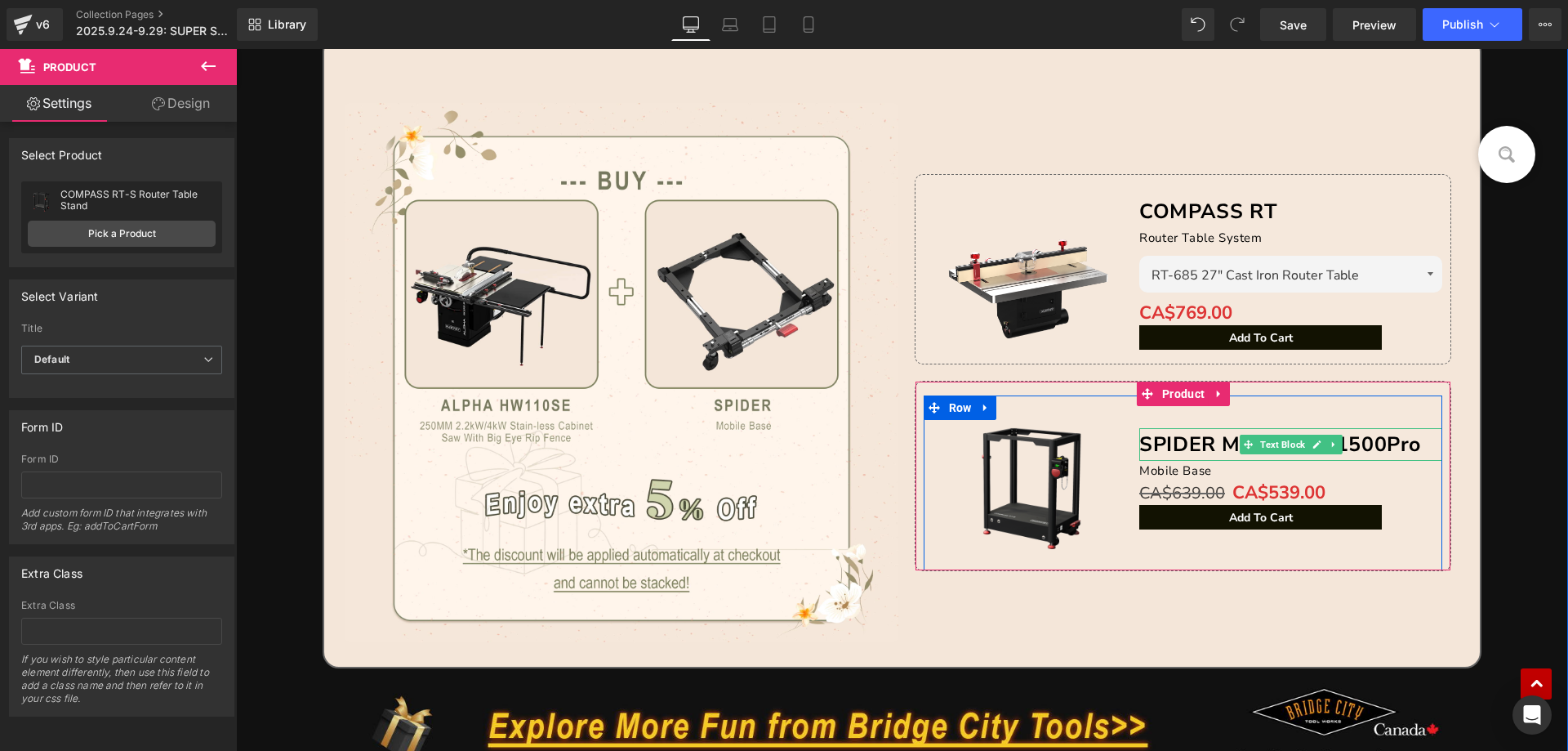
click at [1150, 444] on strong "SPIDER M-1500/M-1500Pro" at bounding box center [1280, 444] width 281 height 28
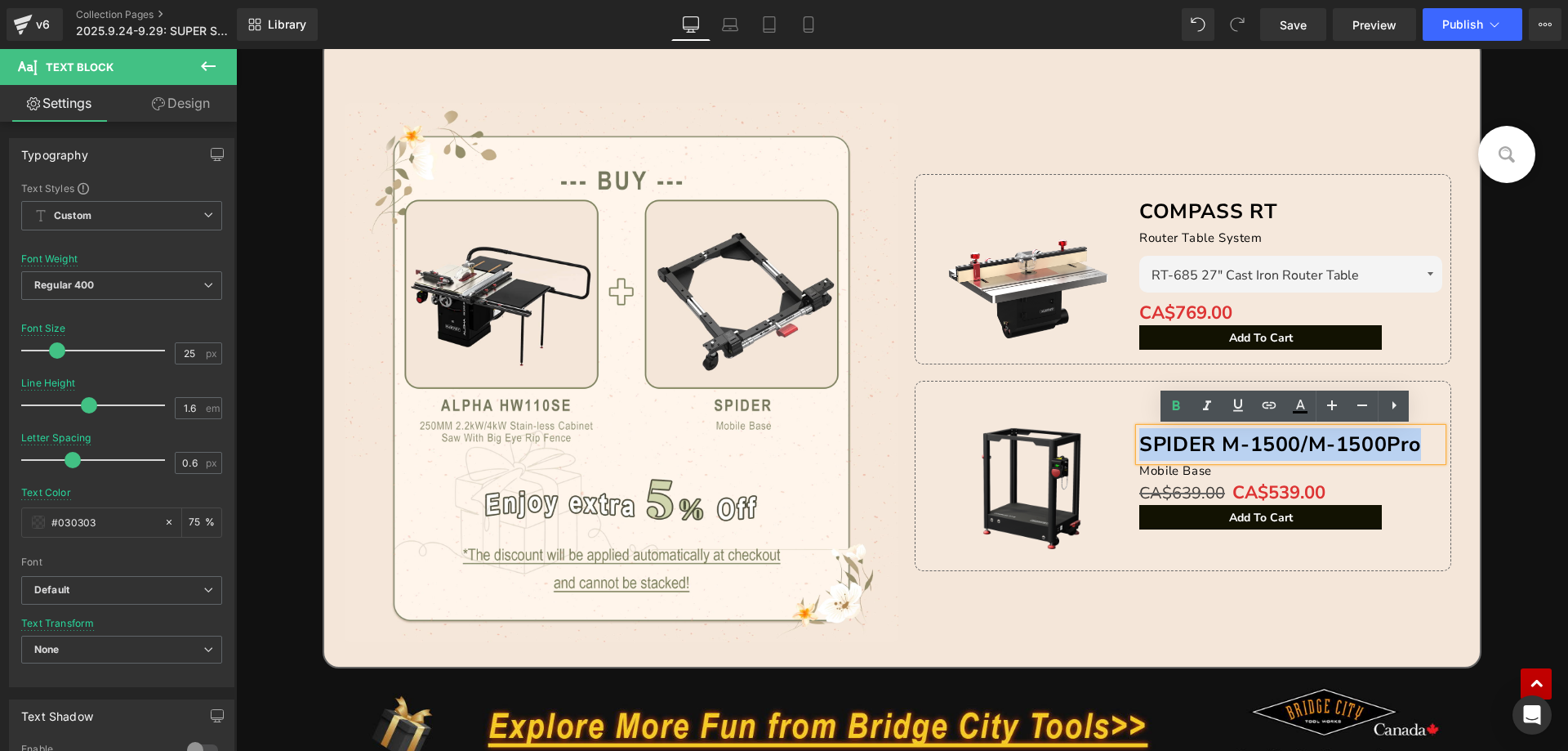
drag, startPoint x: 1137, startPoint y: 440, endPoint x: 1412, endPoint y: 440, distance: 275.0
click at [1412, 440] on strong "SPIDER M-1500/M-1500Pro" at bounding box center [1280, 444] width 281 height 28
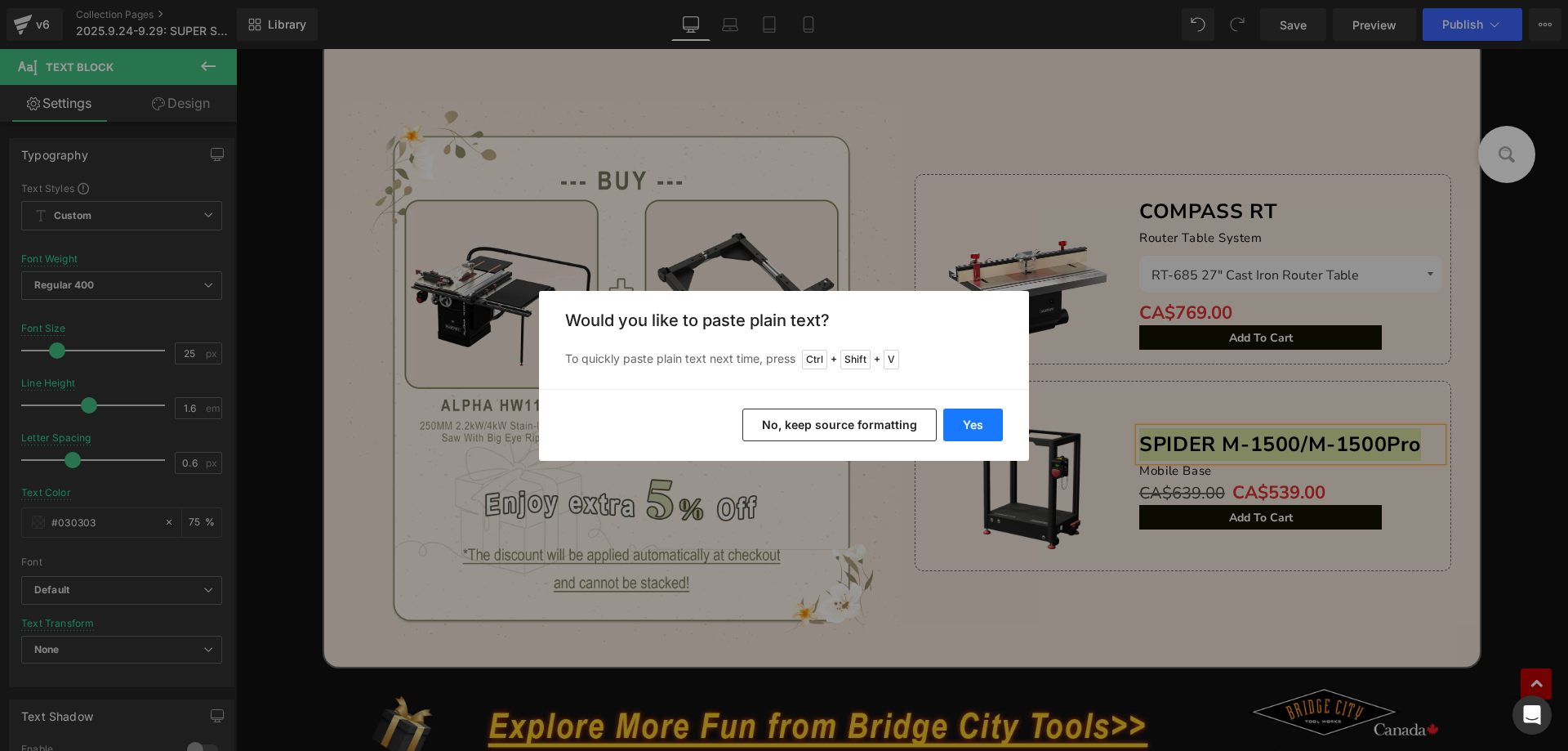
click at [974, 423] on button "Yes" at bounding box center [973, 424] width 59 height 33
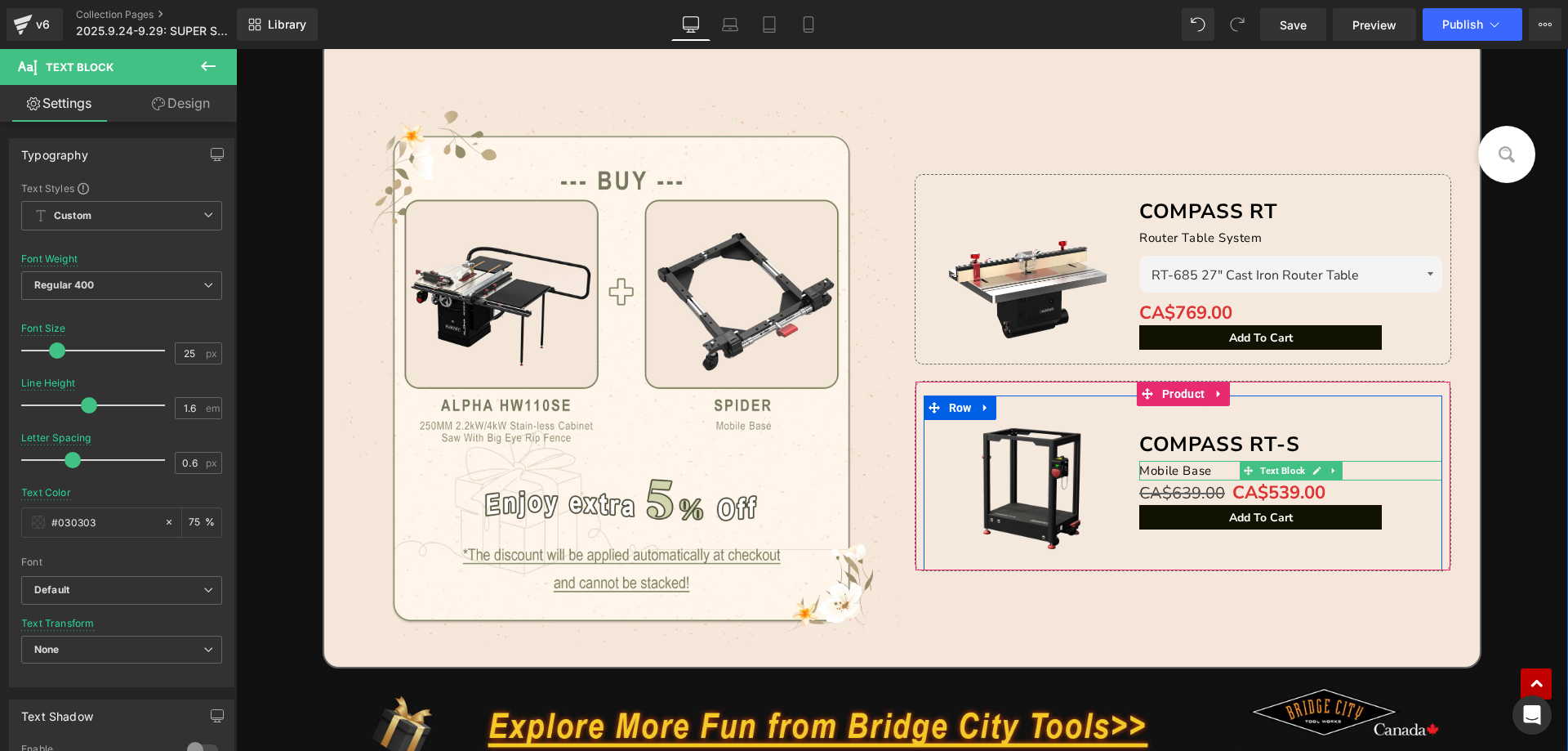
click at [1152, 472] on span "Mobile Base" at bounding box center [1175, 471] width 72 height 16
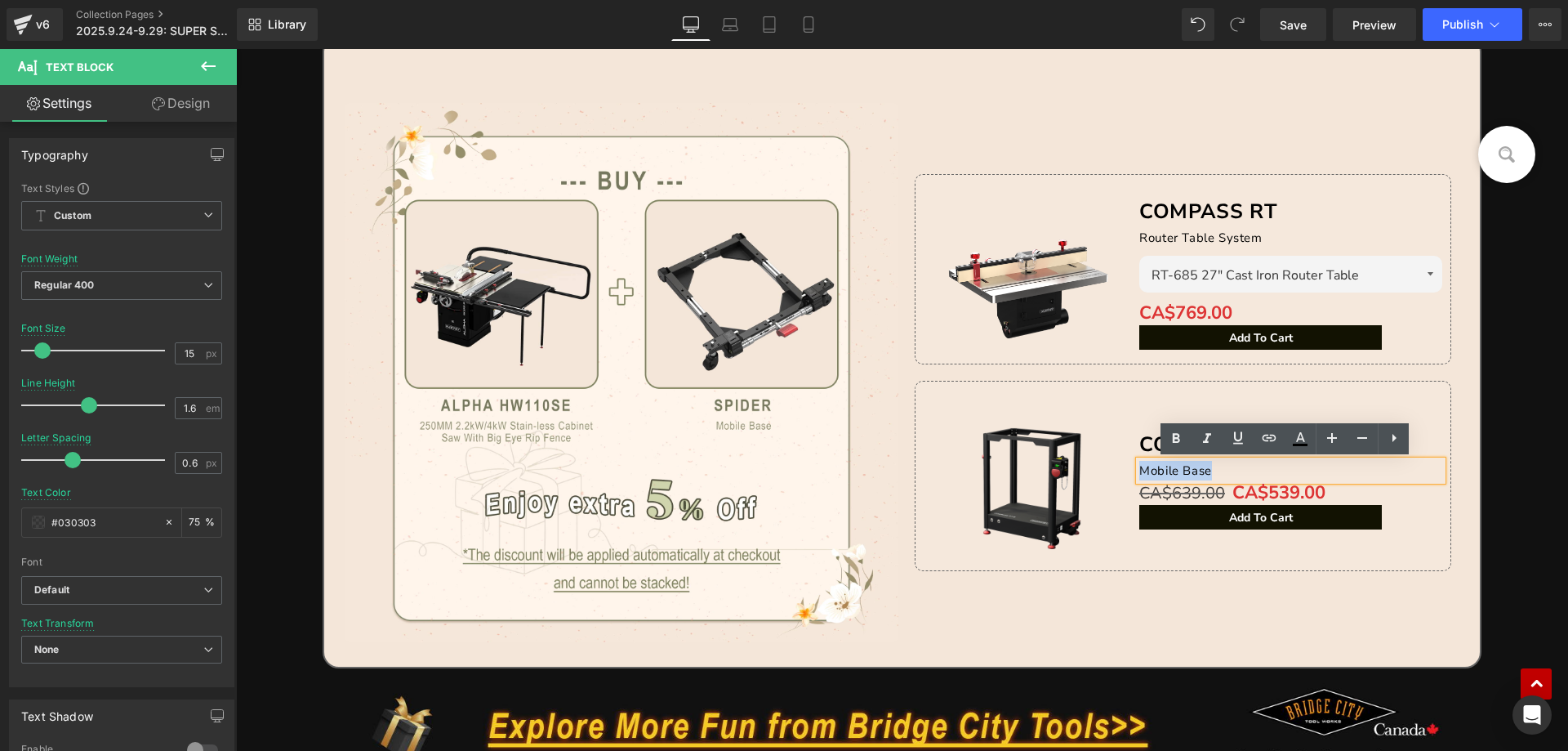
drag, startPoint x: 1134, startPoint y: 467, endPoint x: 1277, endPoint y: 467, distance: 143.0
click at [1277, 467] on p "Mobile Base" at bounding box center [1291, 471] width 303 height 20
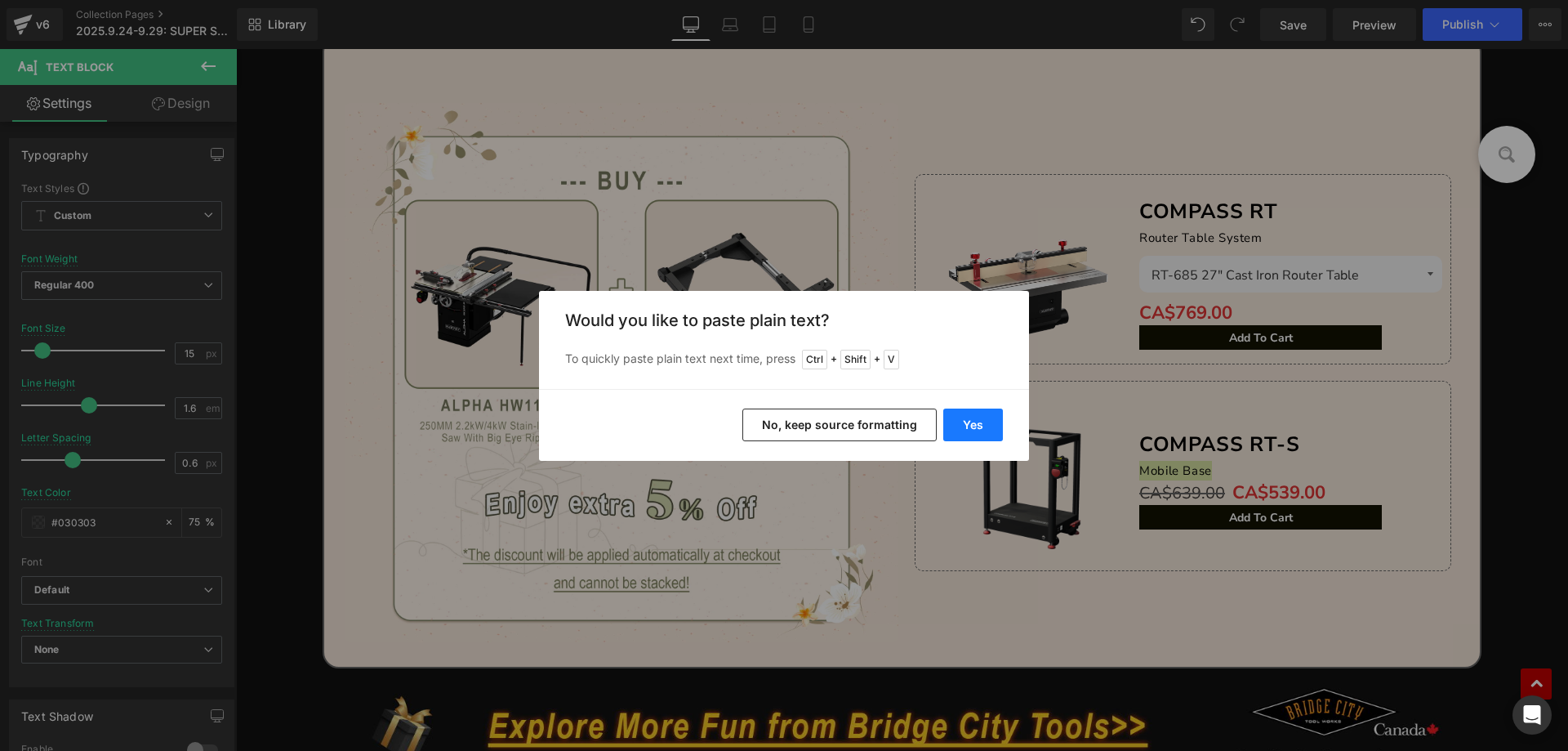
click at [960, 422] on button "Yes" at bounding box center [973, 424] width 59 height 33
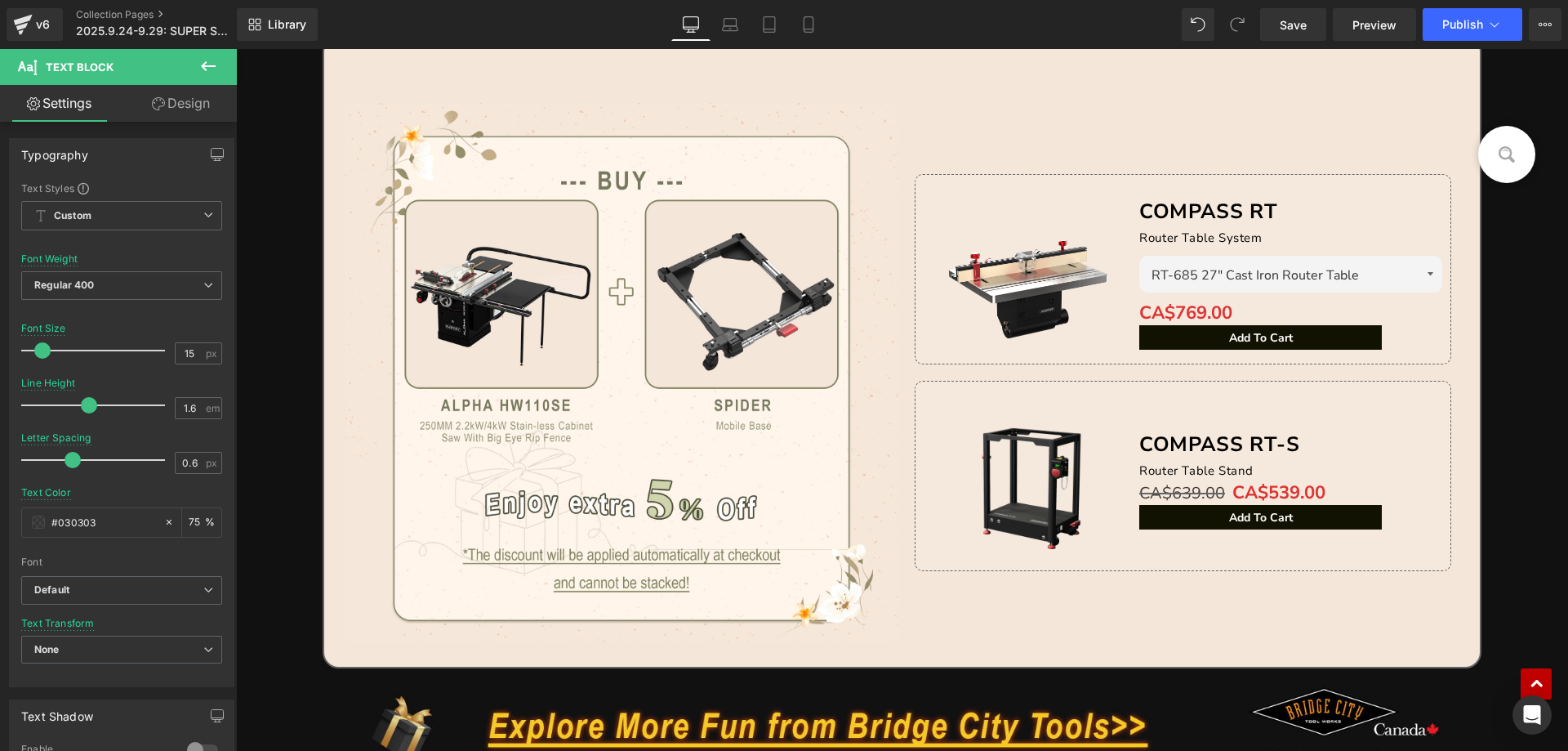
click at [208, 69] on icon at bounding box center [208, 66] width 20 height 20
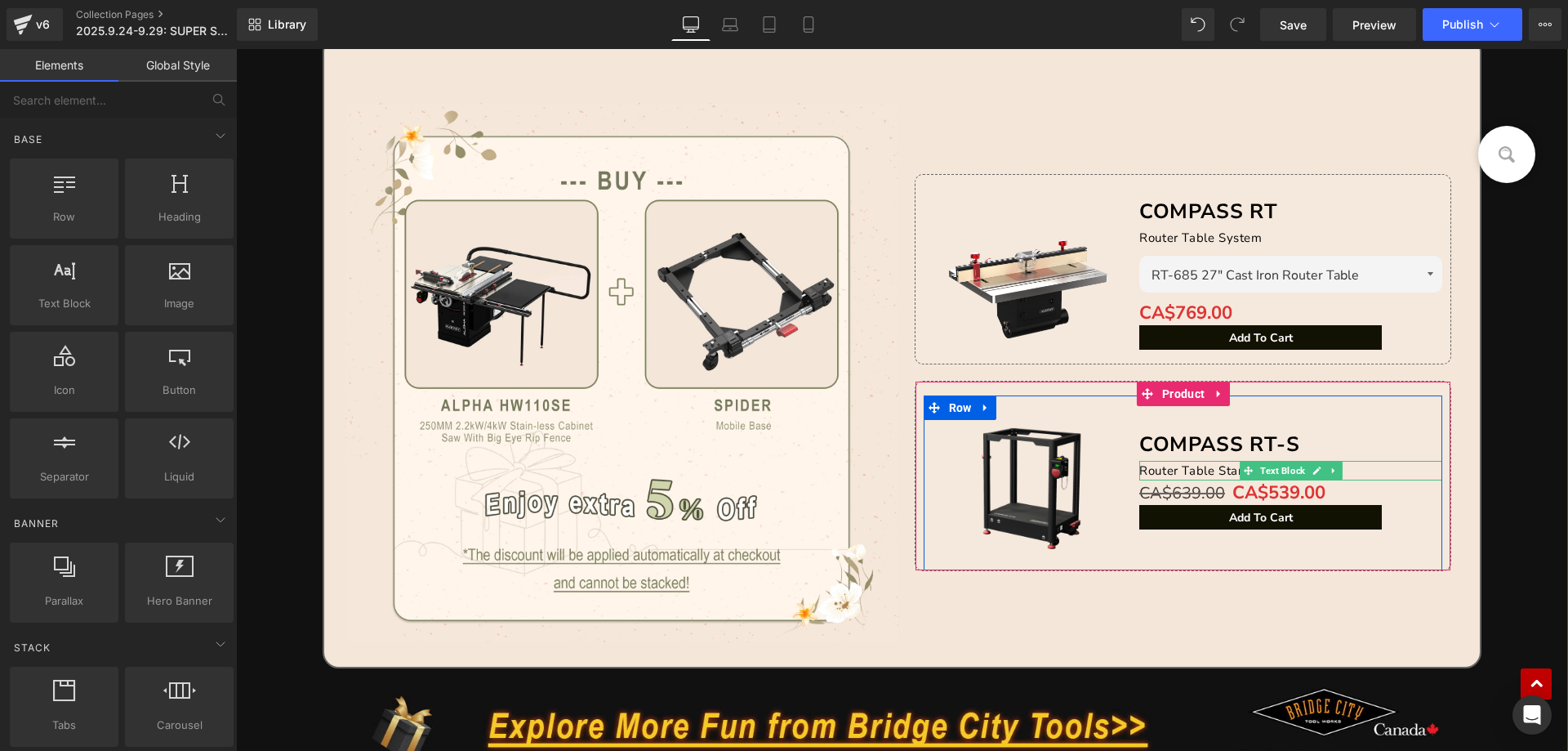
click at [1219, 470] on font "Router Table Stand" at bounding box center [1196, 471] width 114 height 16
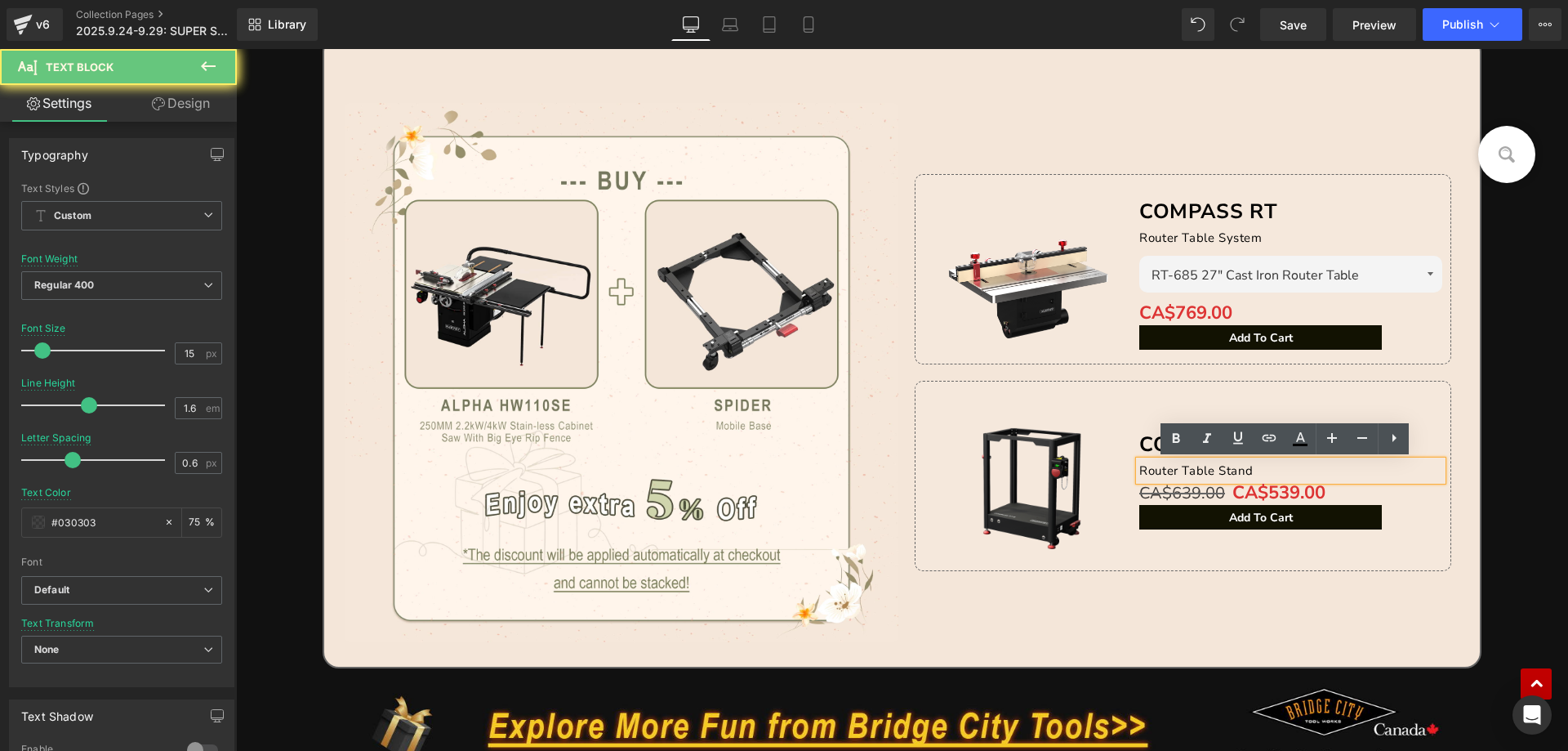
click at [1267, 469] on p "Router Table Stand" at bounding box center [1291, 471] width 303 height 20
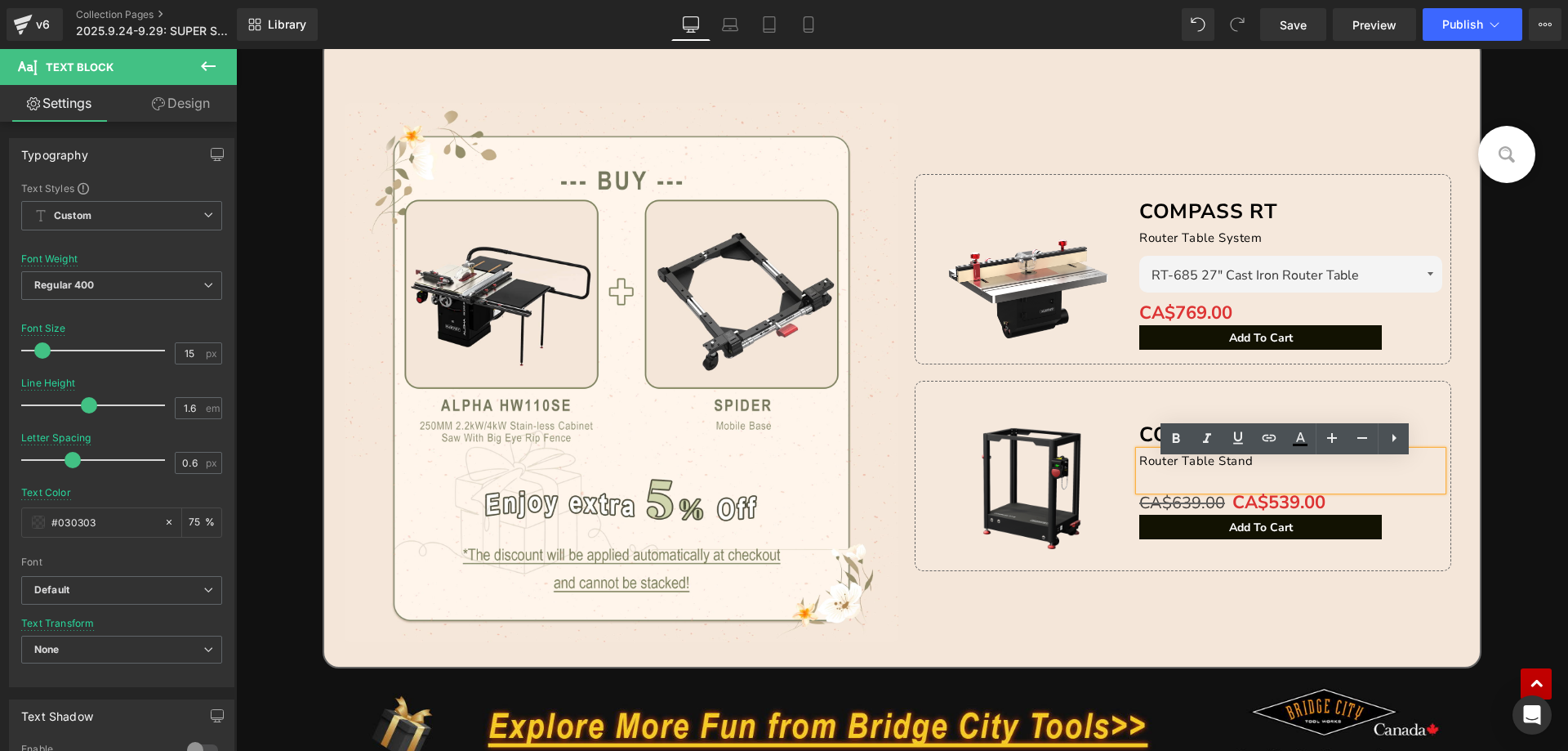
scroll to position [2782, 0]
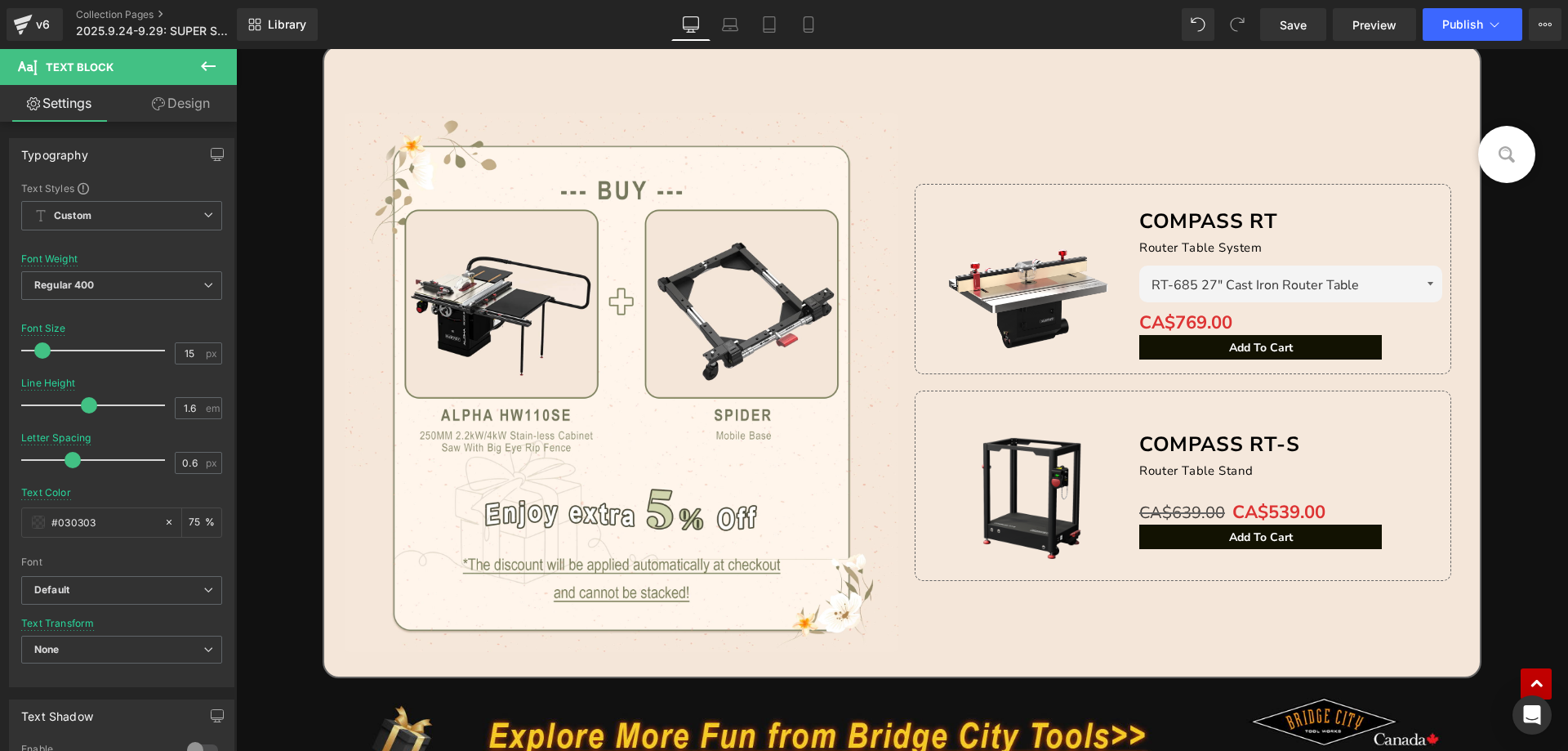
click at [213, 61] on icon at bounding box center [208, 66] width 20 height 20
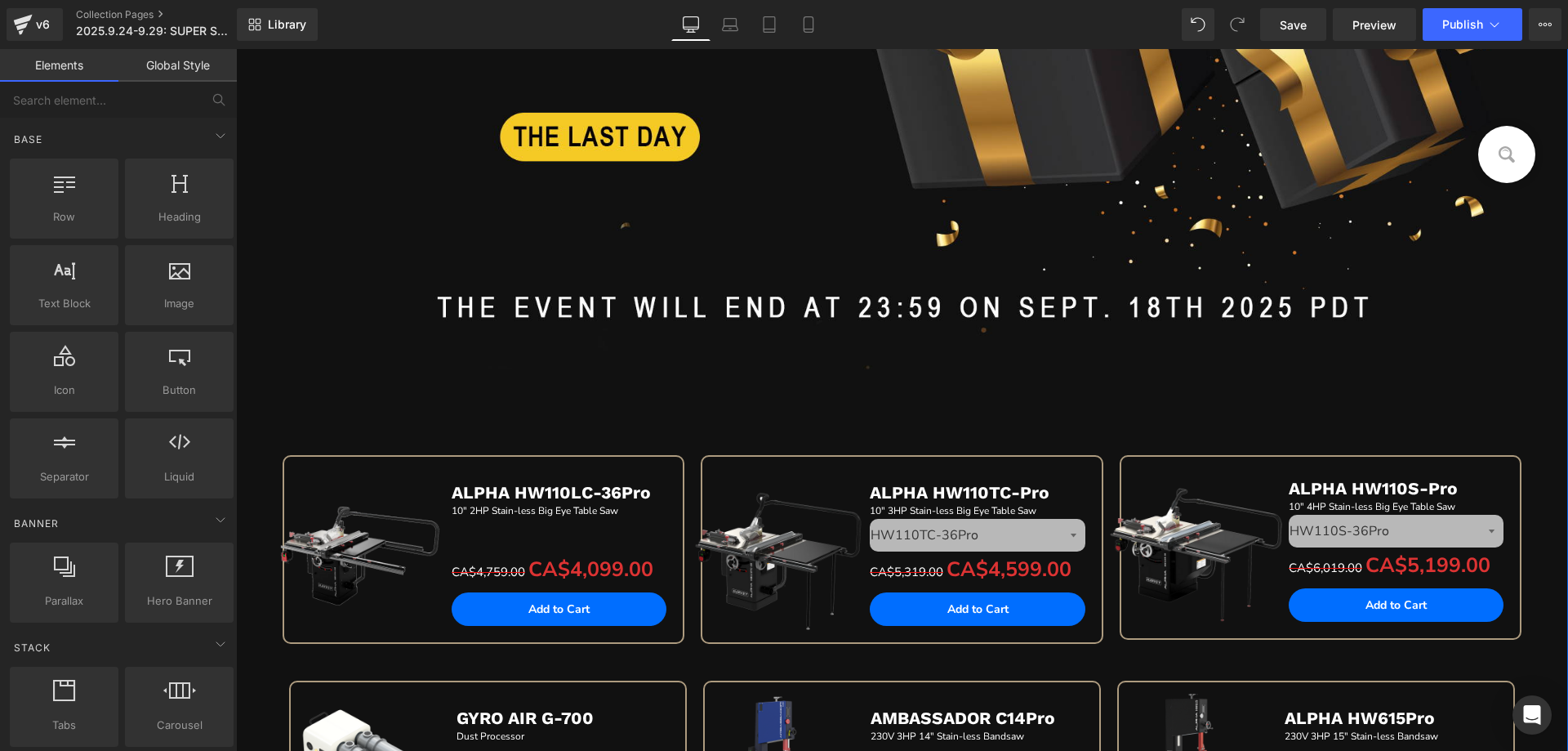
scroll to position [985, 0]
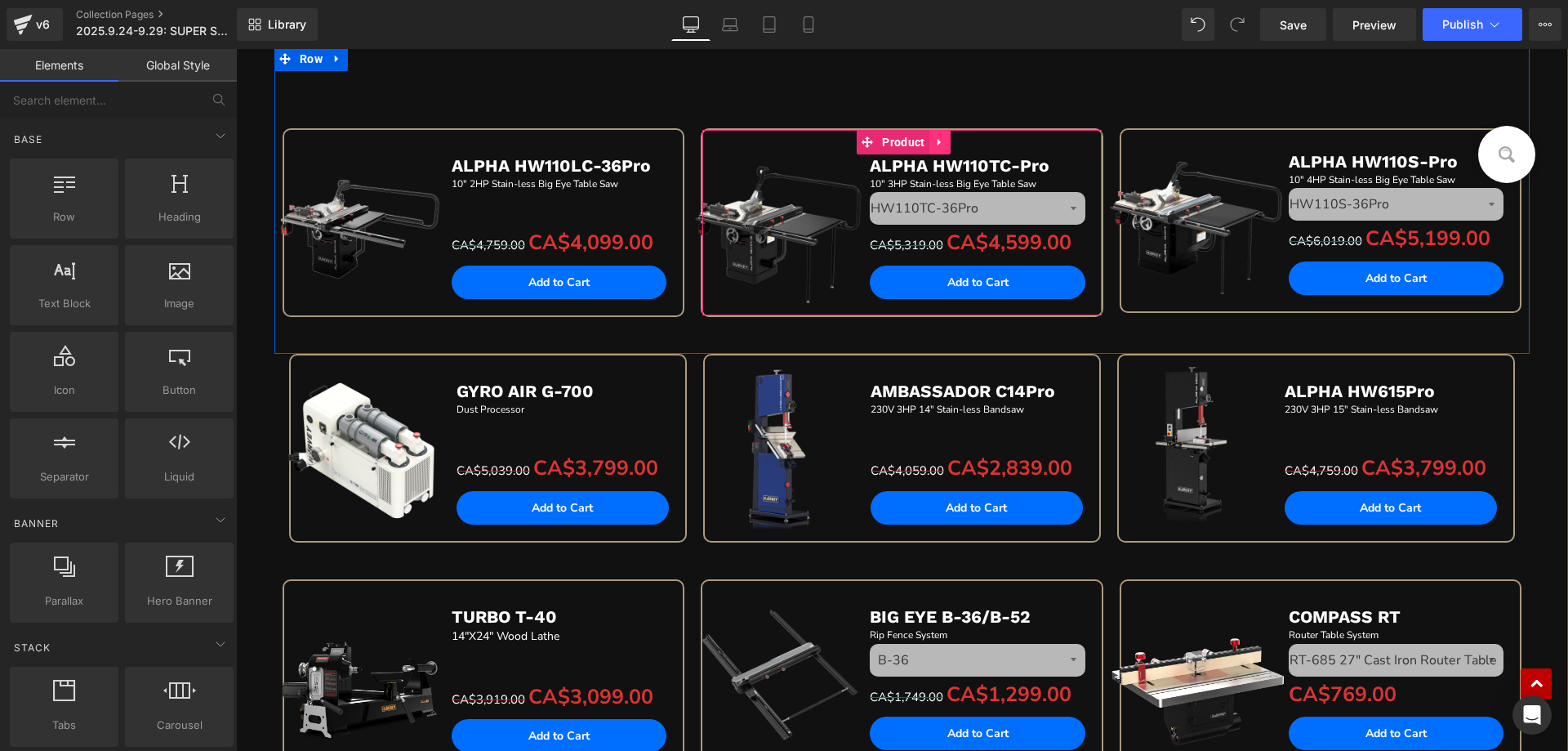
click at [937, 141] on icon at bounding box center [938, 142] width 3 height 7
click at [945, 142] on icon at bounding box center [951, 143] width 12 height 12
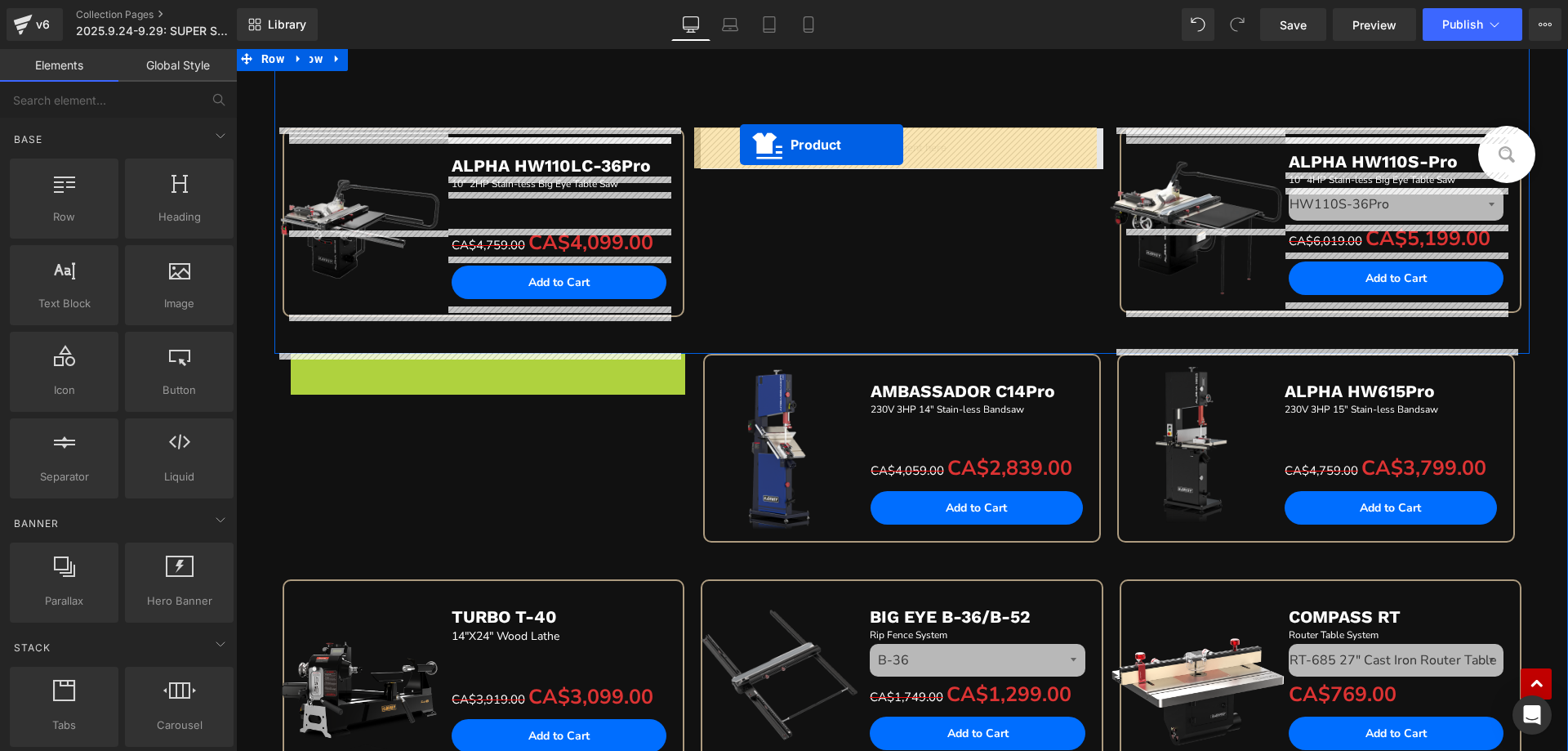
drag, startPoint x: 446, startPoint y: 363, endPoint x: 740, endPoint y: 145, distance: 366.0
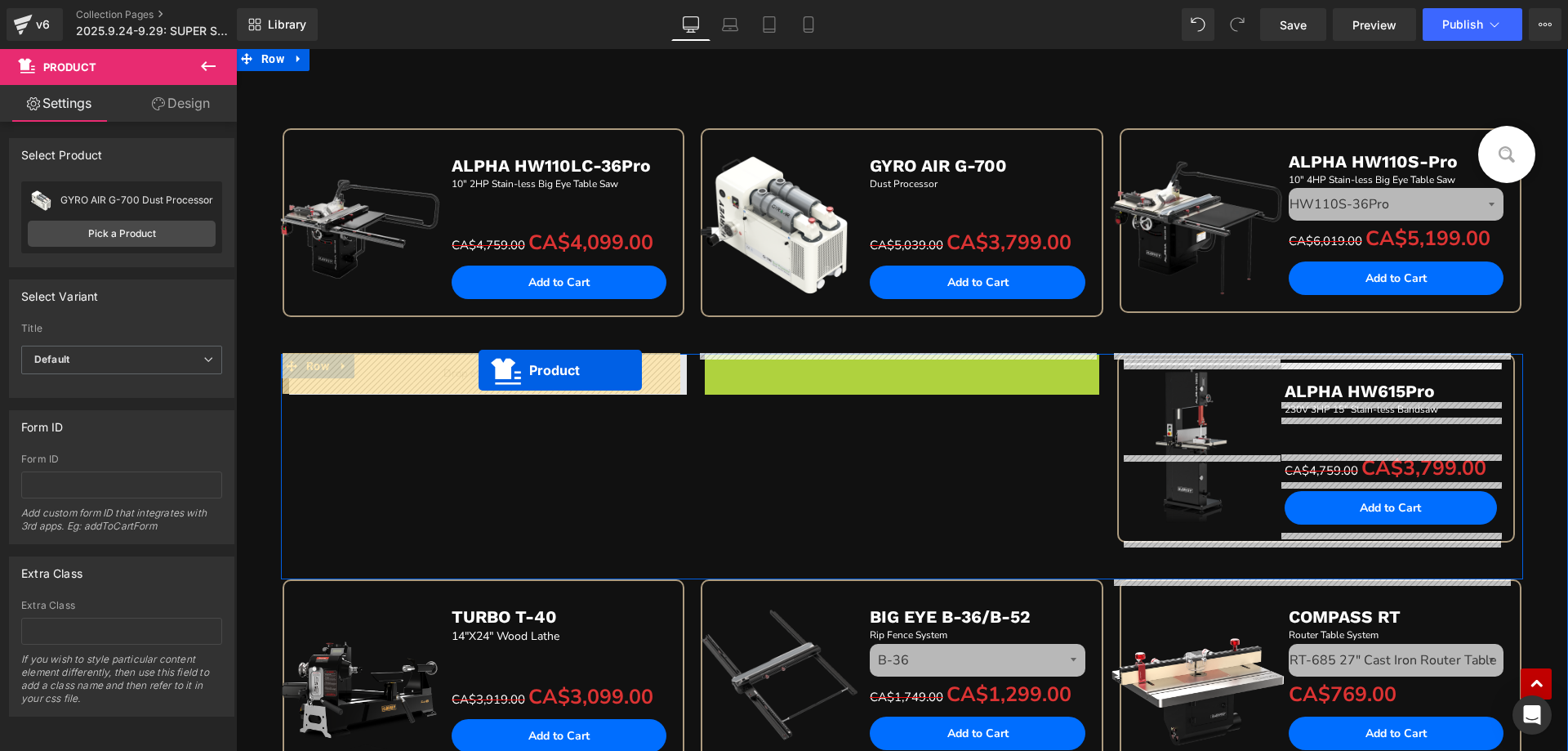
drag, startPoint x: 856, startPoint y: 370, endPoint x: 478, endPoint y: 370, distance: 378.0
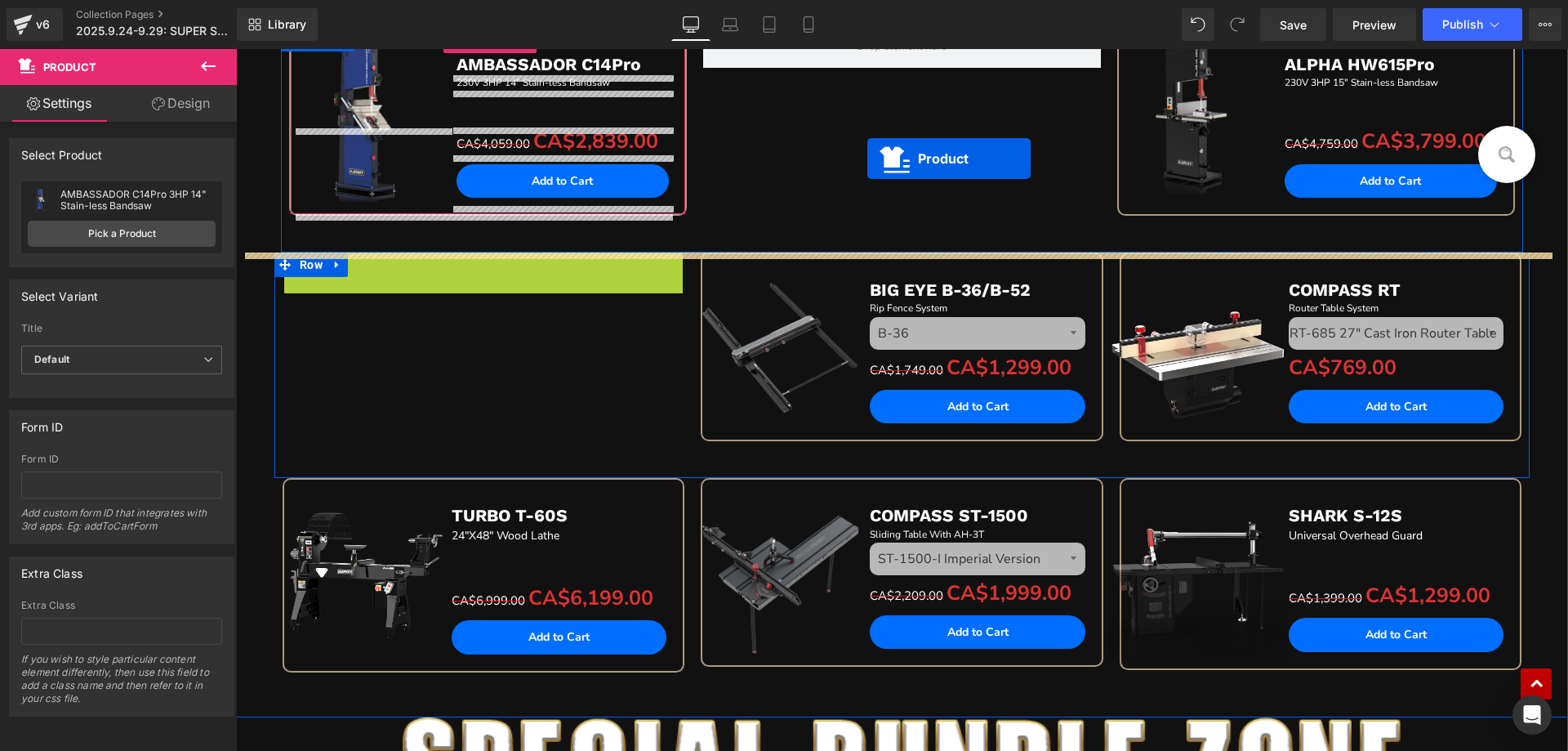
scroll to position [1067, 0]
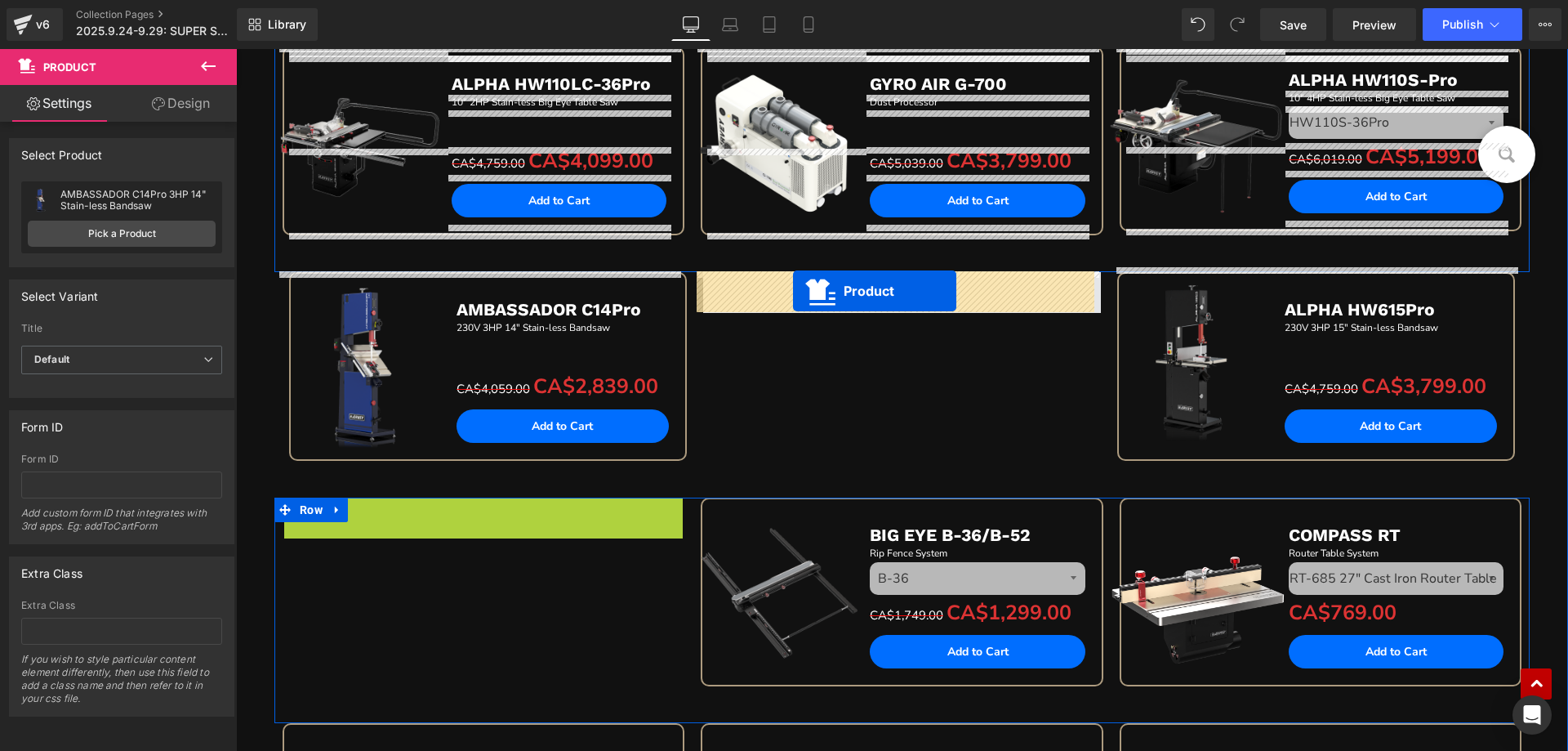
drag, startPoint x: 439, startPoint y: 269, endPoint x: 792, endPoint y: 290, distance: 353.6
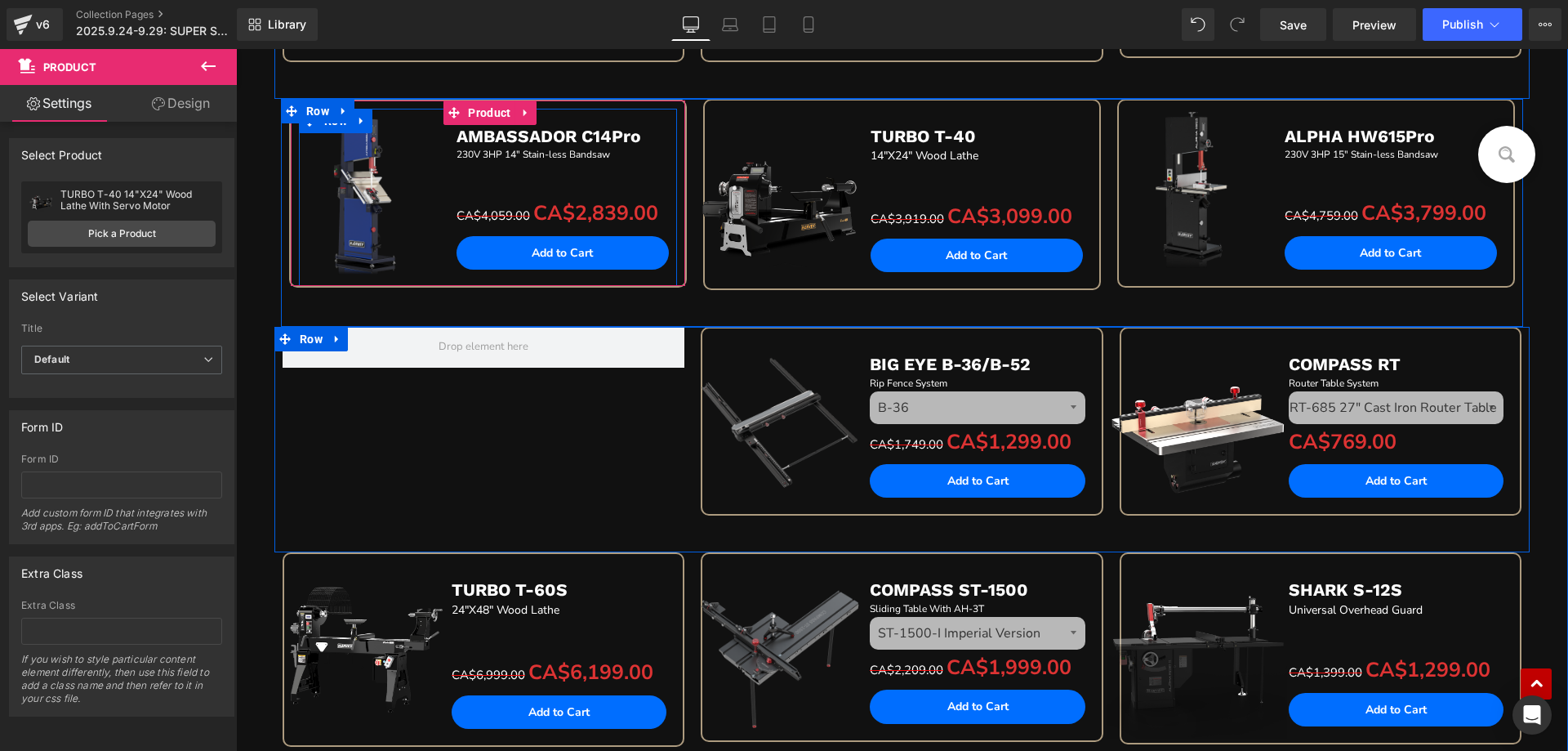
scroll to position [1312, 0]
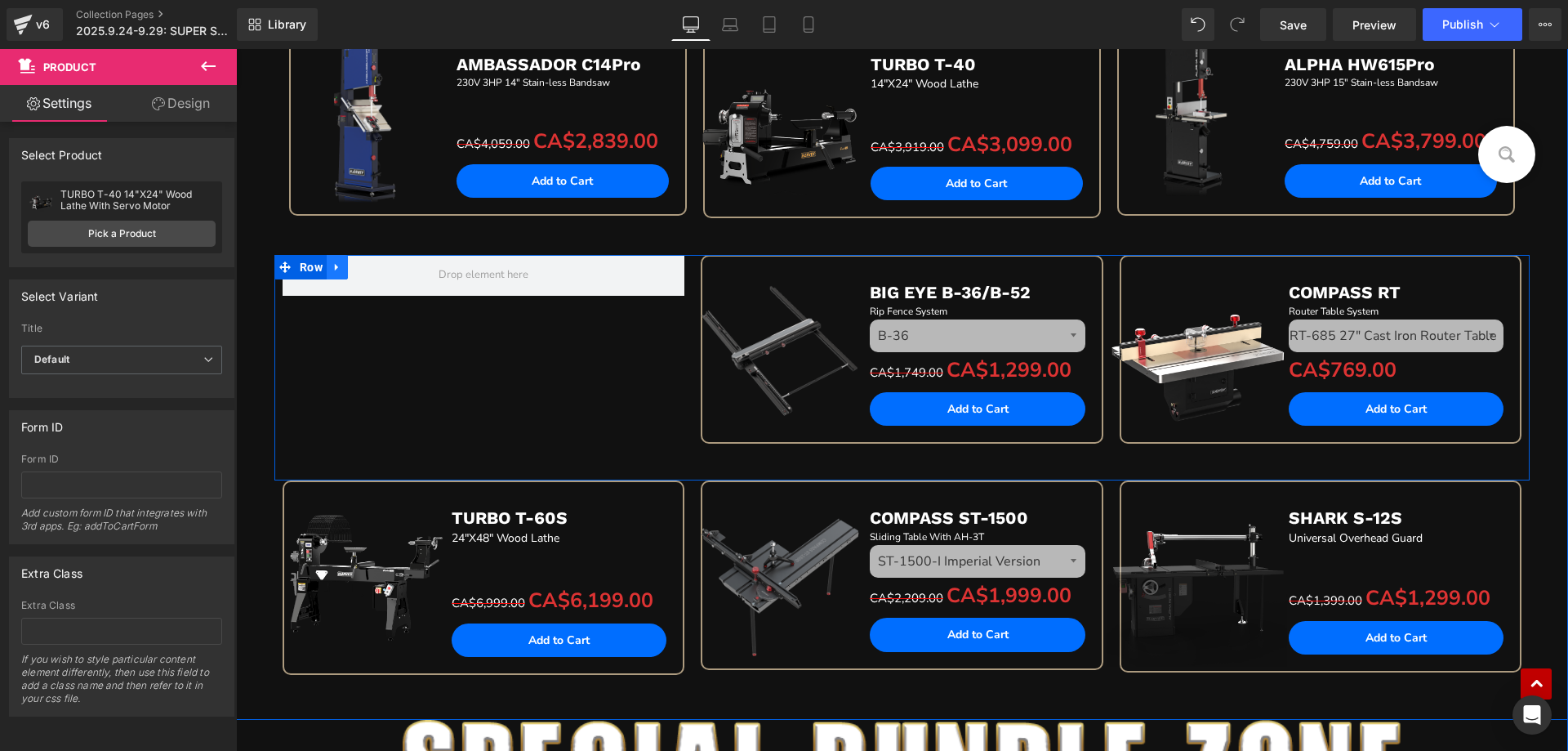
click at [335, 268] on icon at bounding box center [336, 267] width 3 height 7
click at [374, 270] on icon at bounding box center [380, 268] width 12 height 12
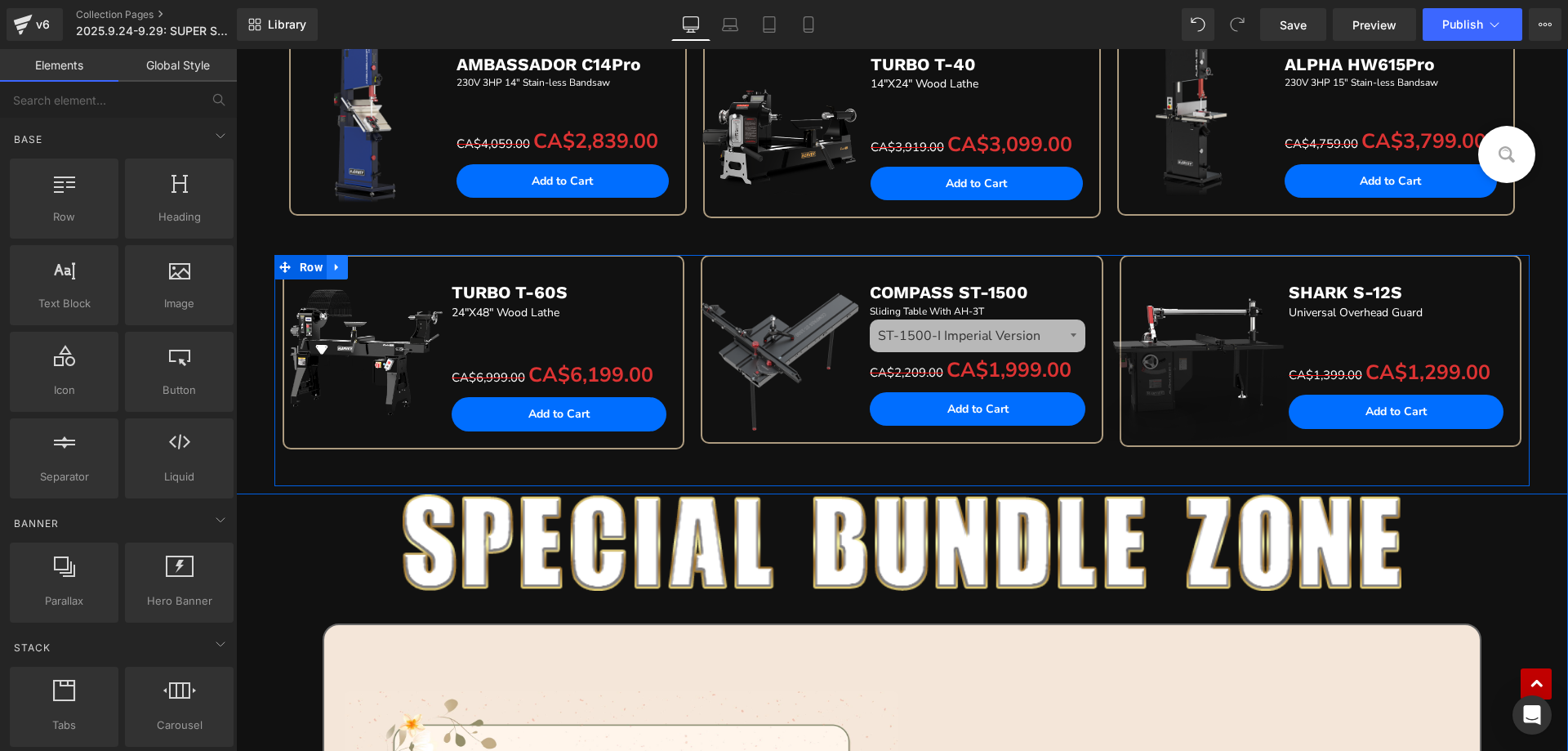
click at [332, 264] on icon at bounding box center [338, 268] width 12 height 12
click at [374, 265] on icon at bounding box center [380, 268] width 12 height 12
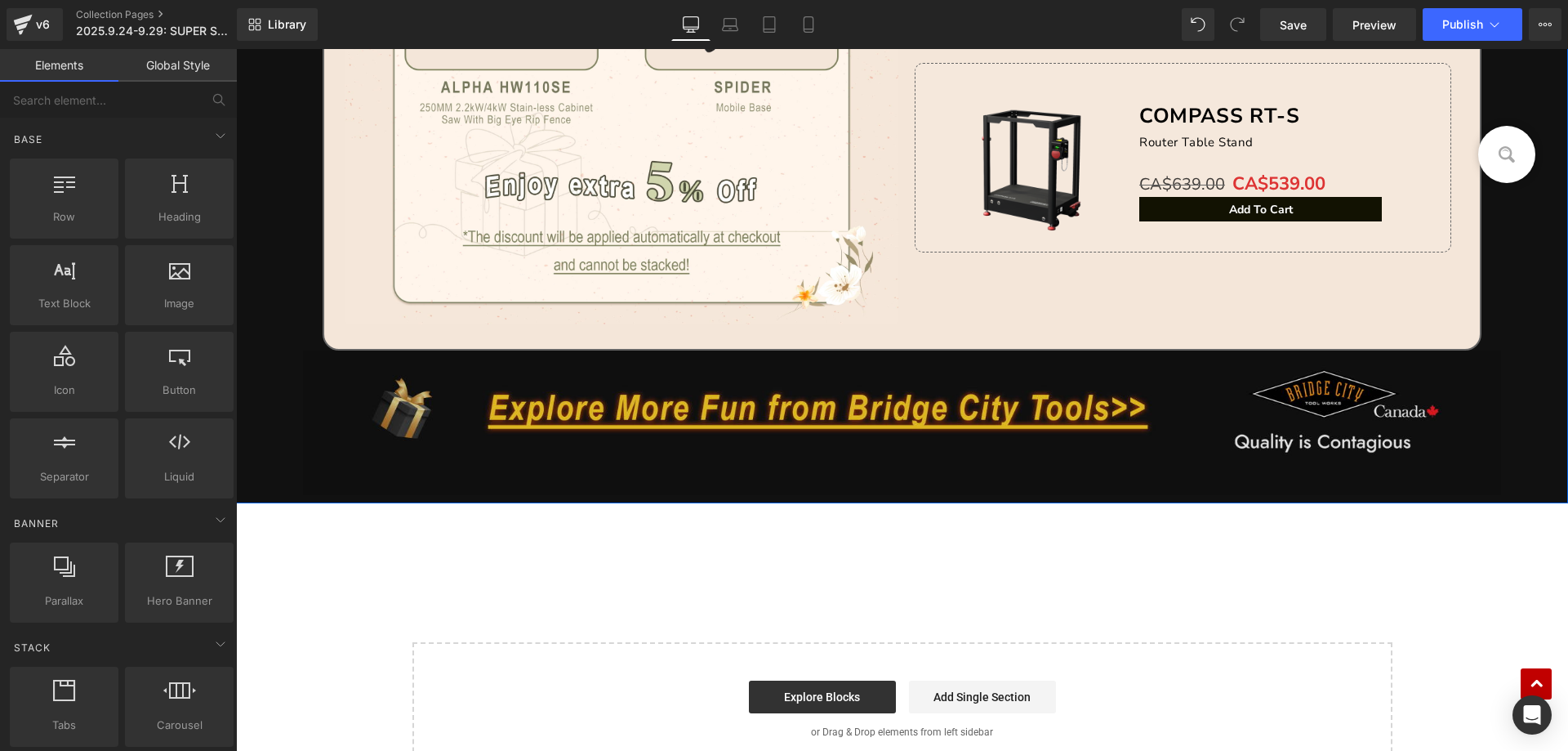
scroll to position [2858, 0]
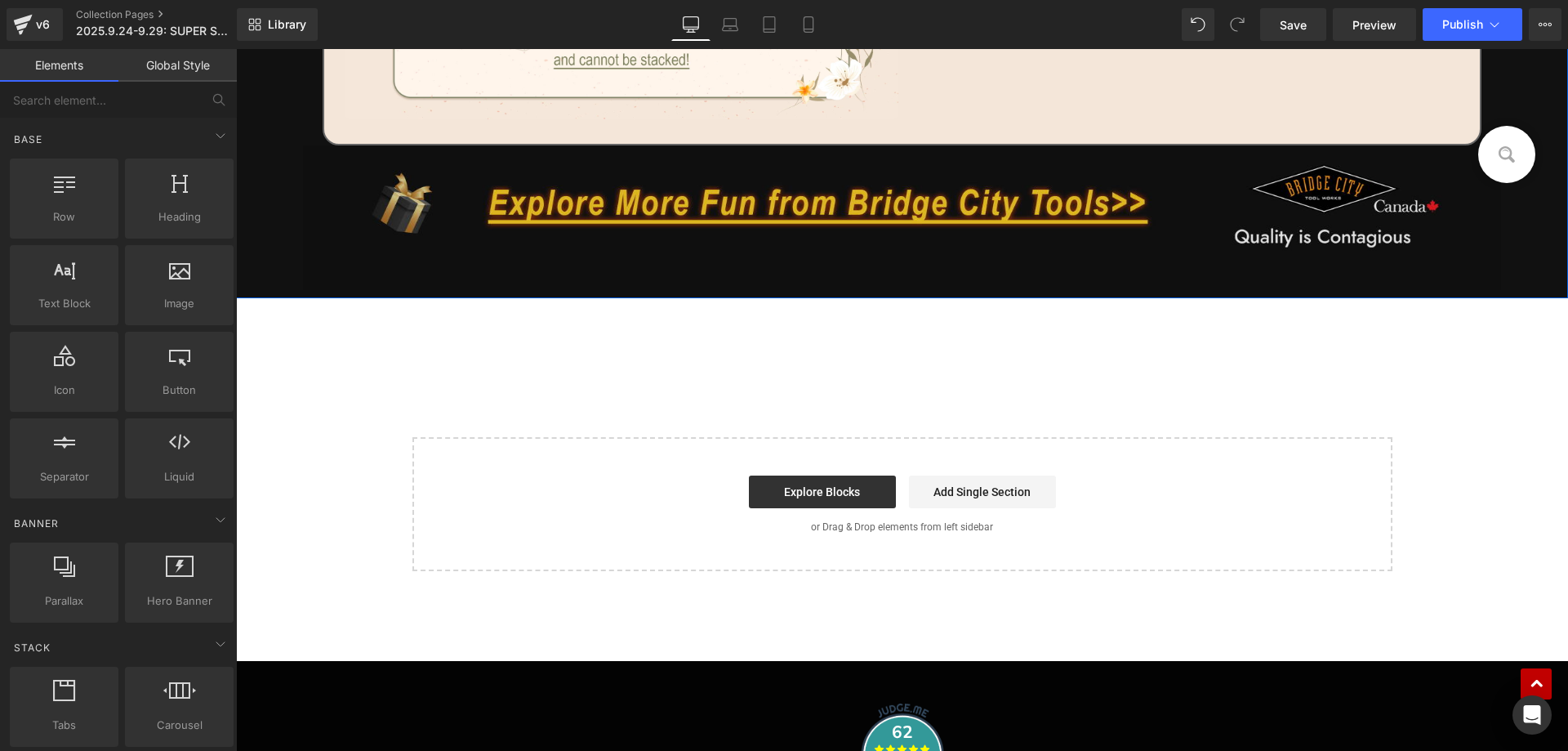
click at [760, 218] on img at bounding box center [902, 218] width 1199 height 145
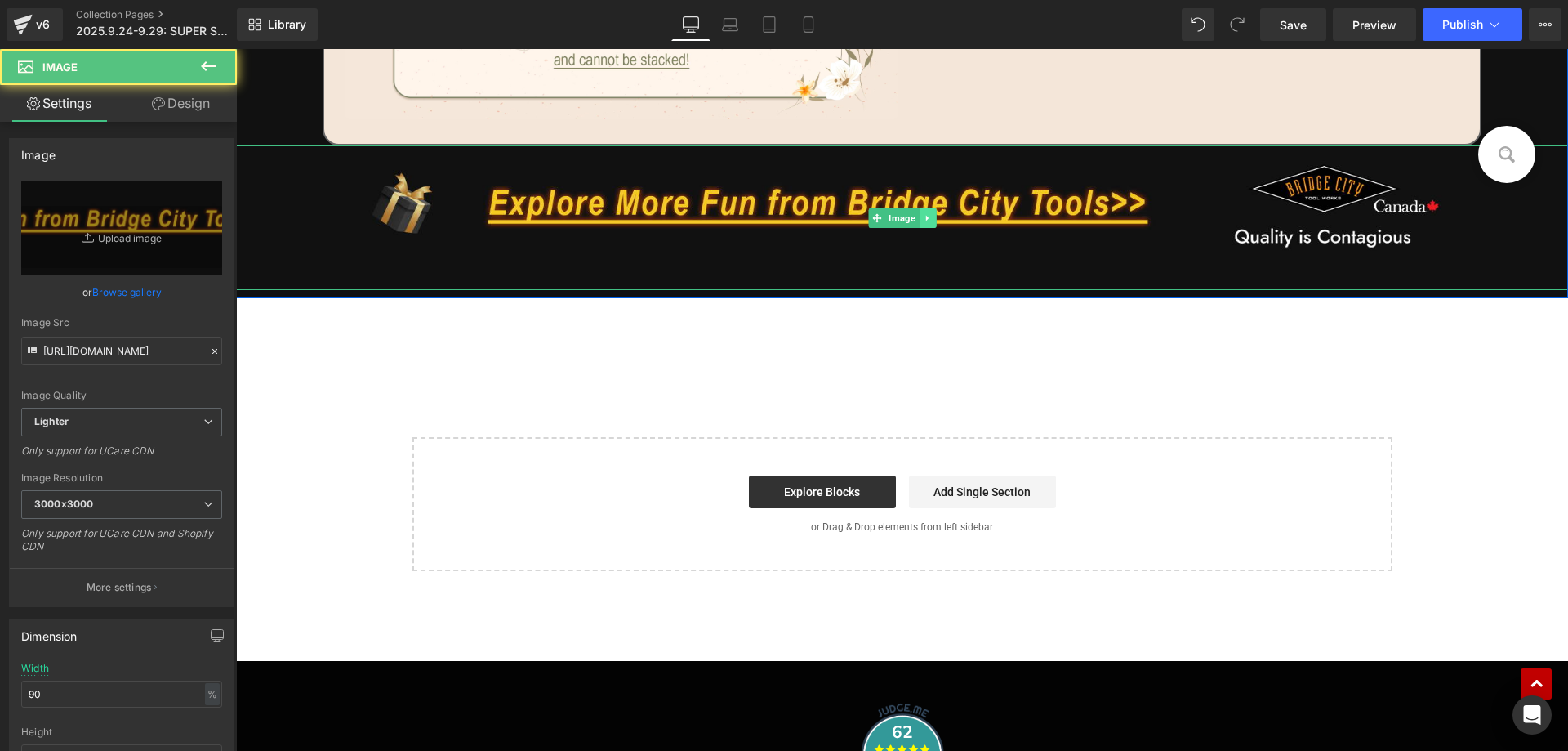
click at [925, 218] on icon at bounding box center [926, 218] width 2 height 6
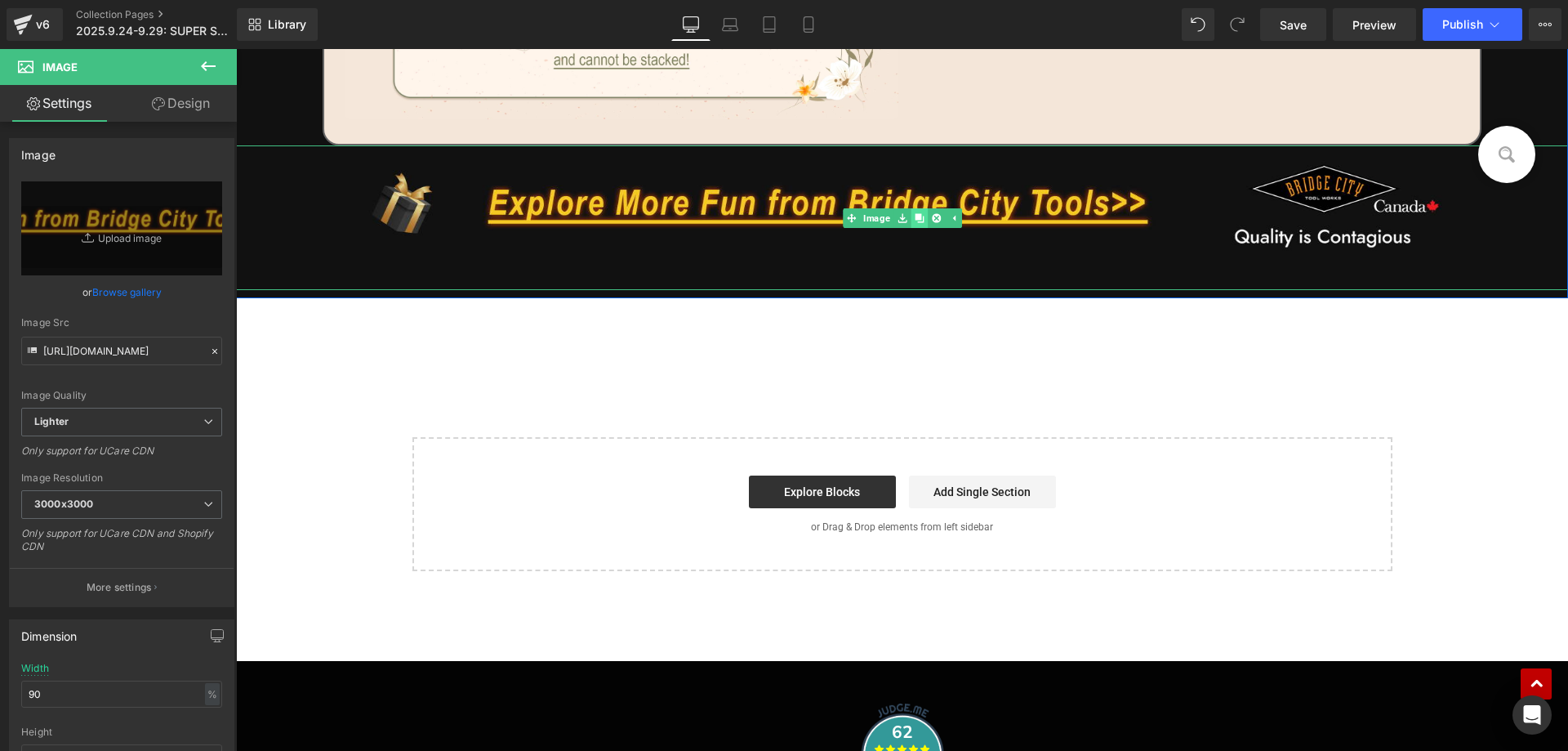
click at [914, 220] on icon at bounding box center [918, 218] width 9 height 10
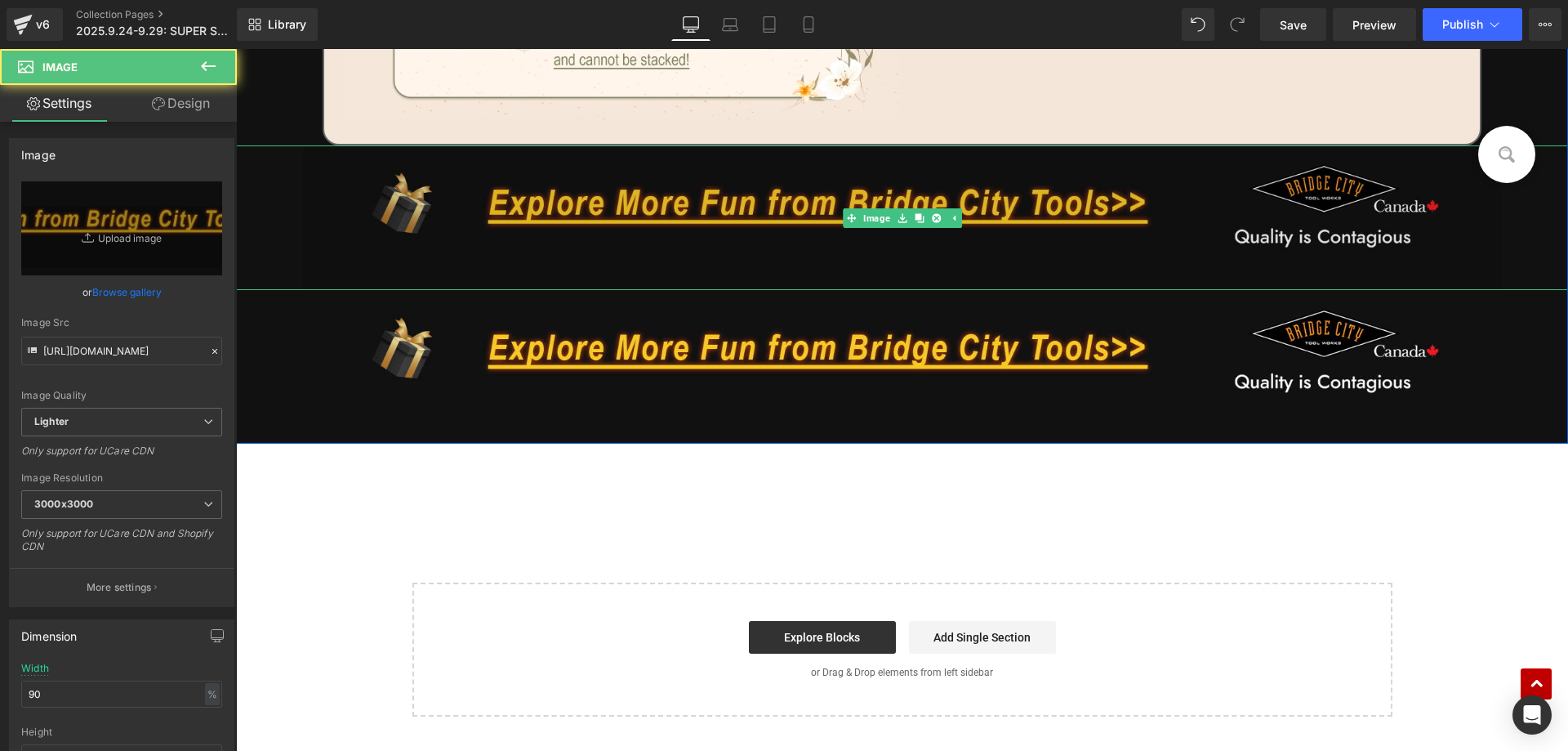
click at [656, 205] on img at bounding box center [902, 218] width 1199 height 145
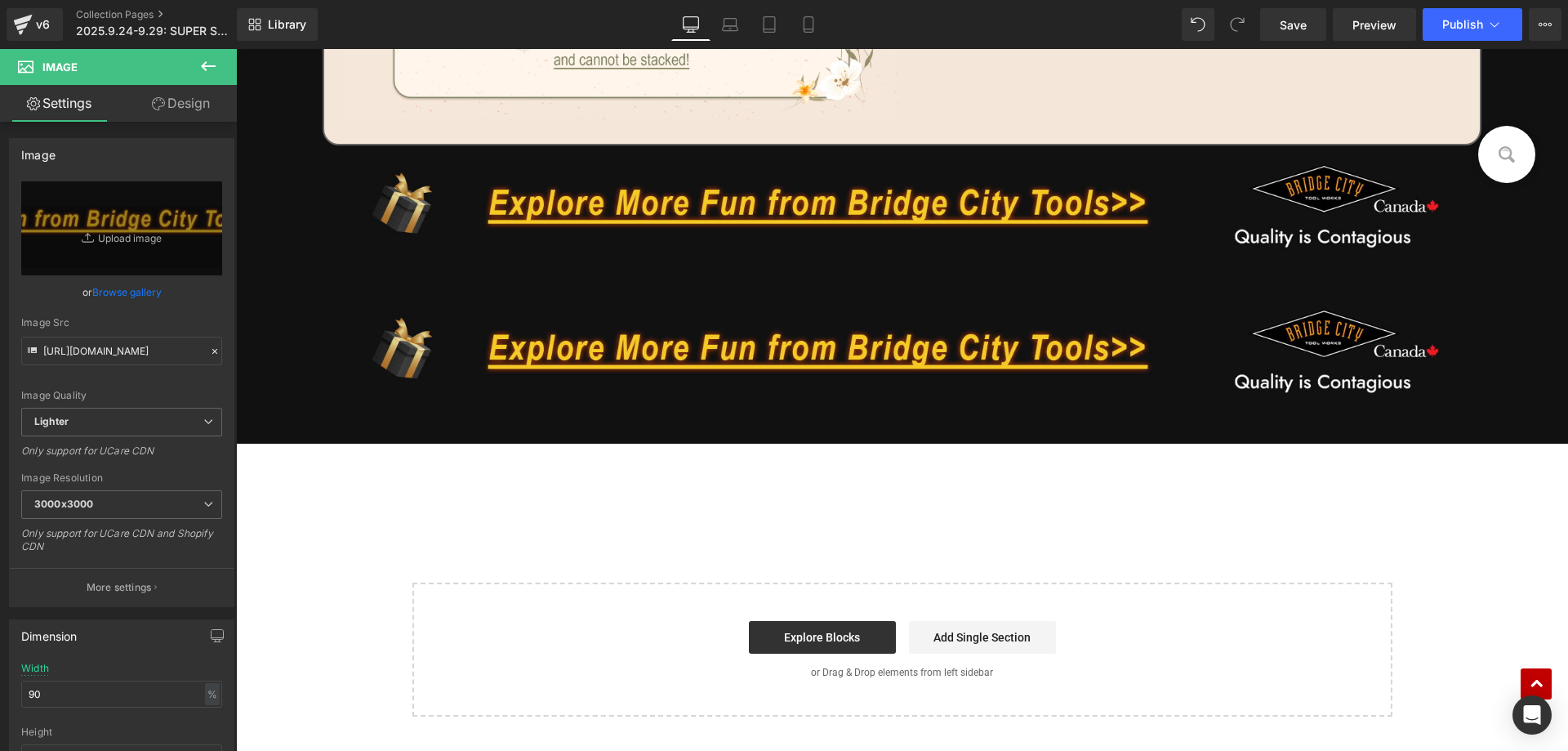
click at [205, 76] on button at bounding box center [208, 66] width 57 height 36
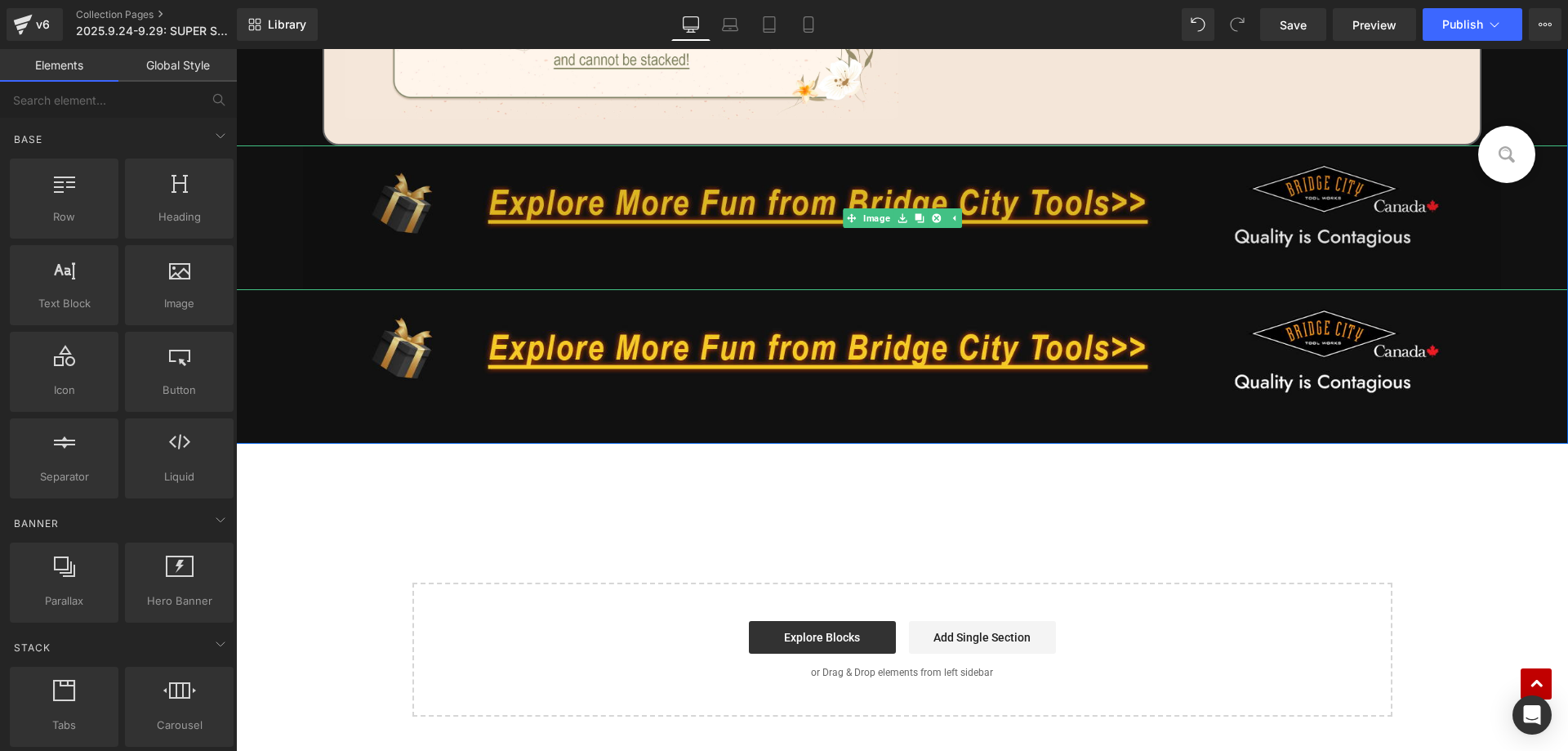
click at [547, 221] on img at bounding box center [902, 218] width 1199 height 145
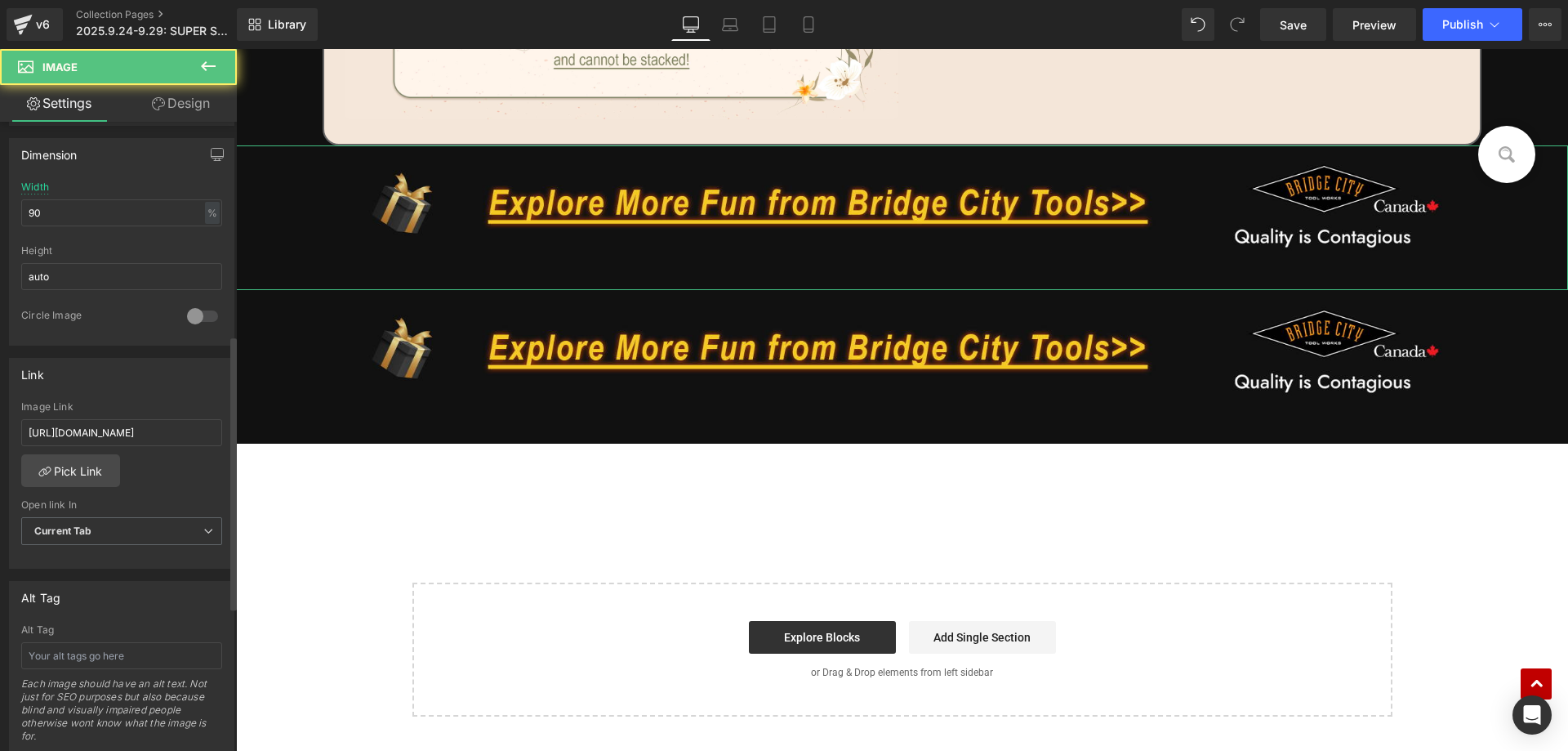
scroll to position [490, 0]
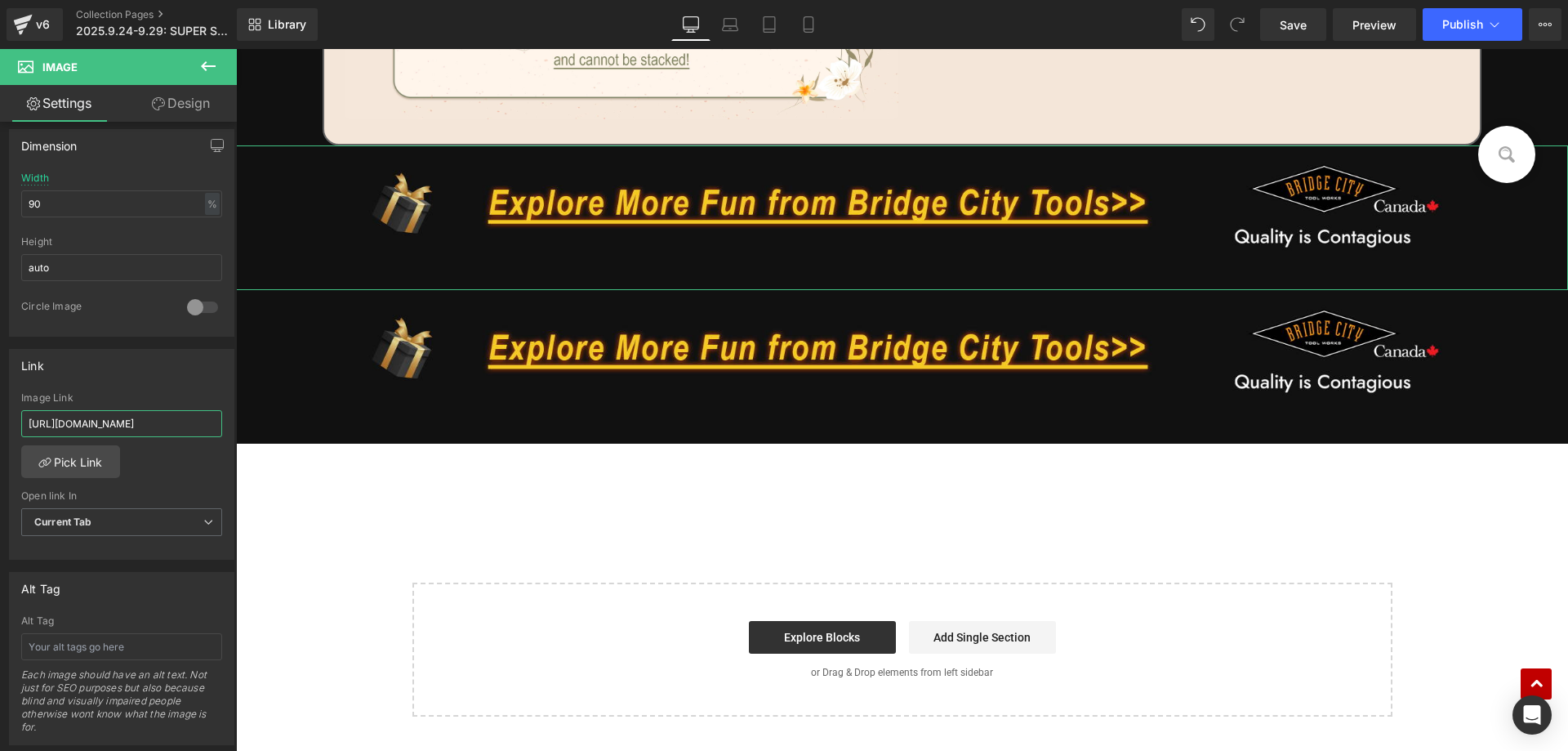
drag, startPoint x: 167, startPoint y: 421, endPoint x: -65, endPoint y: 419, distance: 232.0
click at [0, 419] on html "Product You are previewing how the will restyle your page. You can not edit Ele…" at bounding box center [784, 376] width 1568 height 751
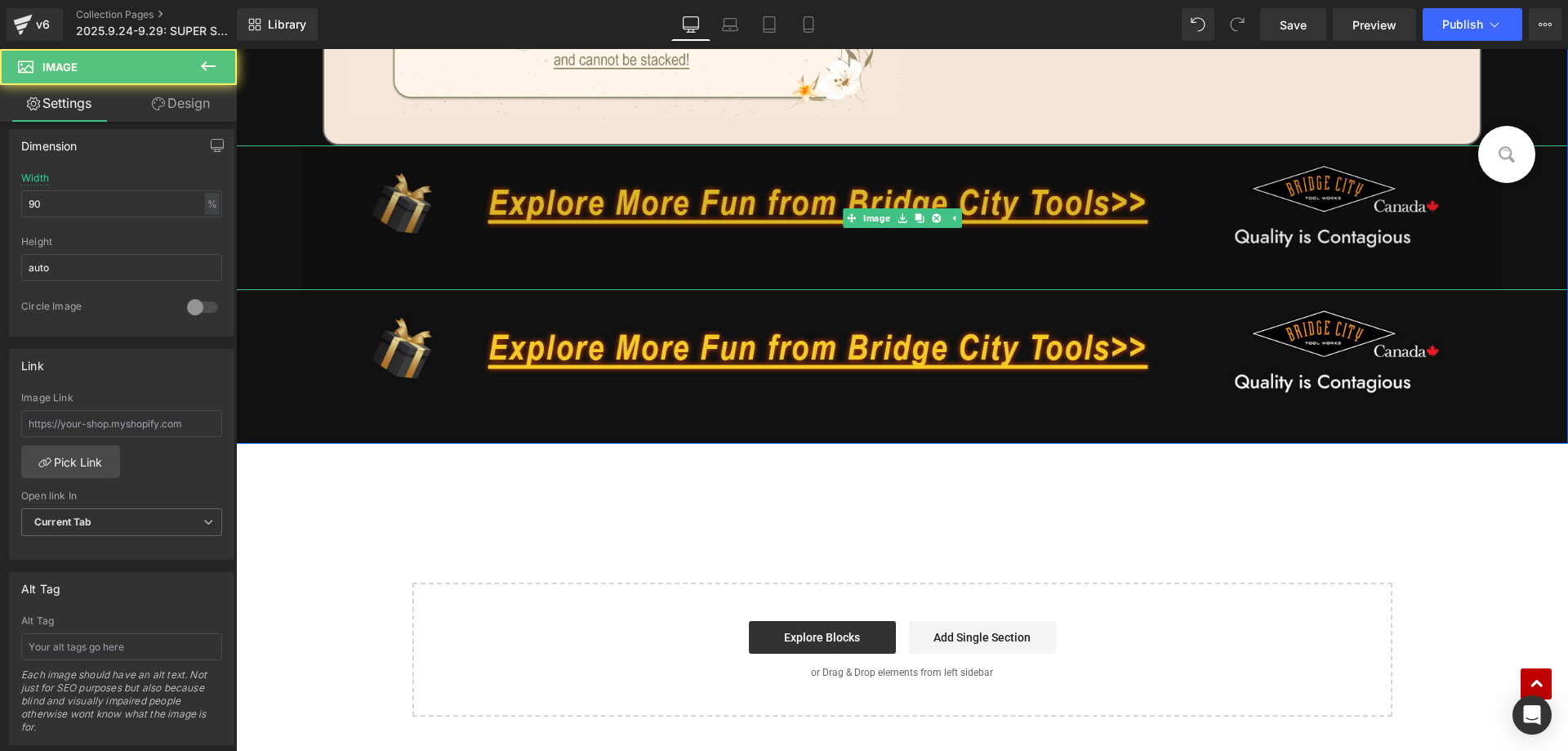
click at [545, 223] on img at bounding box center [902, 218] width 1199 height 145
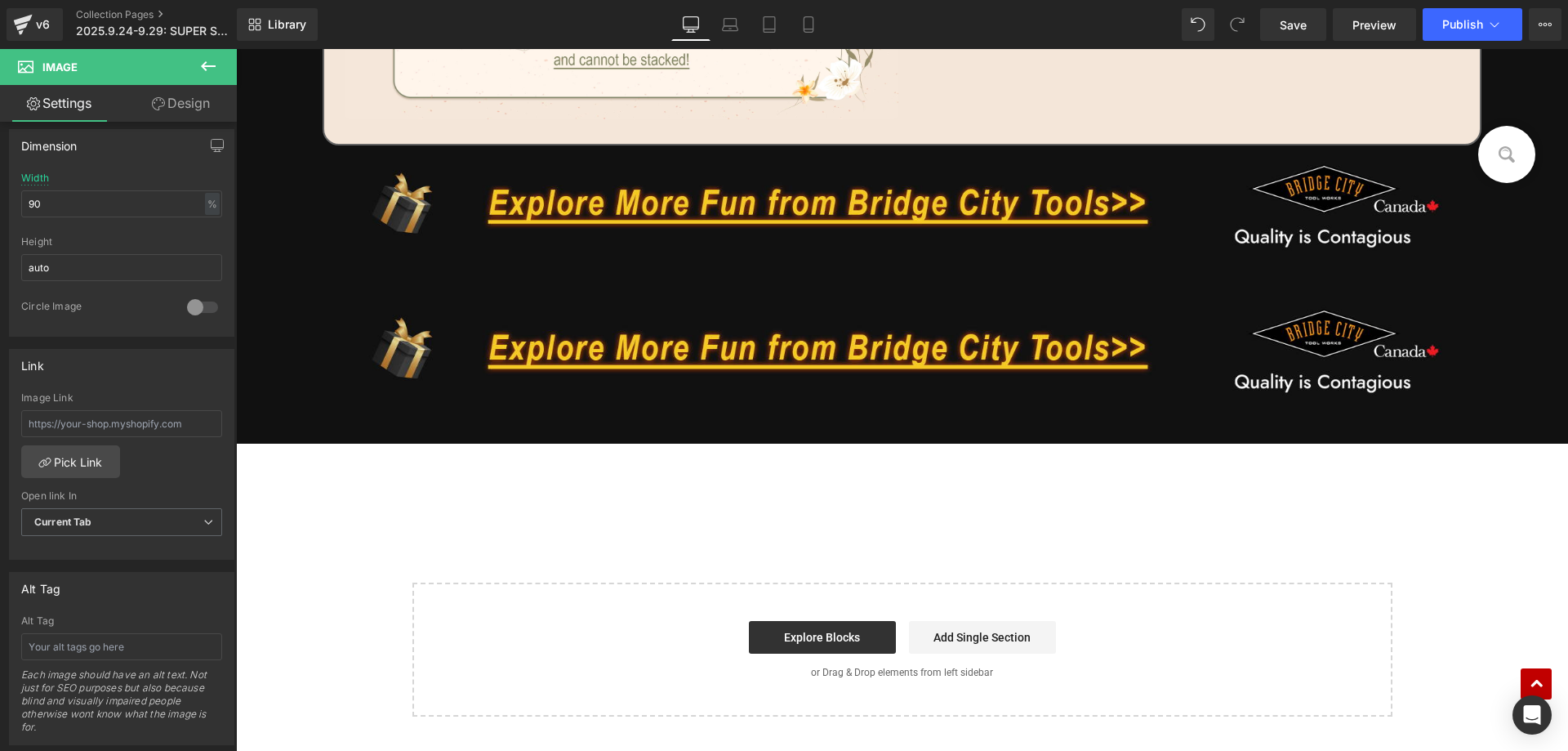
click at [221, 62] on button at bounding box center [208, 66] width 57 height 36
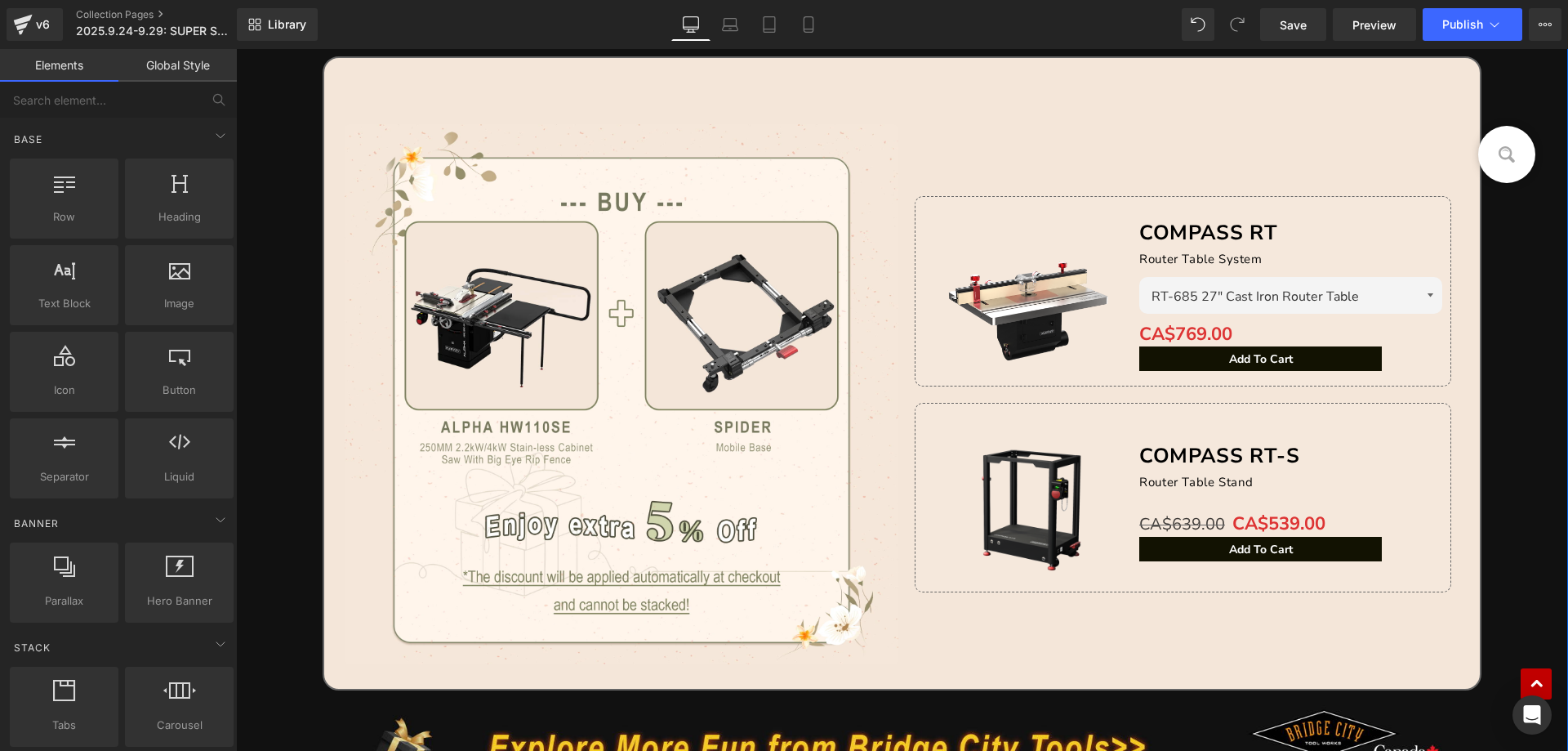
scroll to position [2205, 0]
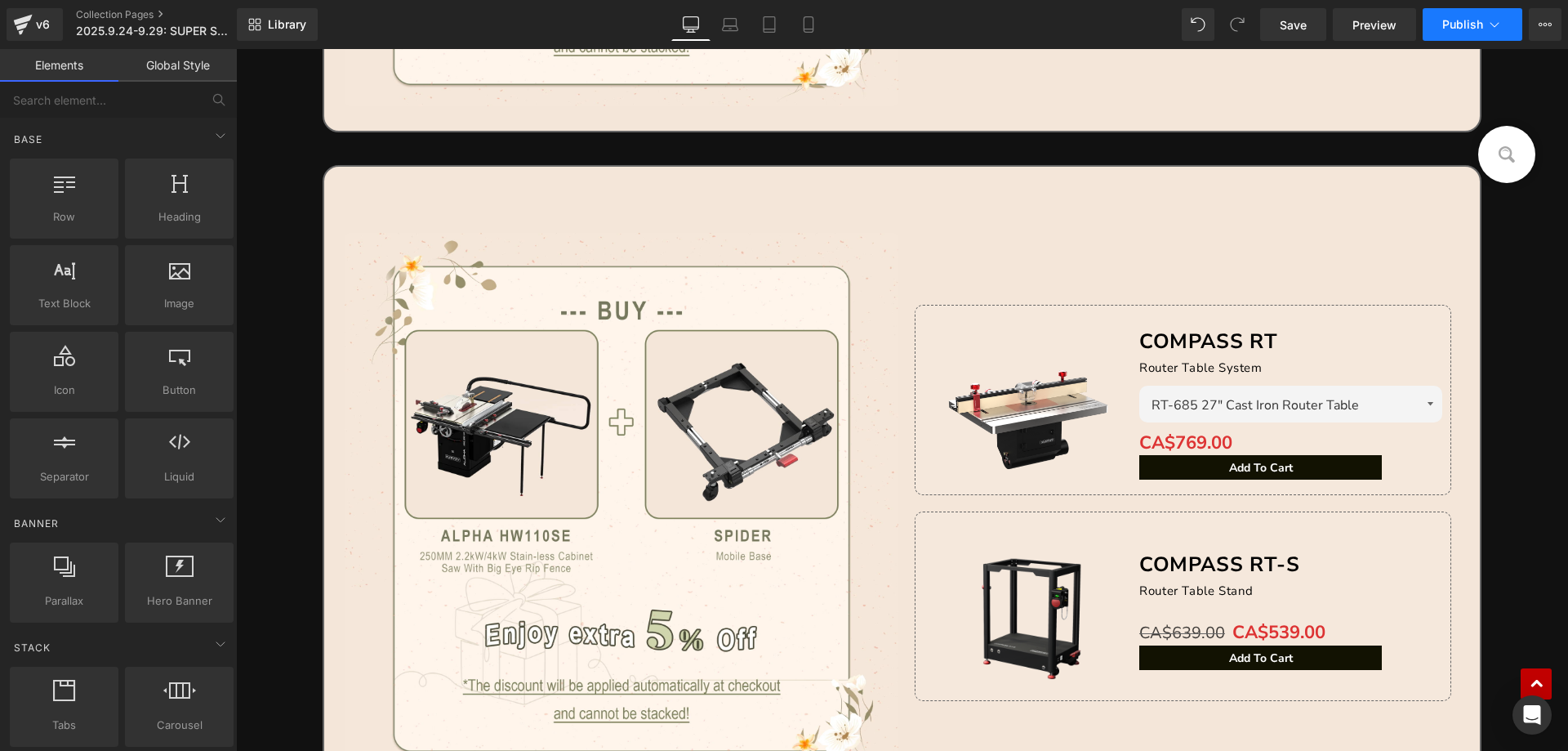
click at [1458, 27] on span "Publish" at bounding box center [1462, 24] width 41 height 13
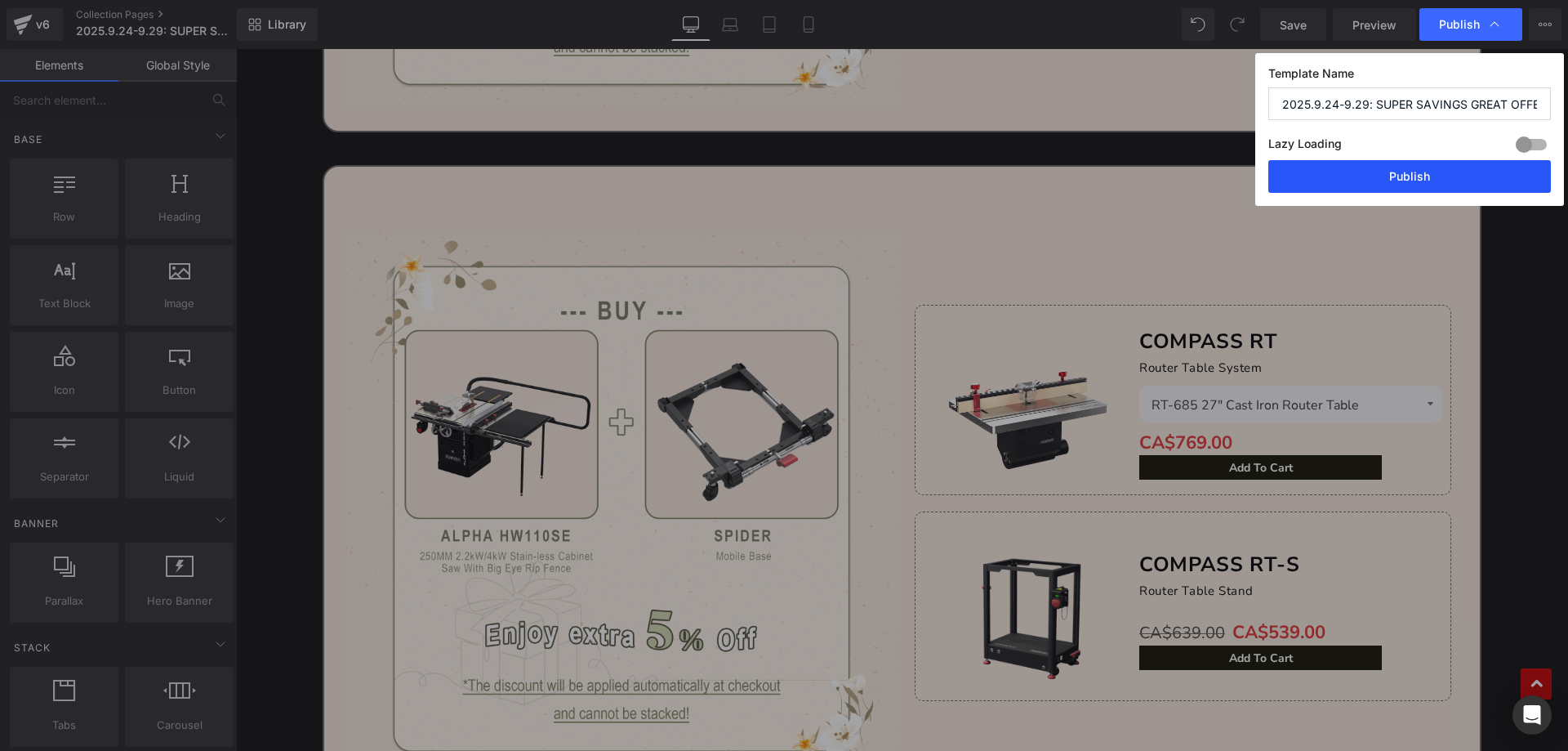
click at [1329, 161] on button "Publish" at bounding box center [1409, 176] width 282 height 33
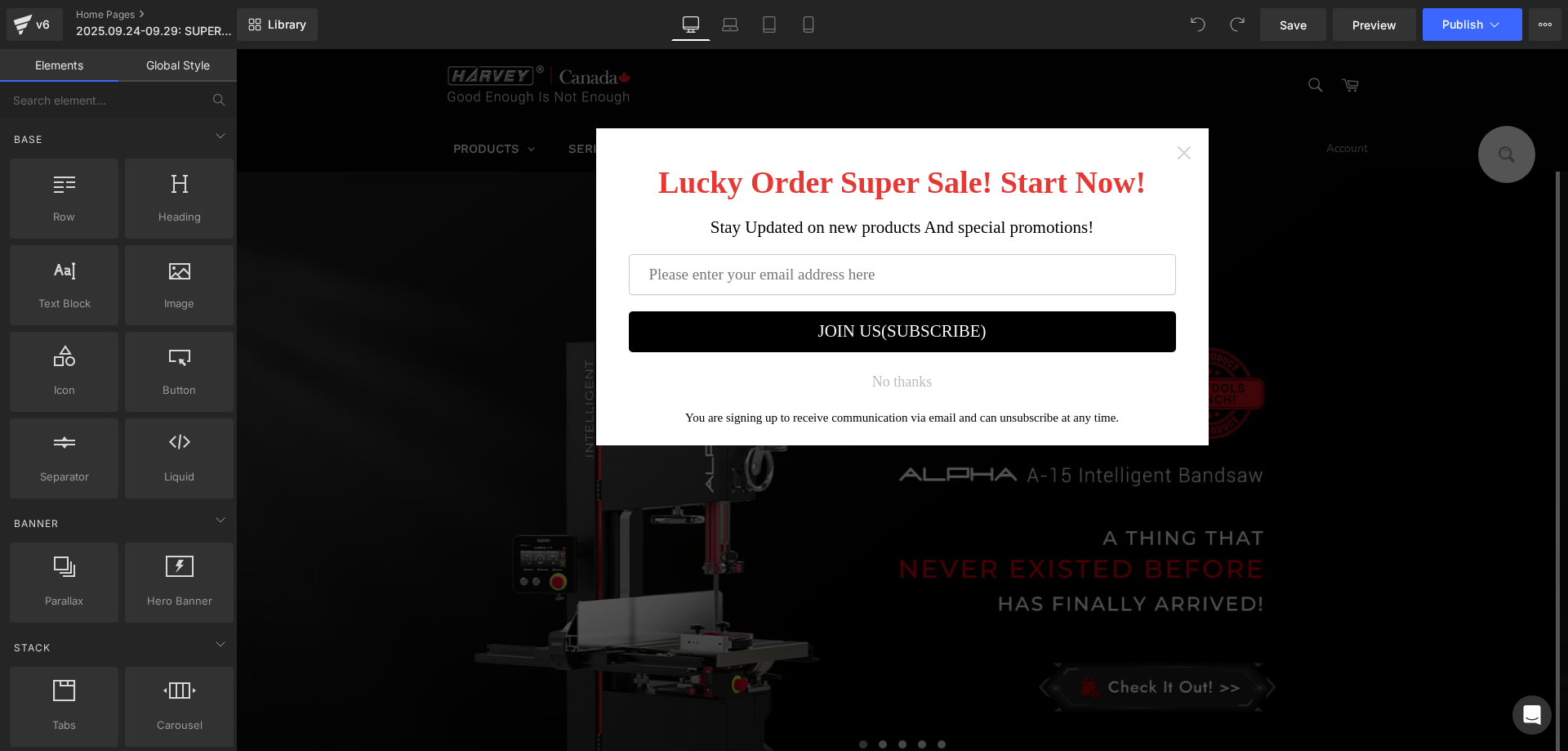
click at [1178, 151] on icon "Close widget" at bounding box center [1184, 153] width 16 height 16
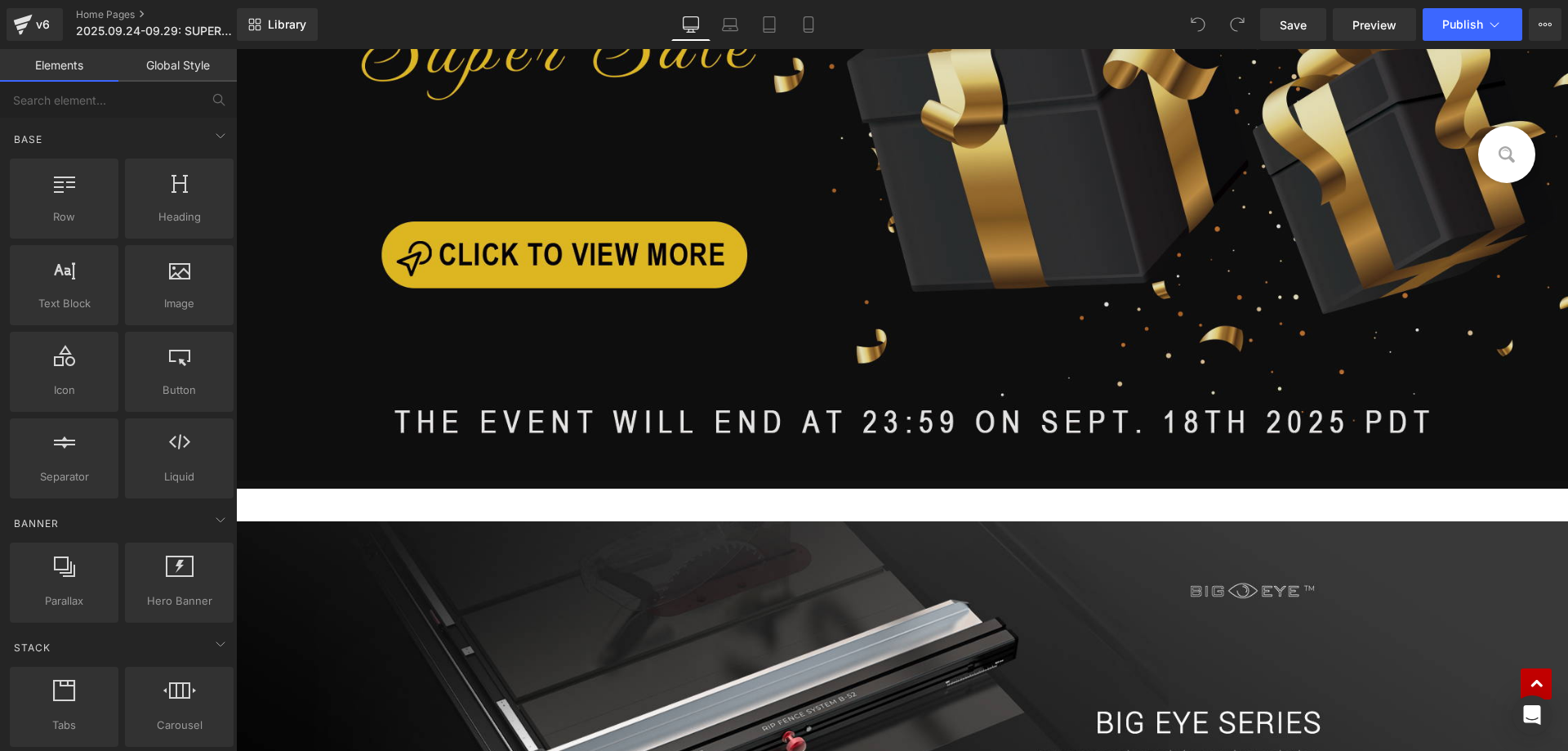
scroll to position [1143, 0]
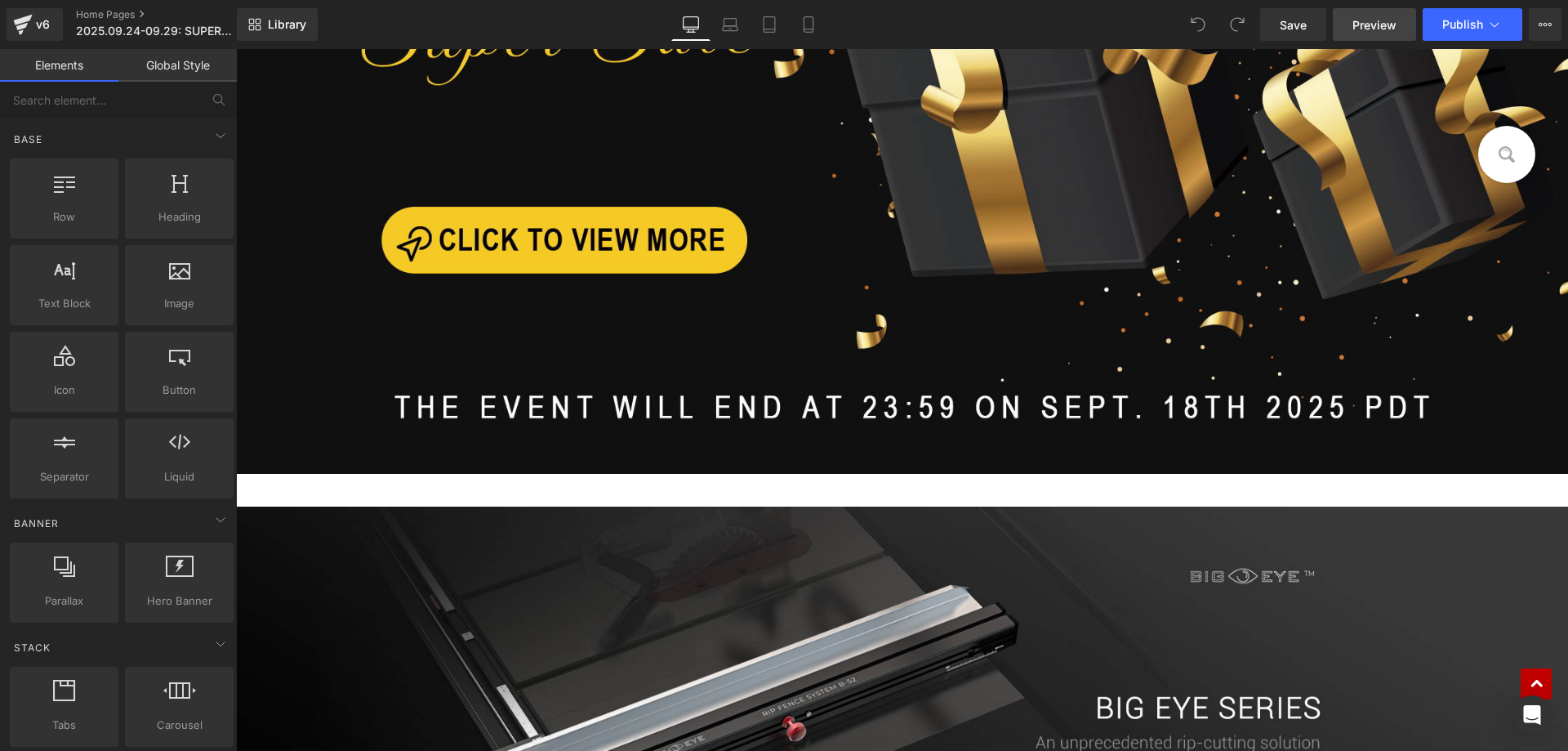
click at [1379, 19] on span "Preview" at bounding box center [1374, 24] width 45 height 17
